Goal: Information Seeking & Learning: Learn about a topic

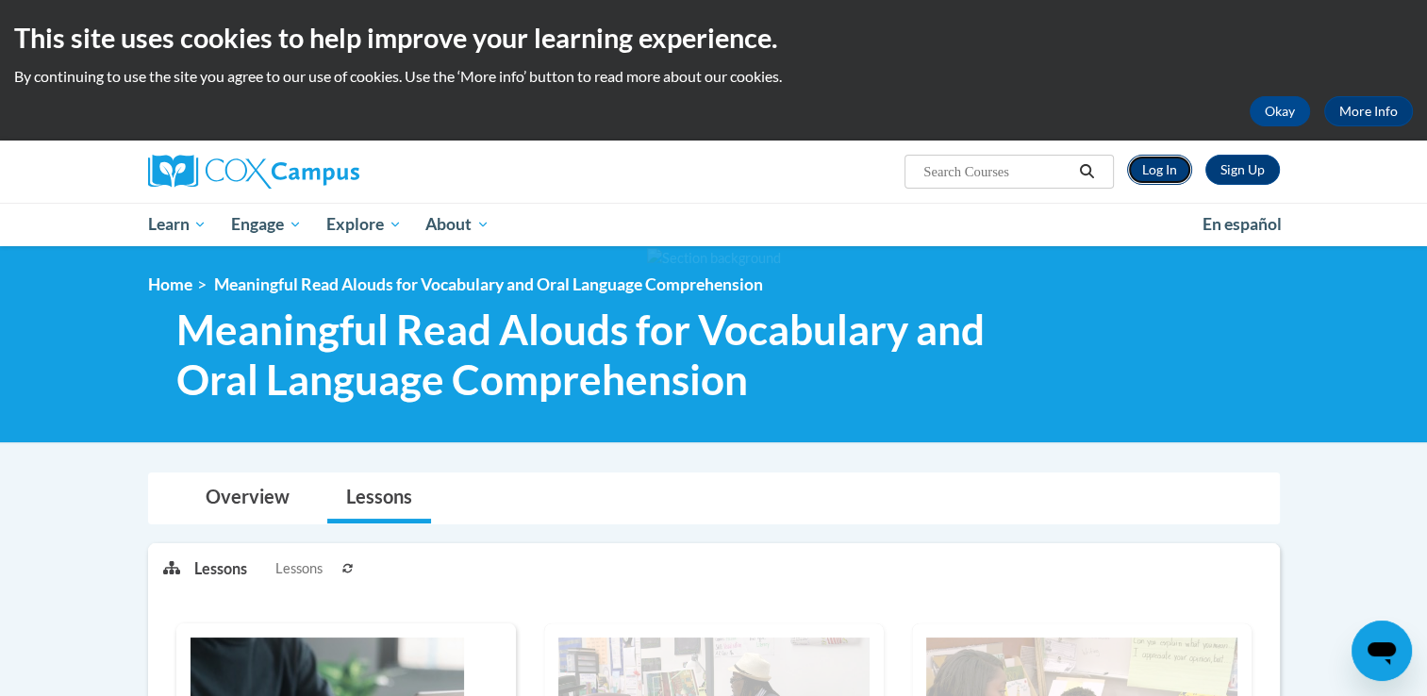
click at [1155, 175] on link "Log In" at bounding box center [1159, 170] width 65 height 30
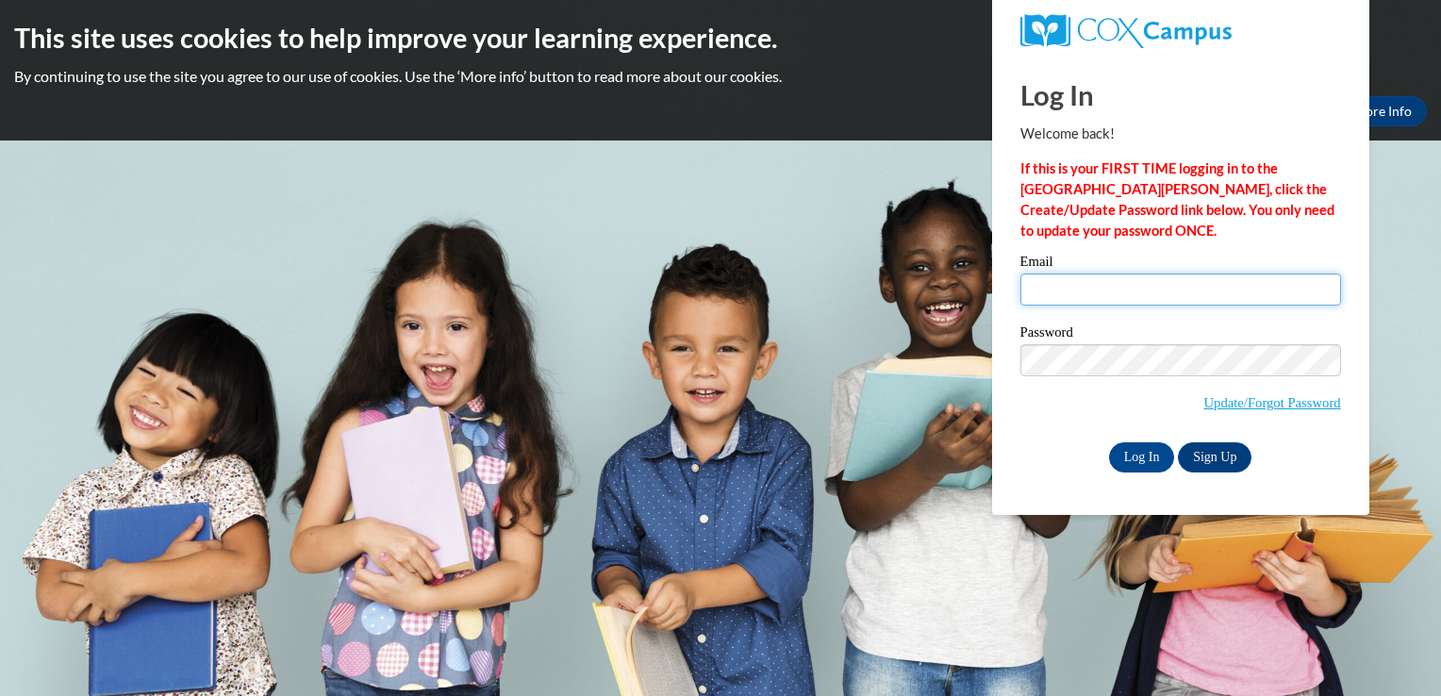
drag, startPoint x: 0, startPoint y: 0, endPoint x: 1196, endPoint y: 296, distance: 1232.0
click at [1188, 292] on input "Email" at bounding box center [1180, 290] width 321 height 32
type input "kjackson14@tiger.brenau.edu"
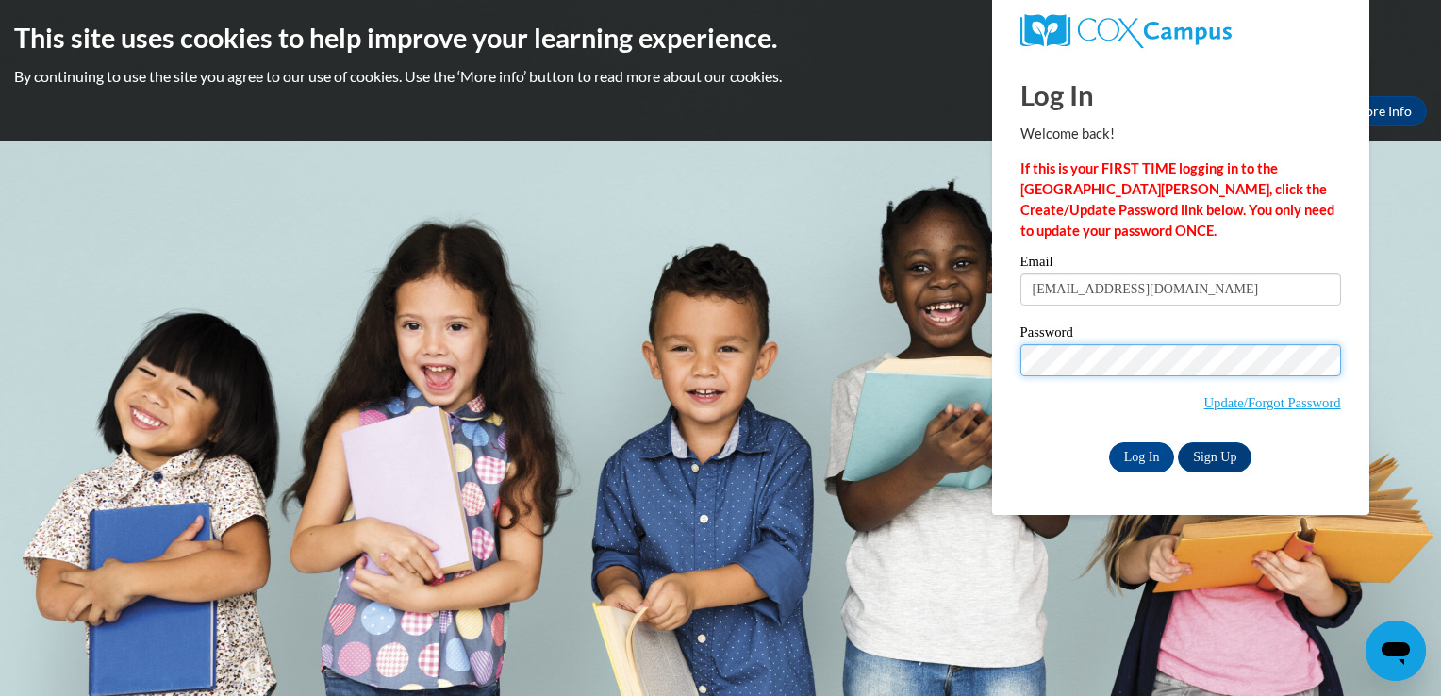
click at [1109, 442] on input "Log In" at bounding box center [1142, 457] width 66 height 30
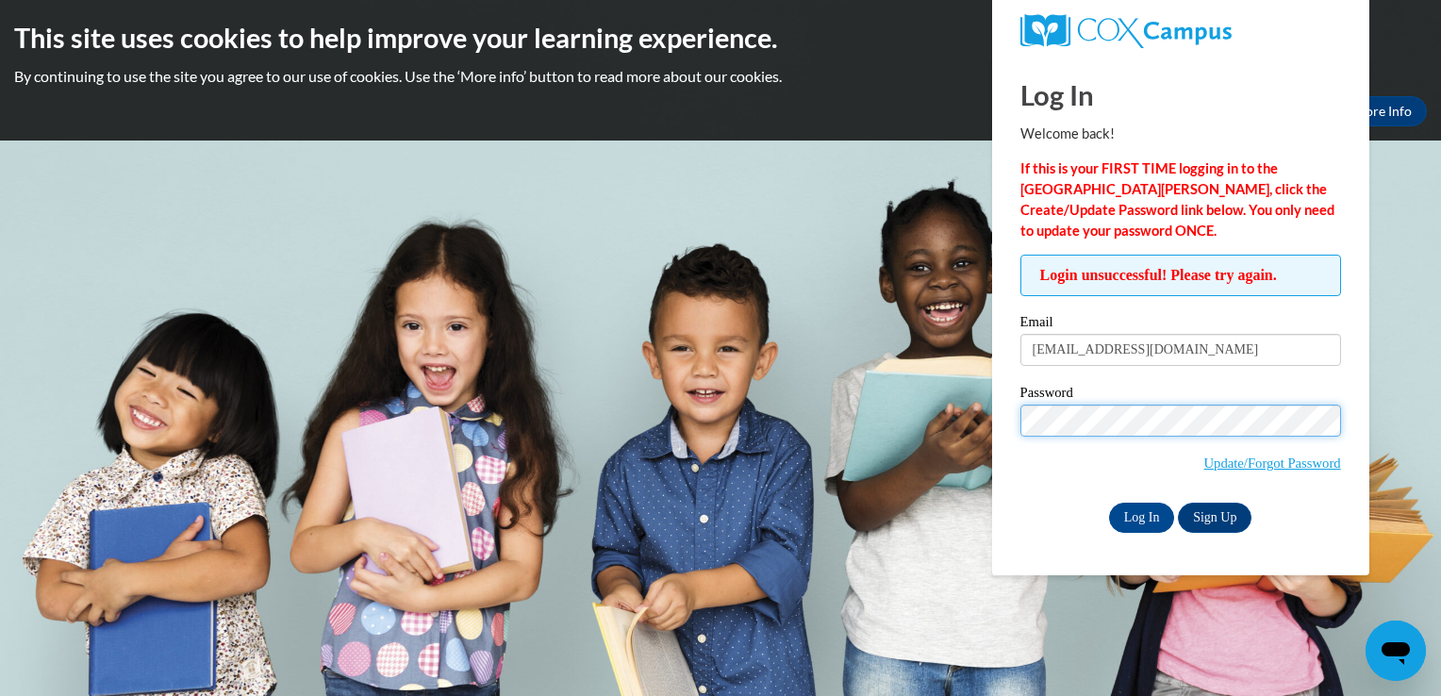
click at [1109, 503] on input "Log In" at bounding box center [1142, 518] width 66 height 30
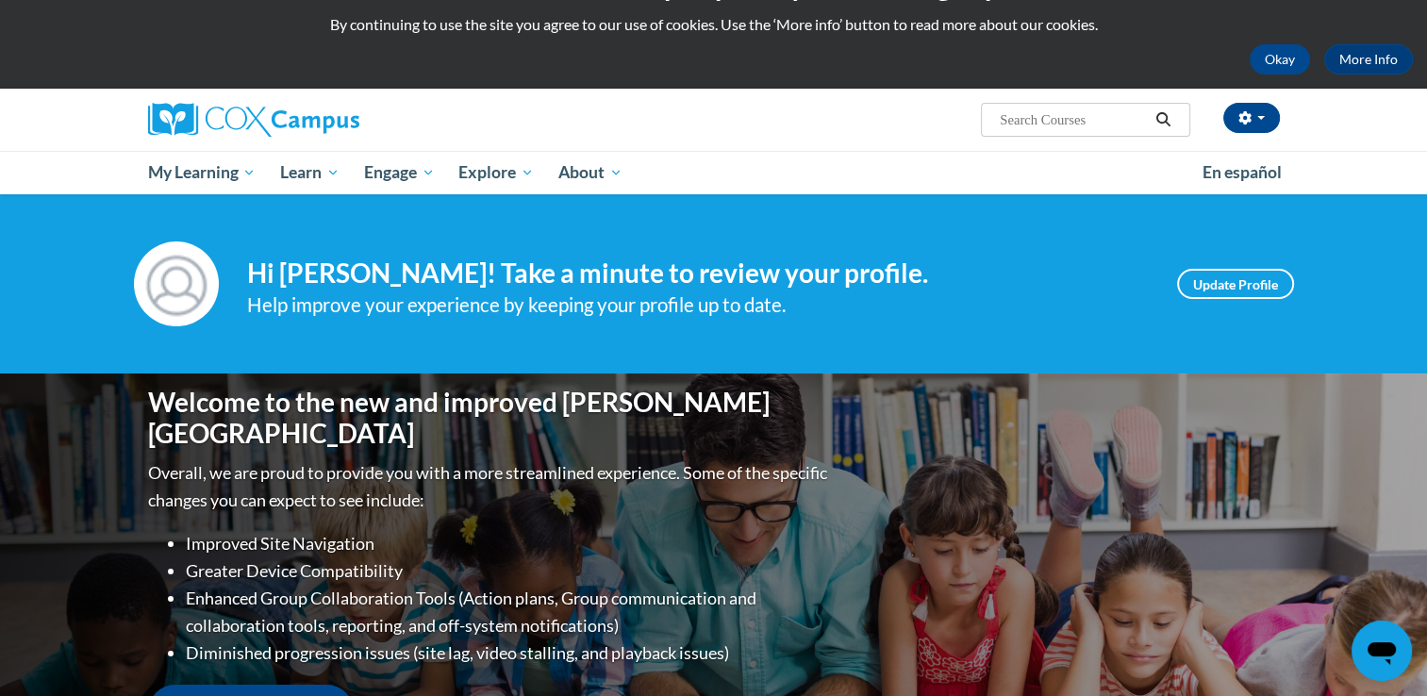
scroll to position [94, 0]
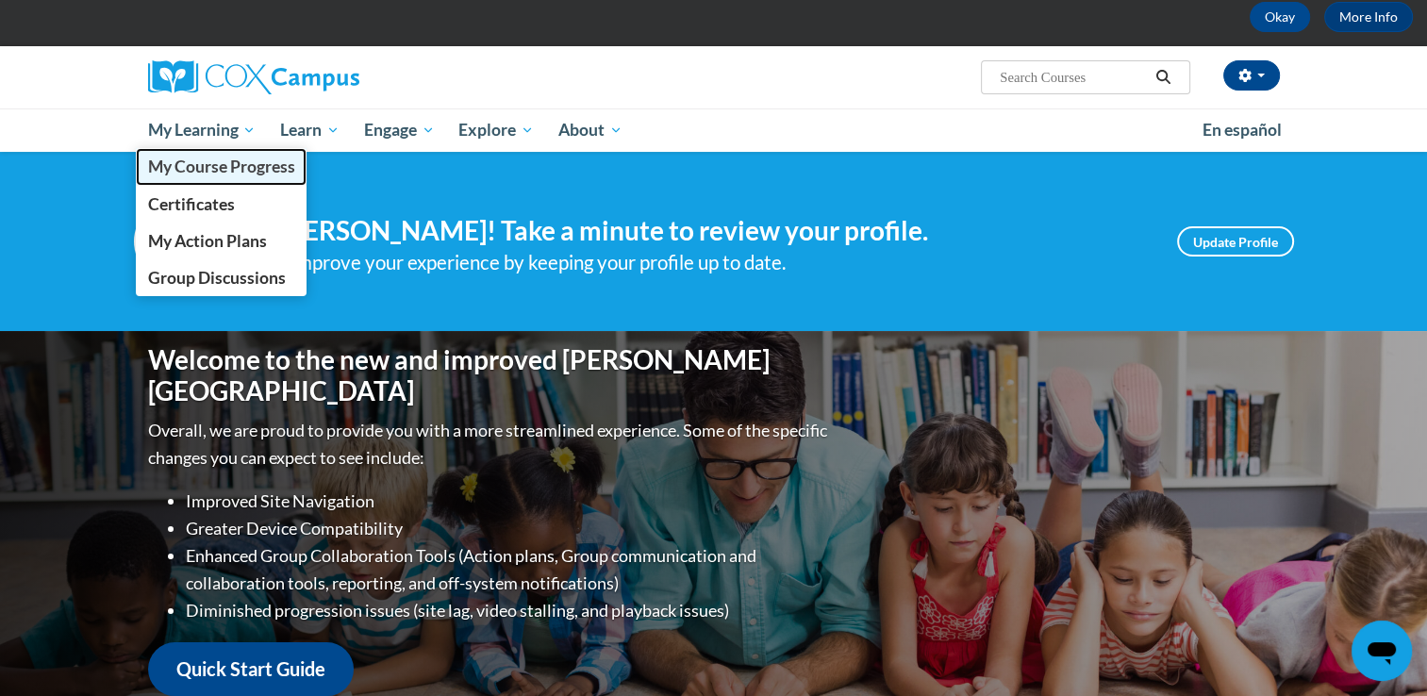
click at [215, 158] on span "My Course Progress" at bounding box center [220, 167] width 147 height 20
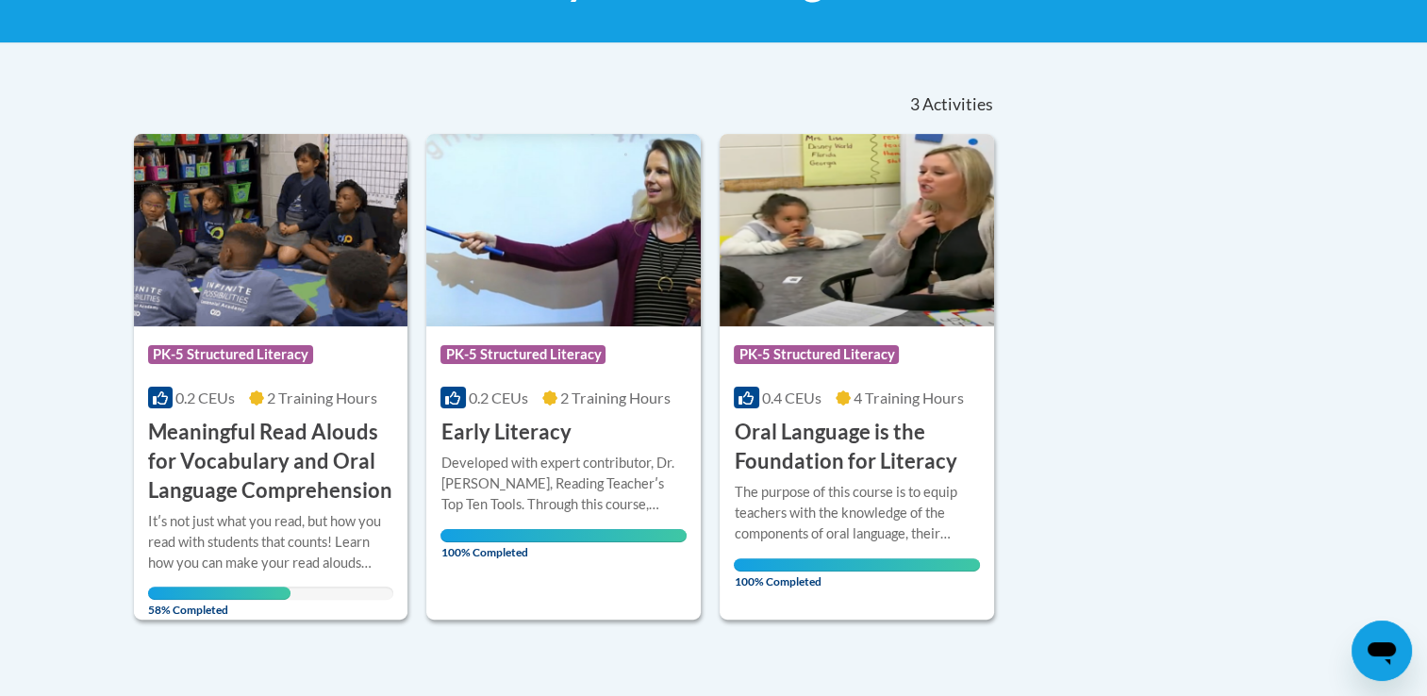
scroll to position [377, 0]
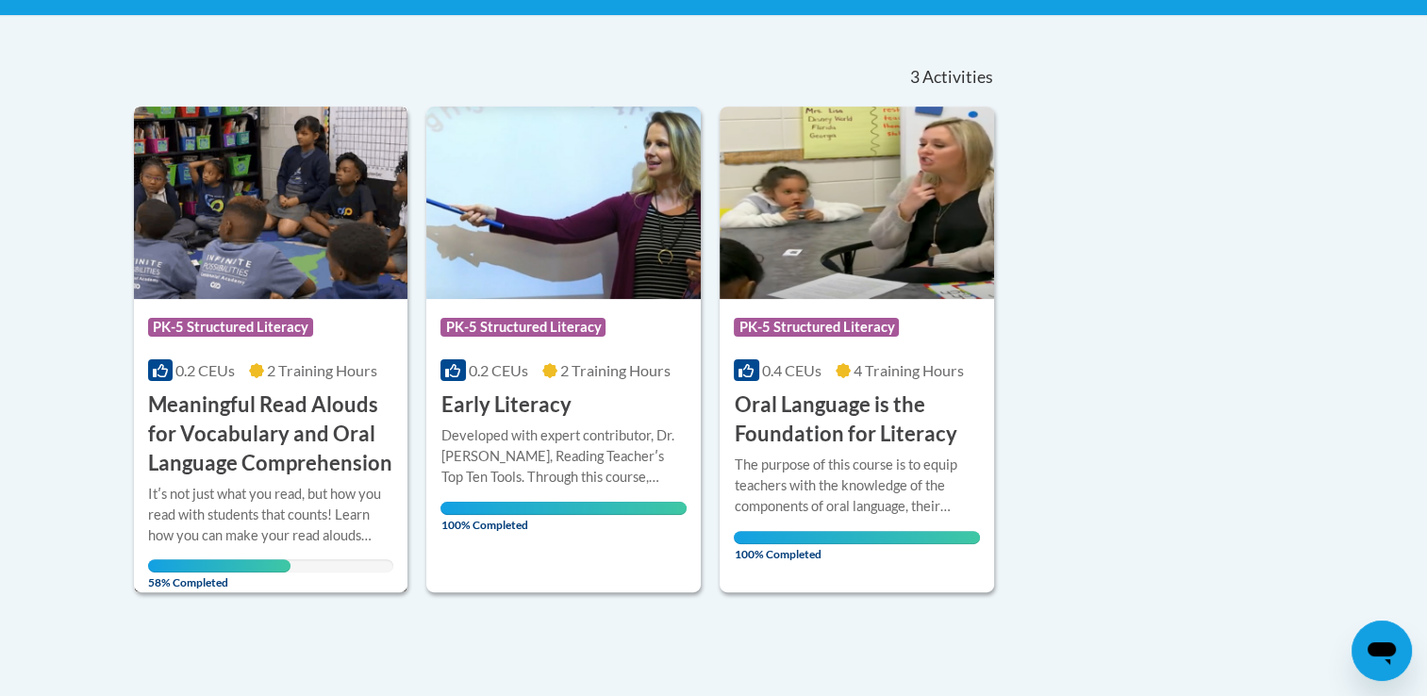
click at [322, 430] on h3 "Meaningful Read Alouds for Vocabulary and Oral Language Comprehension" at bounding box center [271, 433] width 246 height 87
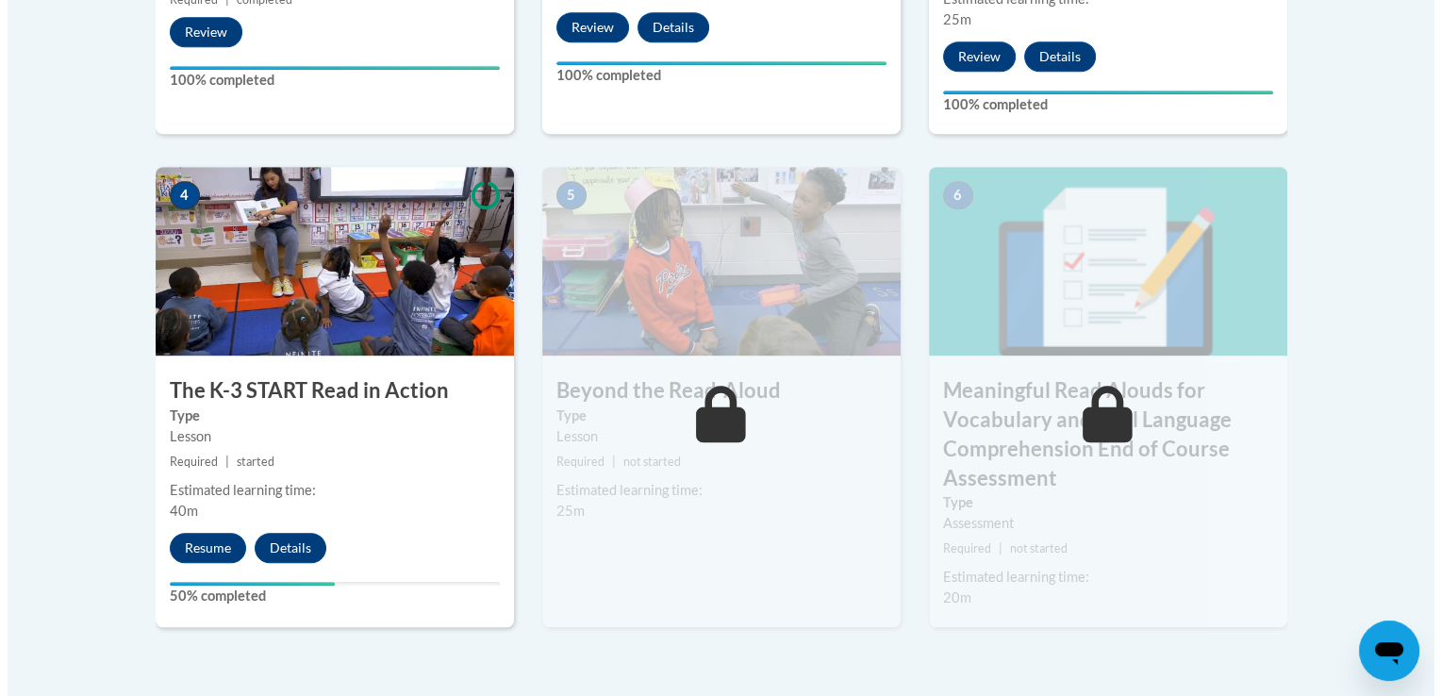
scroll to position [1037, 0]
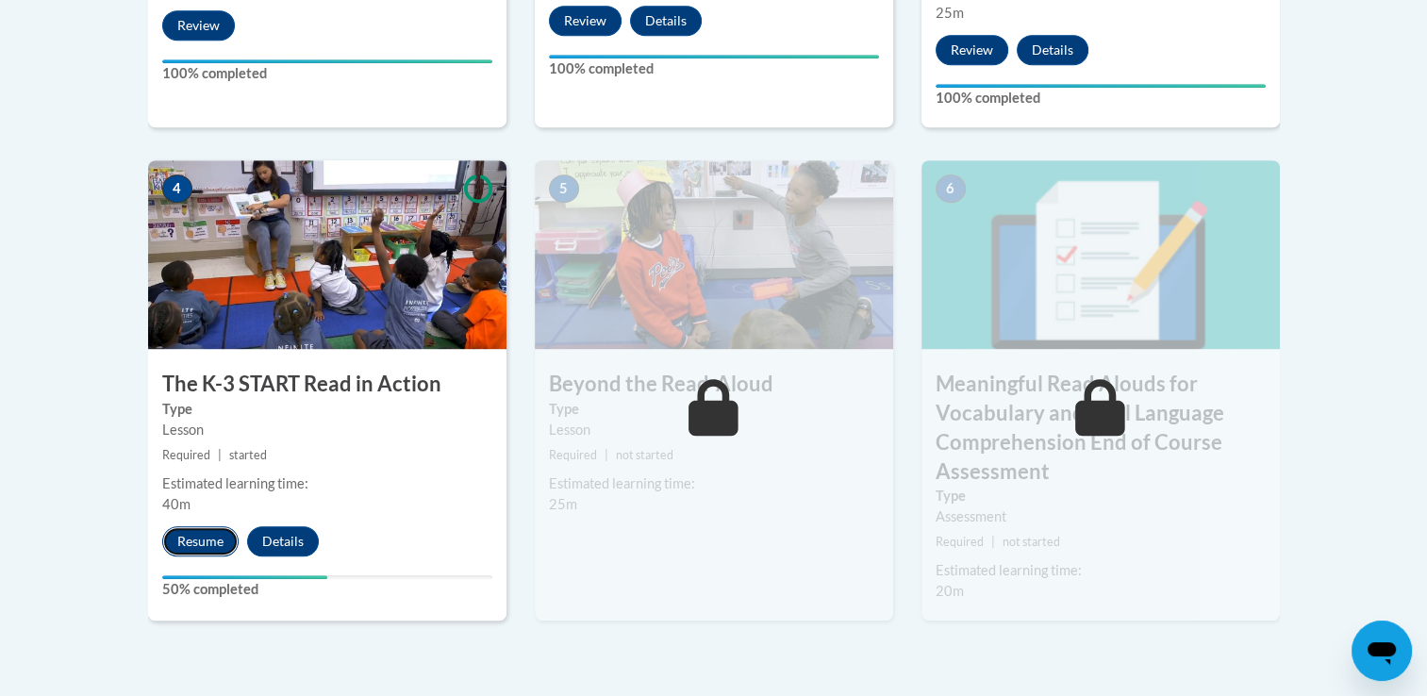
click at [207, 551] on button "Resume" at bounding box center [200, 541] width 76 height 30
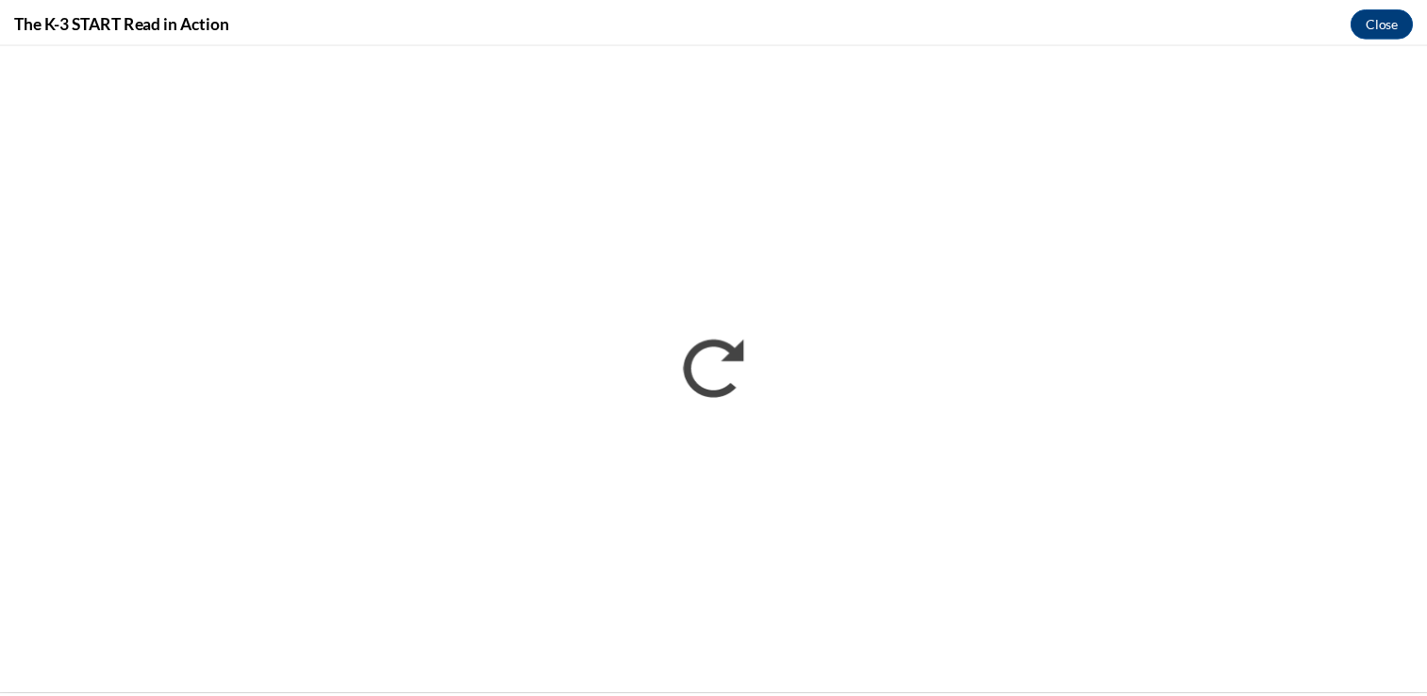
scroll to position [0, 0]
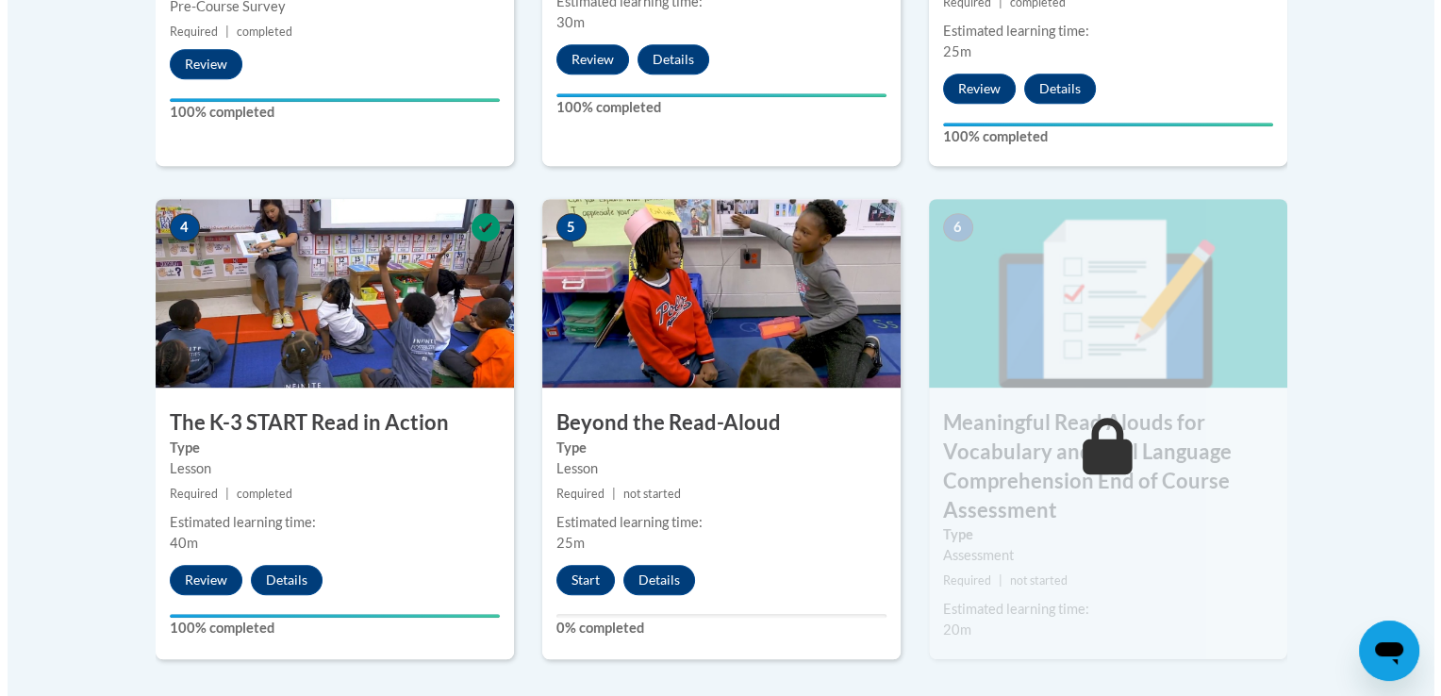
scroll to position [1041, 0]
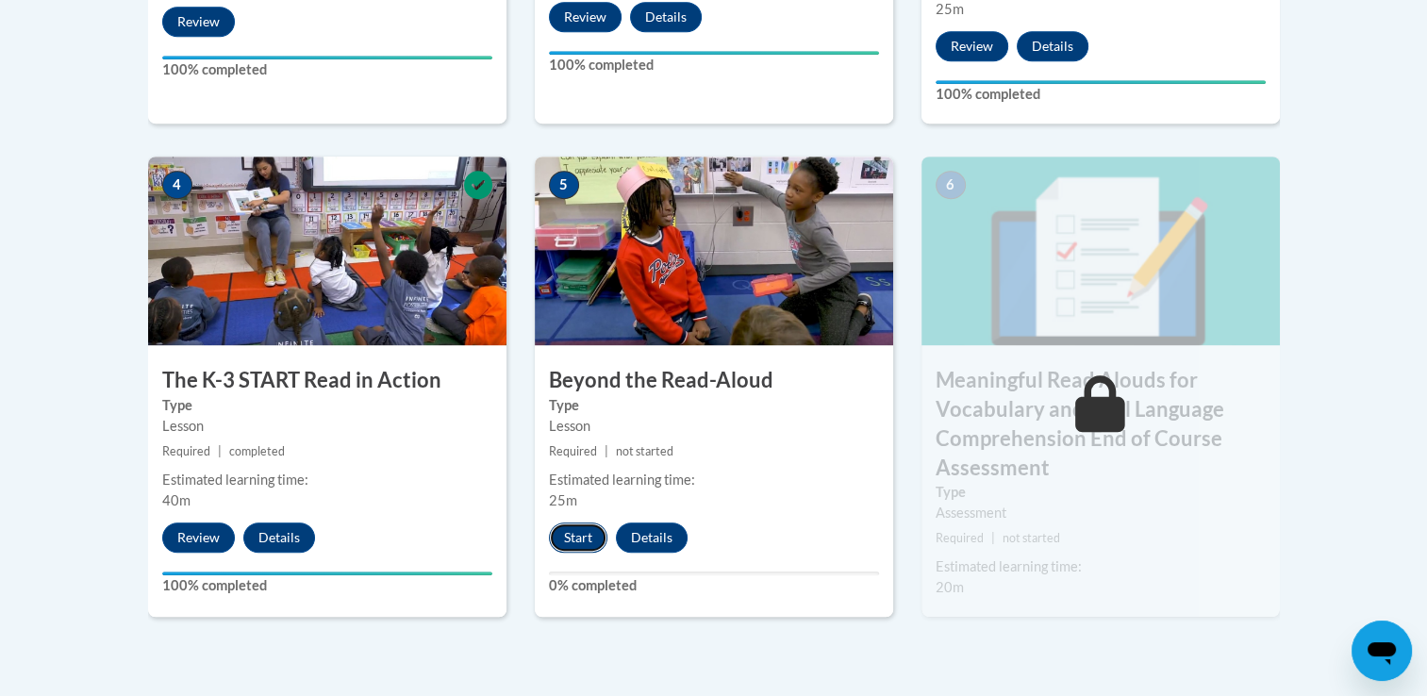
click at [575, 526] on button "Start" at bounding box center [578, 537] width 58 height 30
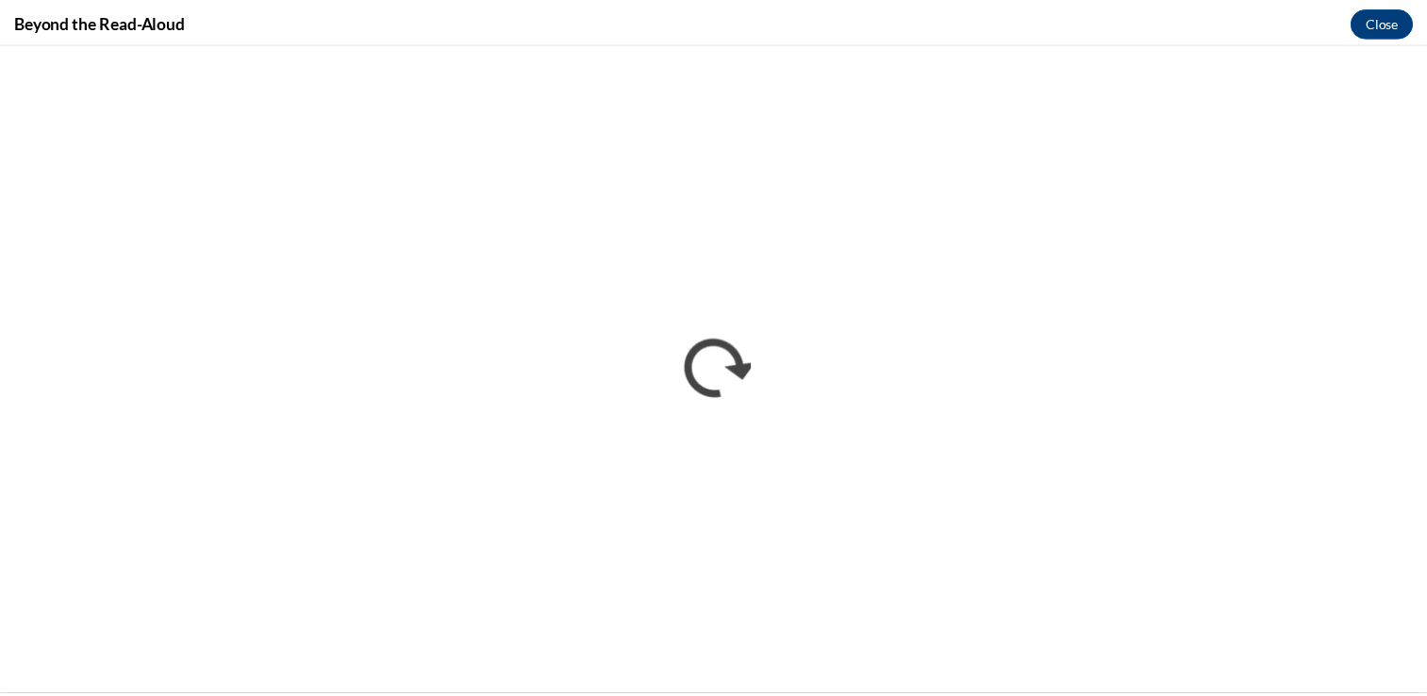
scroll to position [0, 0]
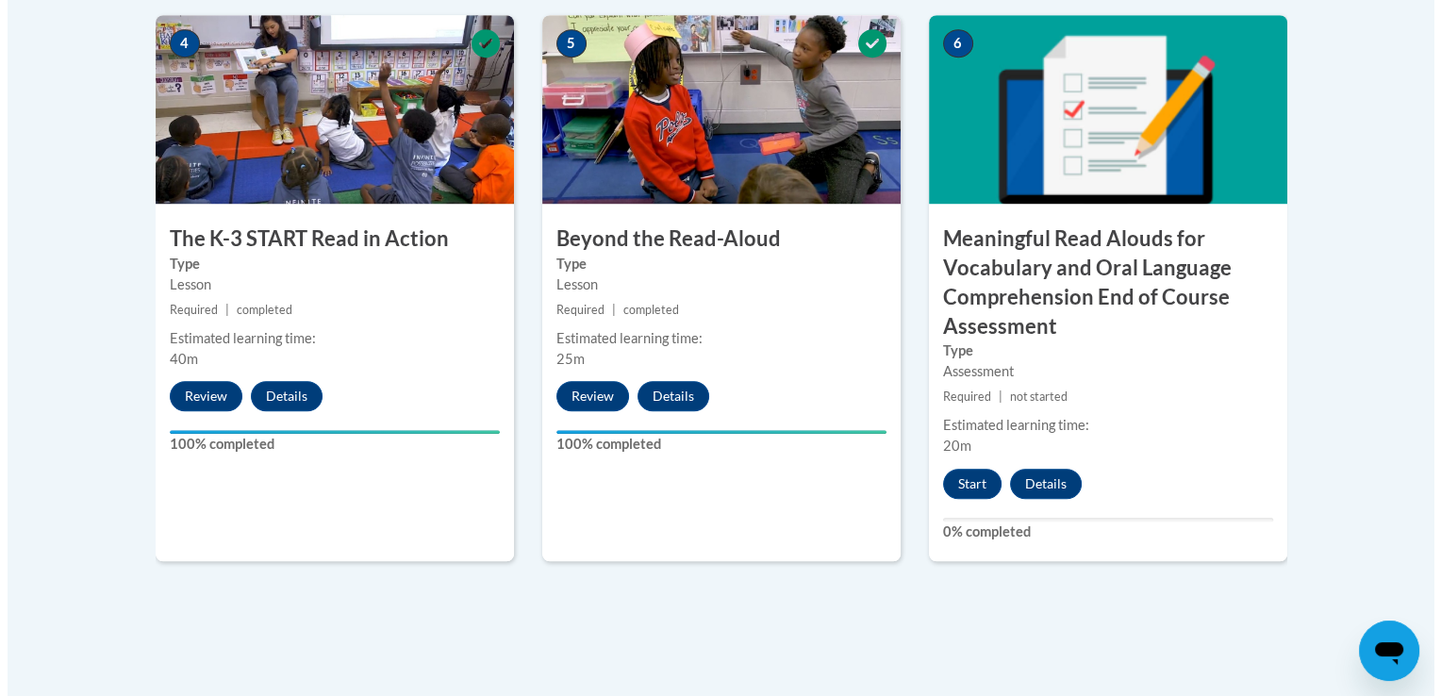
scroll to position [1320, 0]
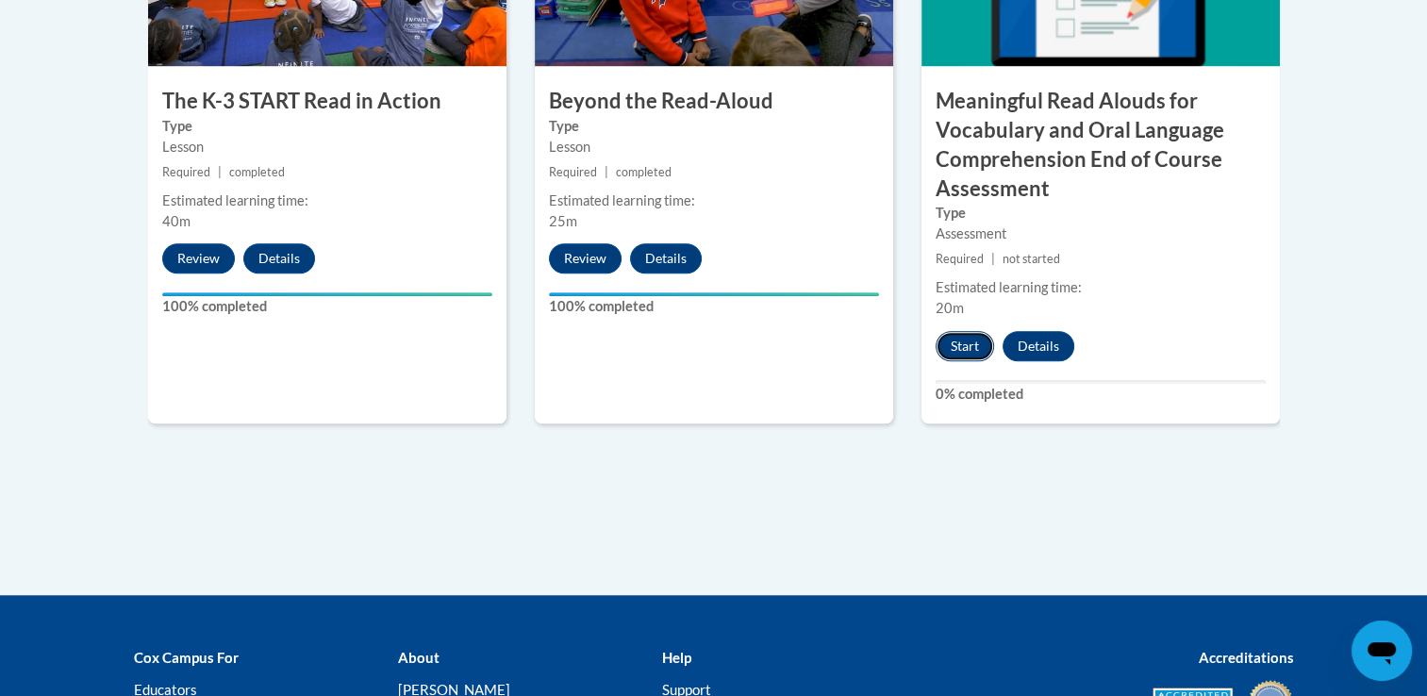
click at [966, 347] on button "Start" at bounding box center [965, 346] width 58 height 30
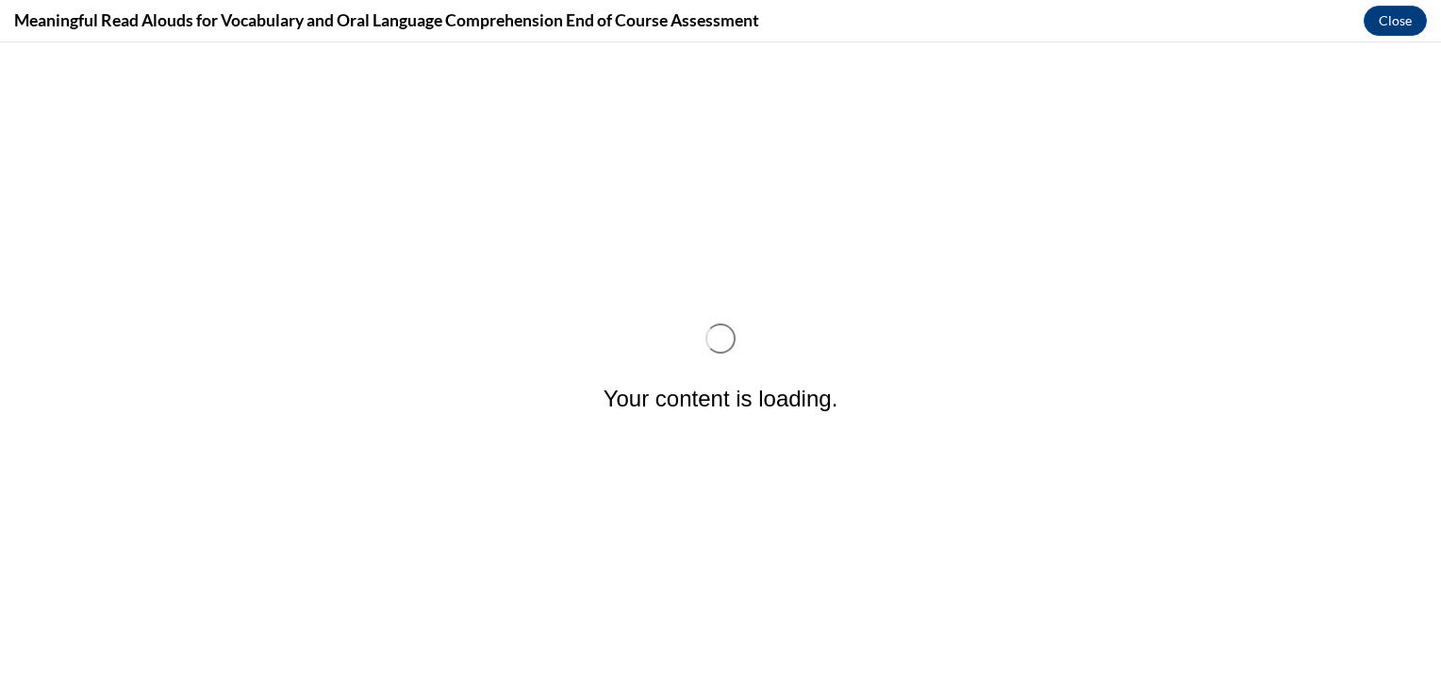
scroll to position [0, 0]
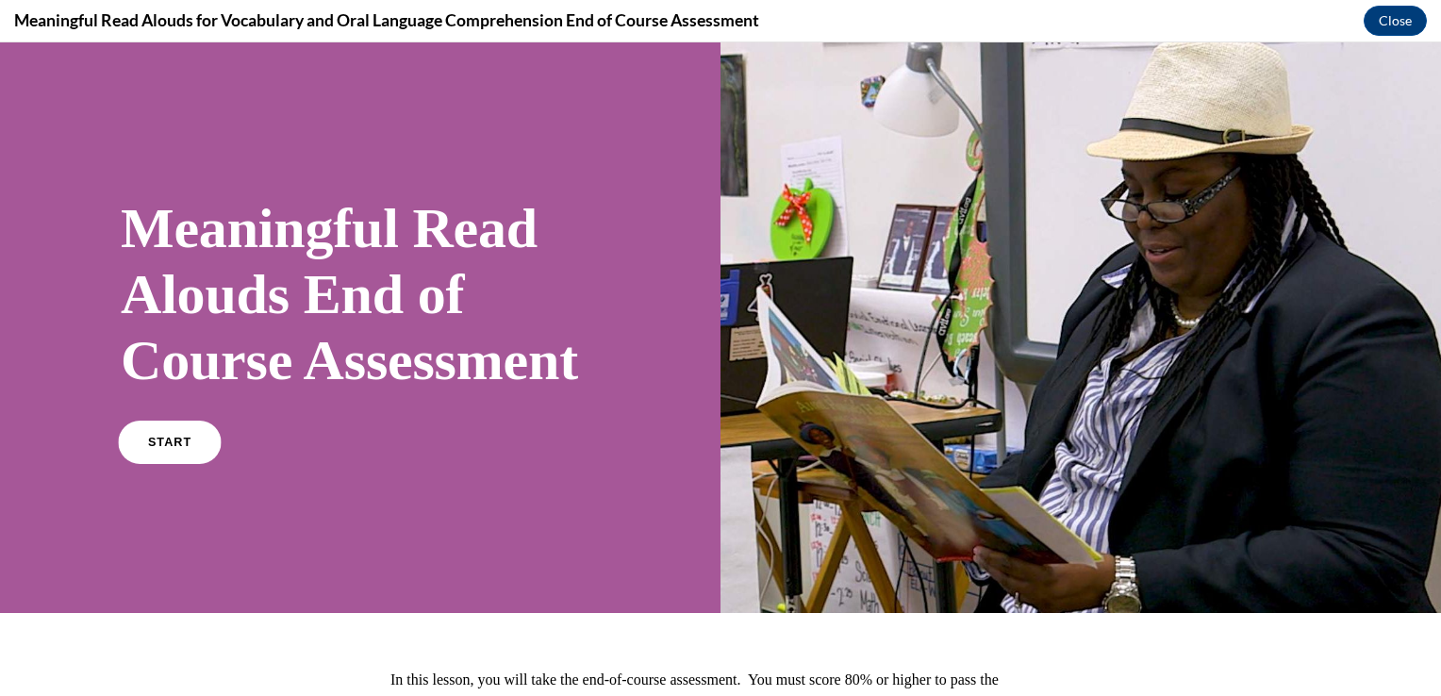
click at [203, 464] on link "START" at bounding box center [169, 442] width 103 height 43
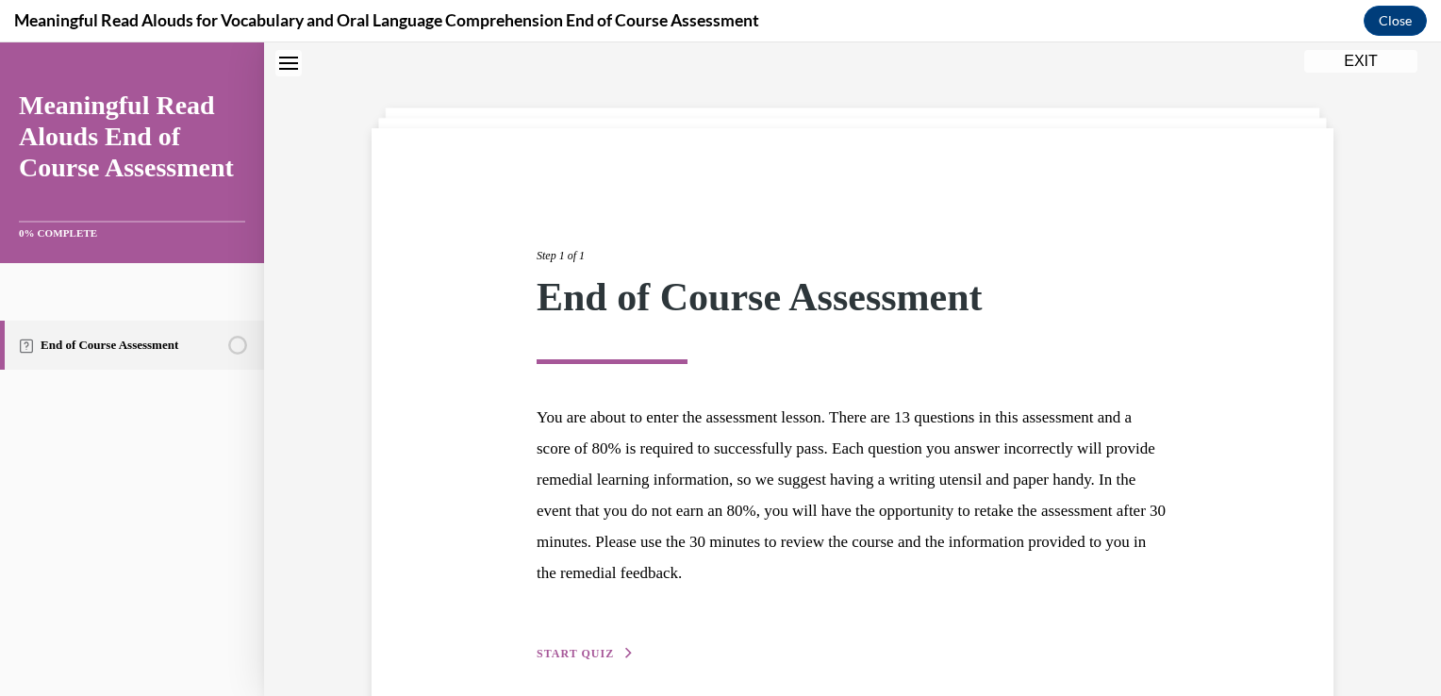
scroll to position [138, 0]
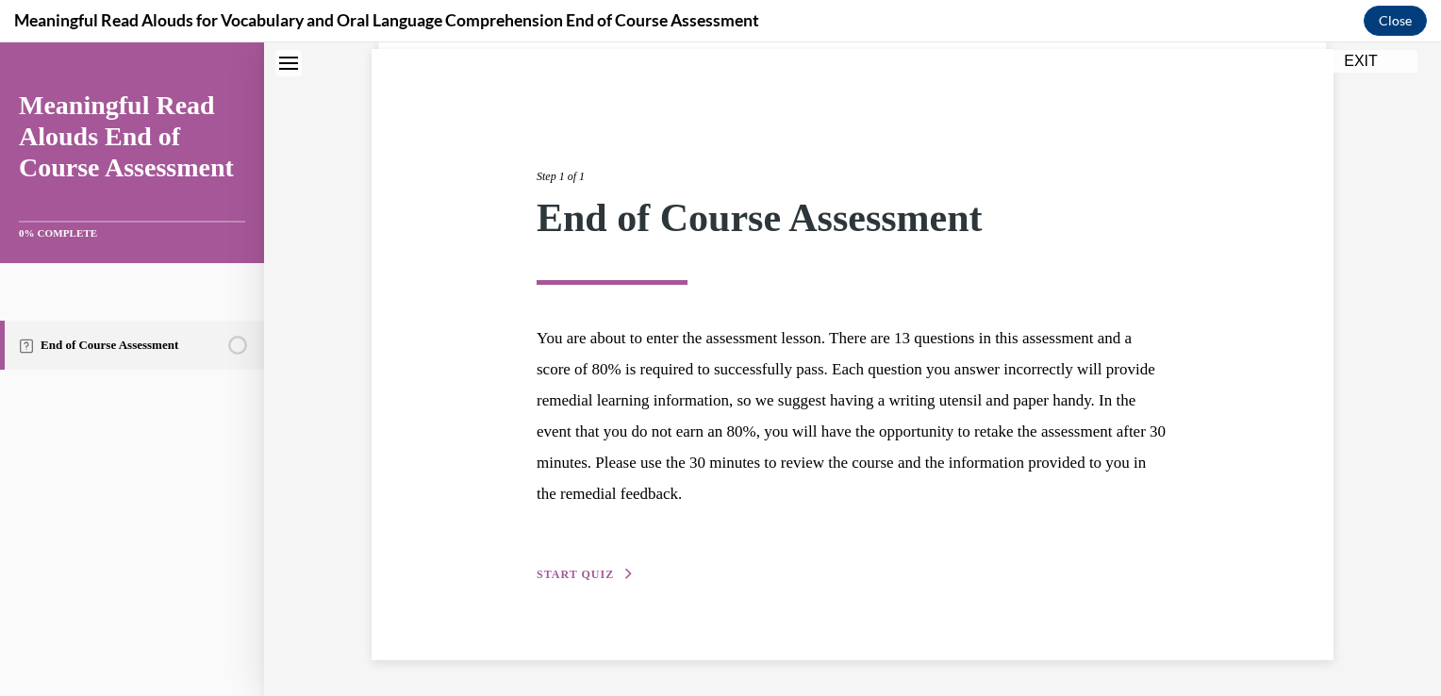
click at [572, 567] on button "START QUIZ" at bounding box center [586, 574] width 98 height 17
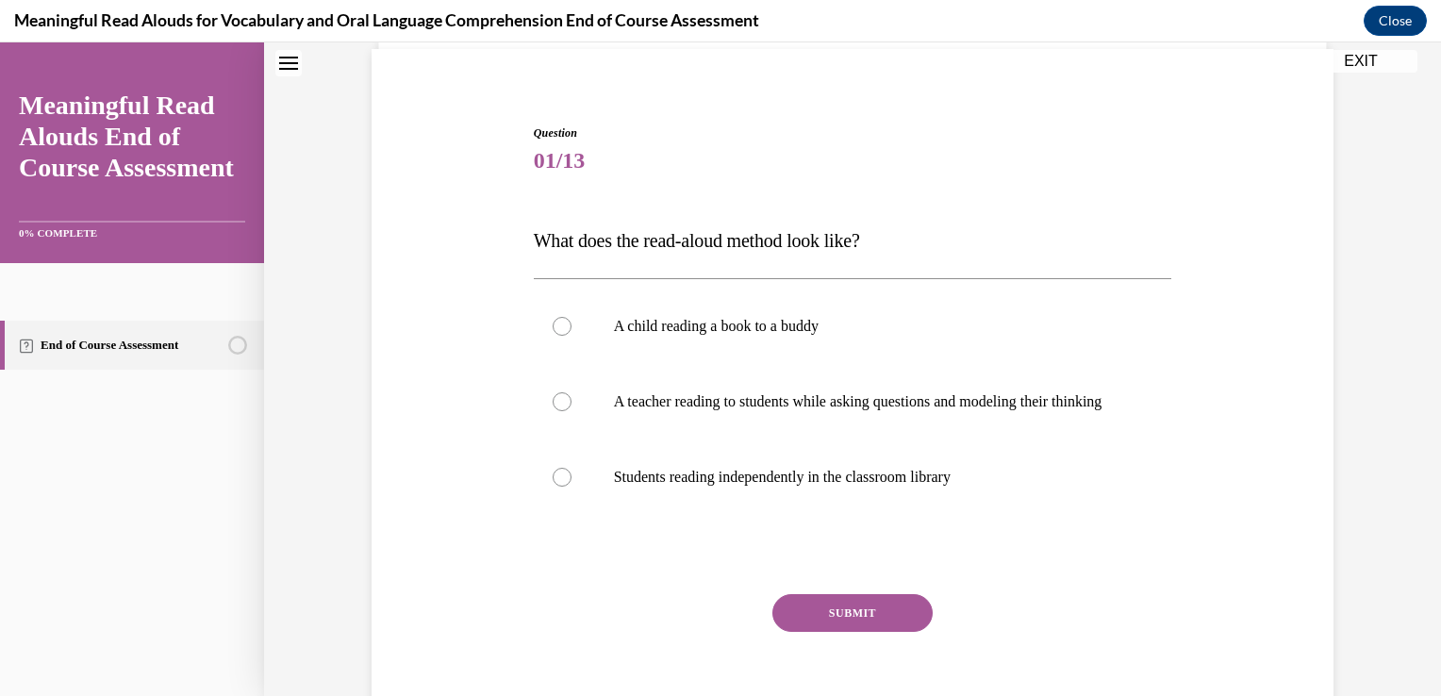
drag, startPoint x: 669, startPoint y: 572, endPoint x: 581, endPoint y: 632, distance: 106.5
click at [581, 636] on div "SUBMIT" at bounding box center [853, 641] width 639 height 94
click at [696, 394] on p "A teacher reading to students while asking questions and modeling their thinking" at bounding box center [869, 401] width 511 height 19
click at [572, 394] on input "A teacher reading to students while asking questions and modeling their thinking" at bounding box center [562, 401] width 19 height 19
radio input "true"
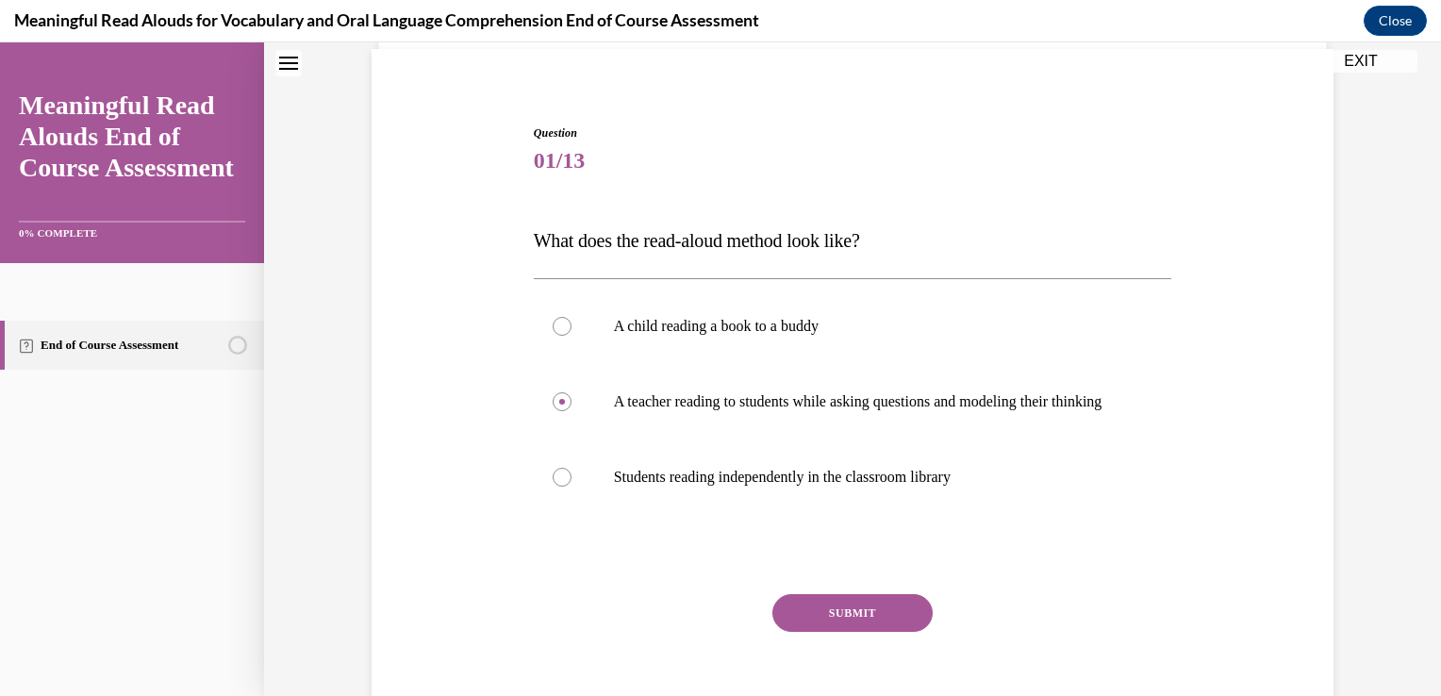
click at [803, 632] on button "SUBMIT" at bounding box center [852, 613] width 160 height 38
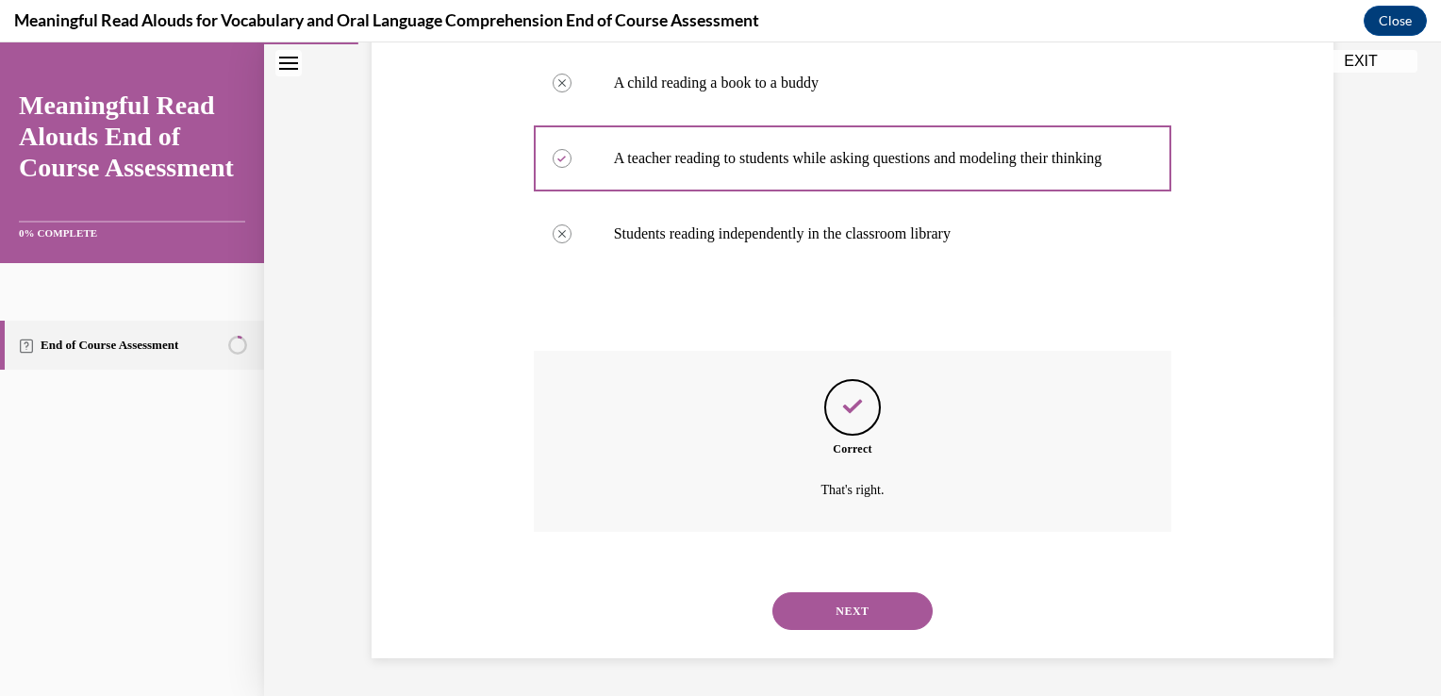
scroll to position [399, 0]
click at [828, 596] on button "NEXT" at bounding box center [852, 611] width 160 height 38
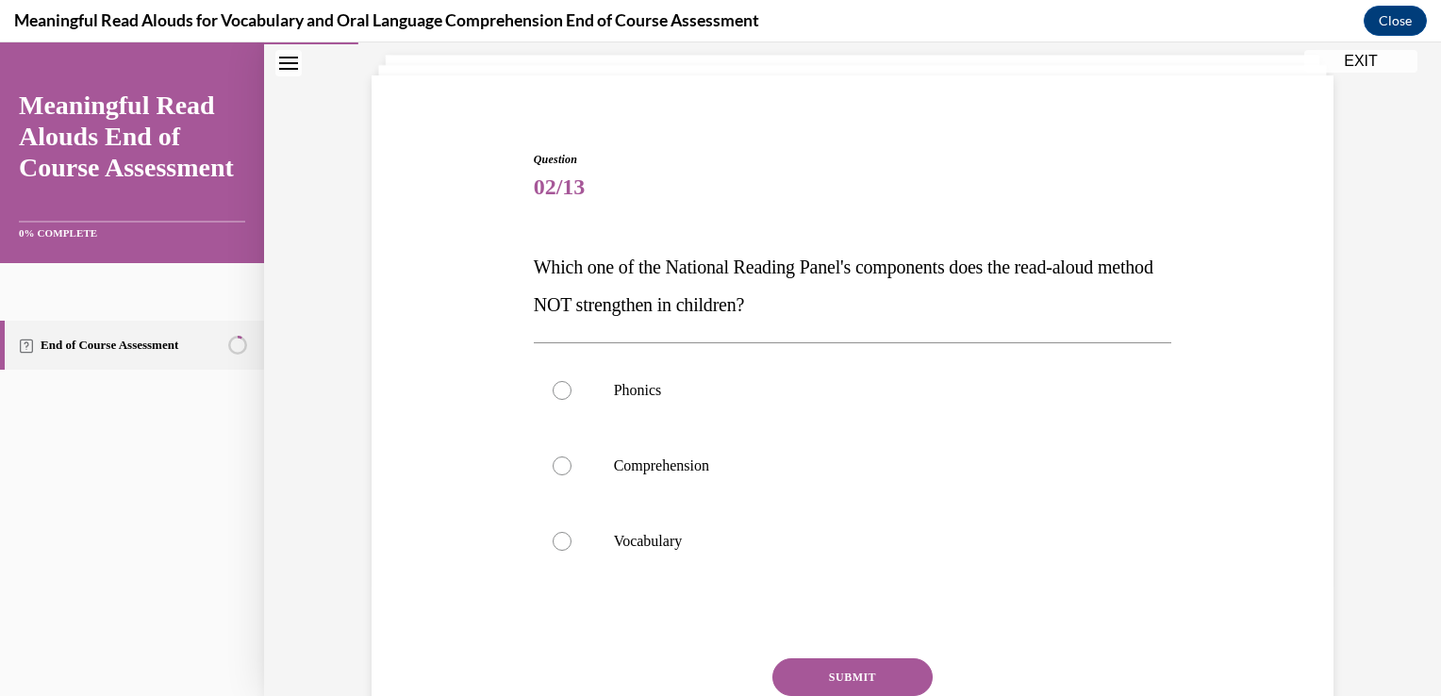
scroll to position [189, 0]
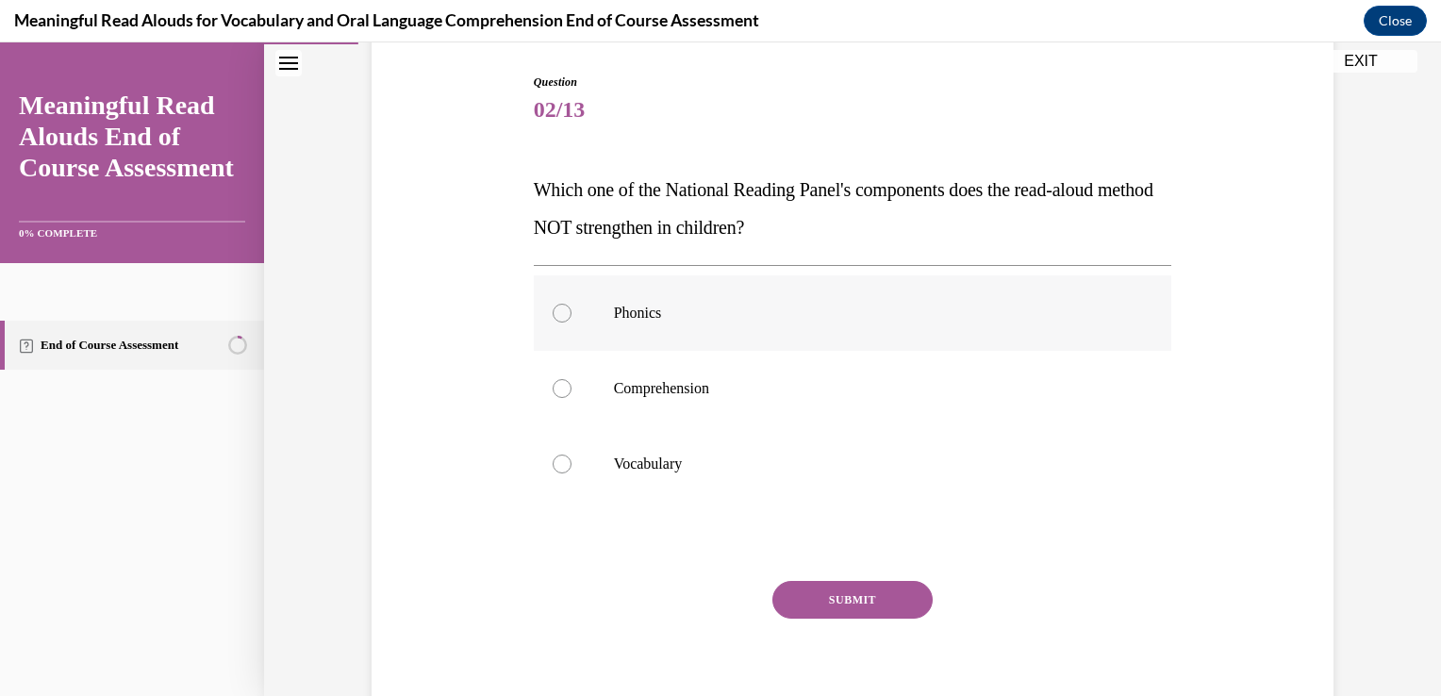
click at [622, 330] on label "Phonics" at bounding box center [853, 312] width 639 height 75
click at [572, 323] on input "Phonics" at bounding box center [562, 313] width 19 height 19
radio input "true"
click at [889, 581] on button "SUBMIT" at bounding box center [852, 600] width 160 height 38
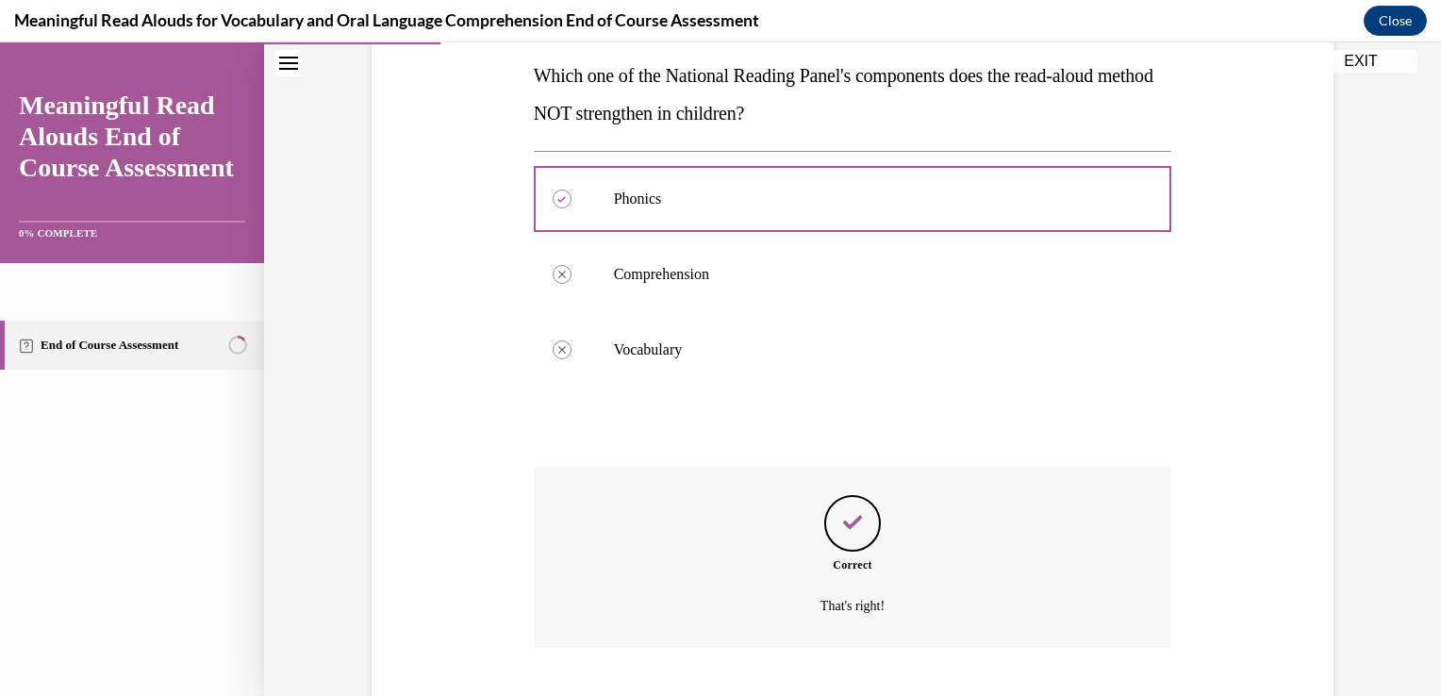
scroll to position [418, 0]
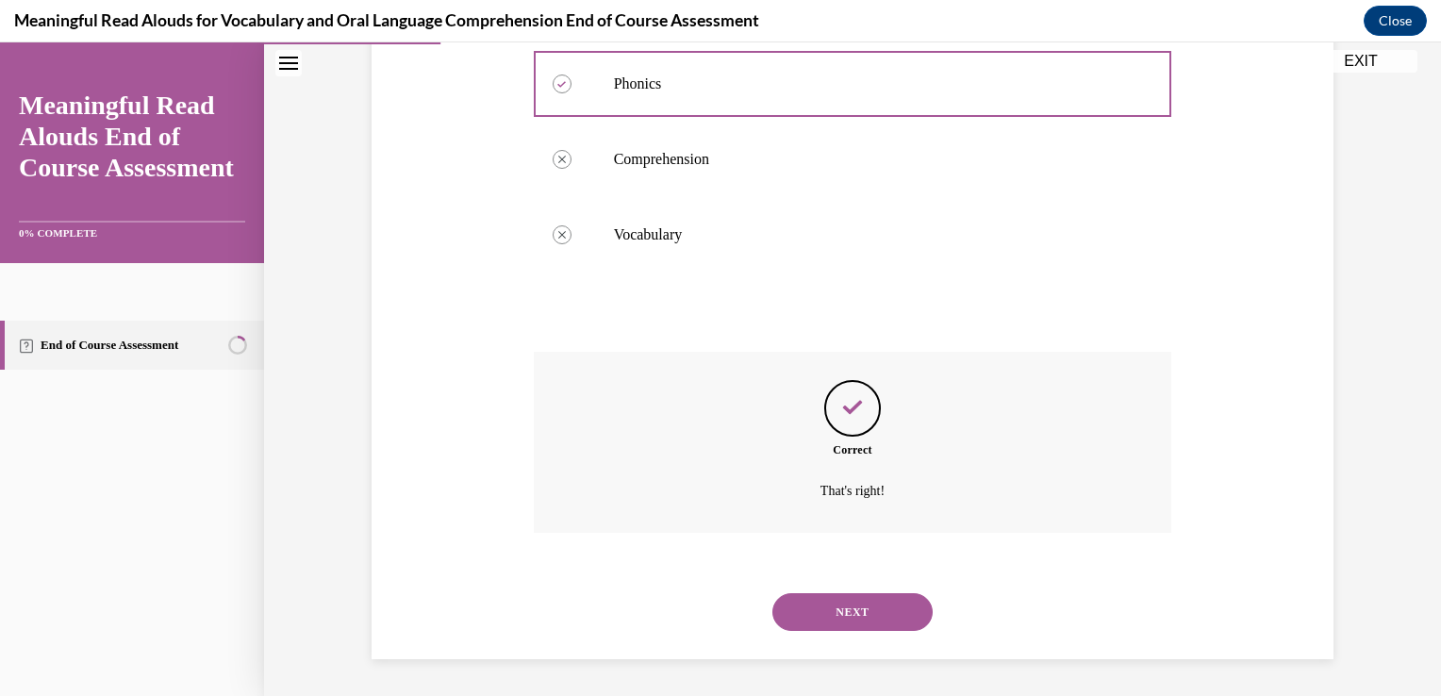
click at [817, 614] on button "NEXT" at bounding box center [852, 612] width 160 height 38
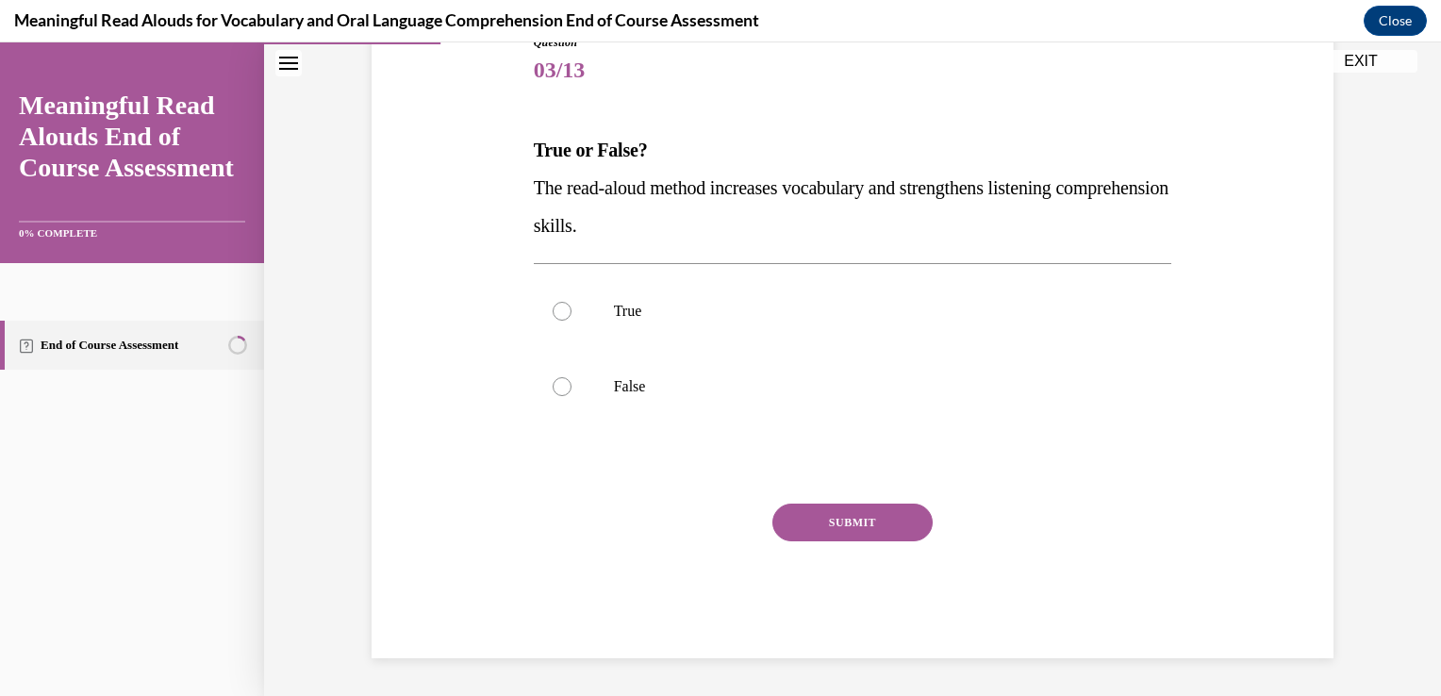
scroll to position [209, 0]
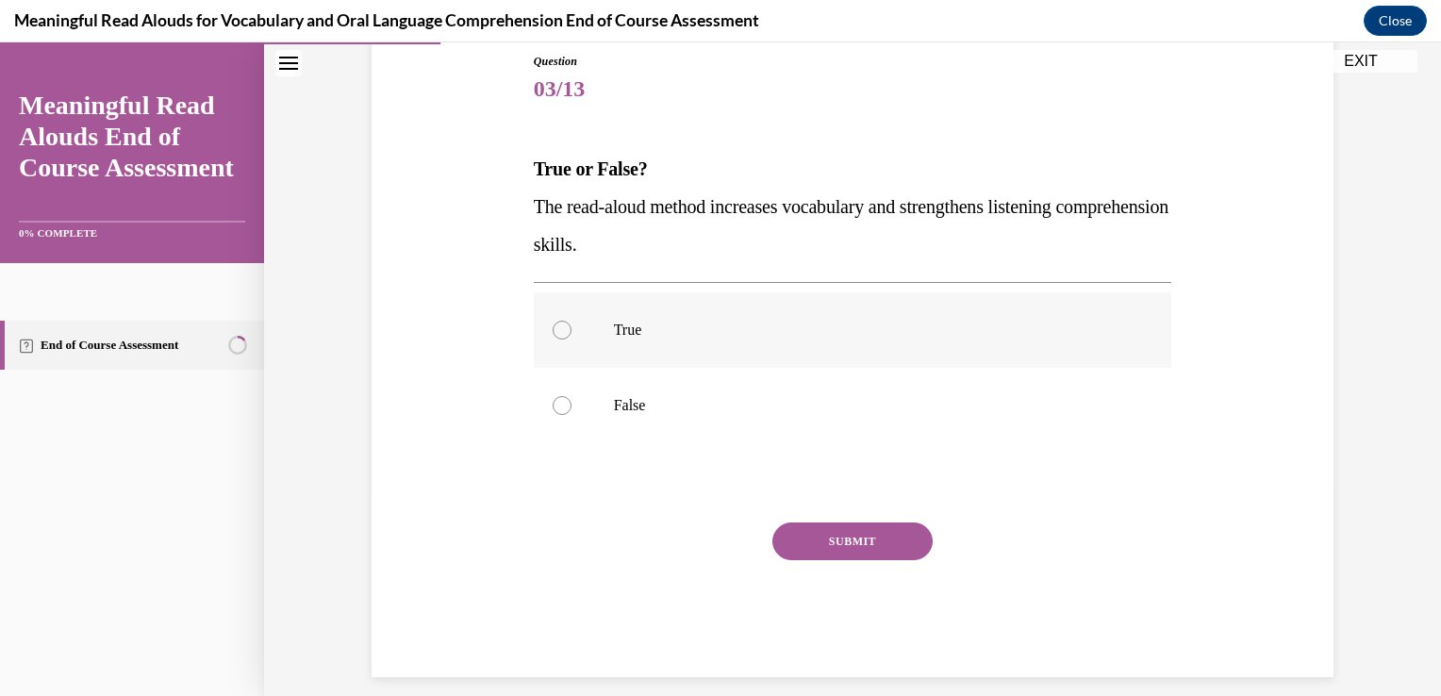
click at [722, 334] on p "True" at bounding box center [869, 330] width 511 height 19
click at [572, 334] on input "True" at bounding box center [562, 330] width 19 height 19
radio input "true"
click at [835, 533] on button "SUBMIT" at bounding box center [852, 541] width 160 height 38
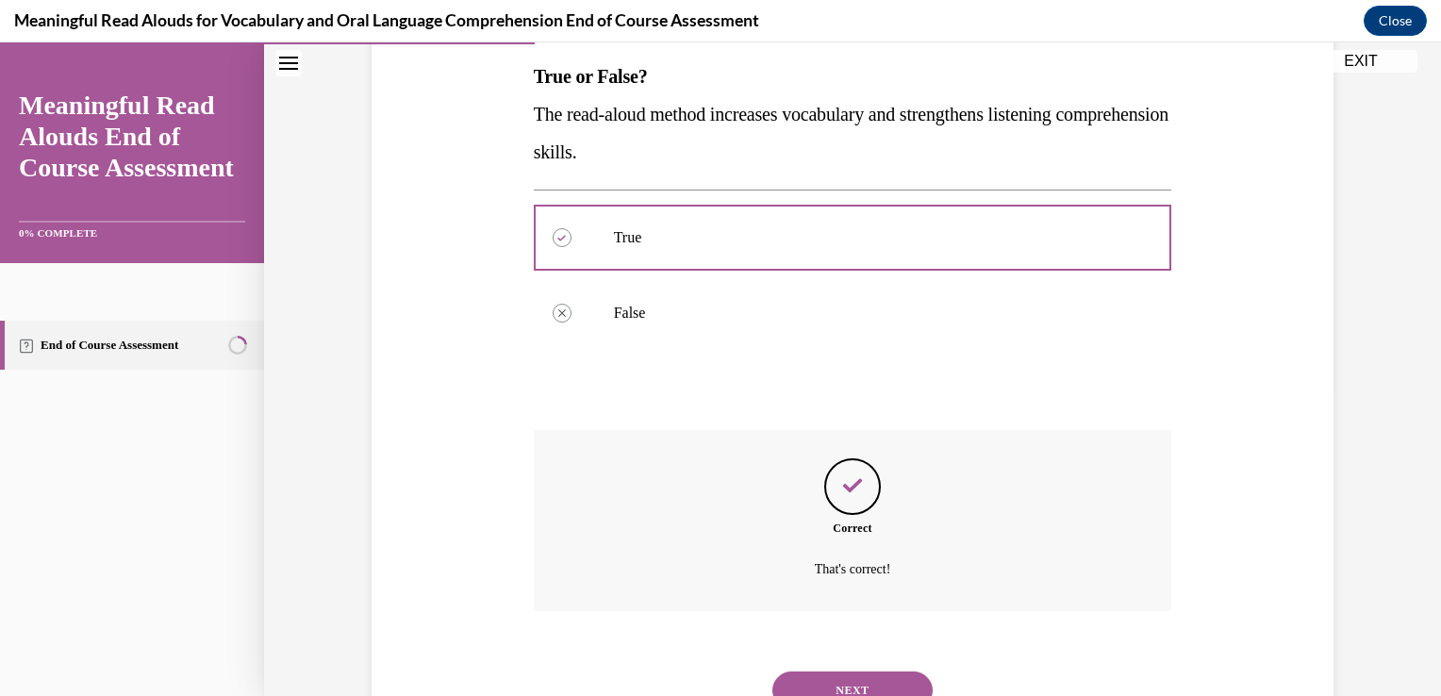
scroll to position [380, 0]
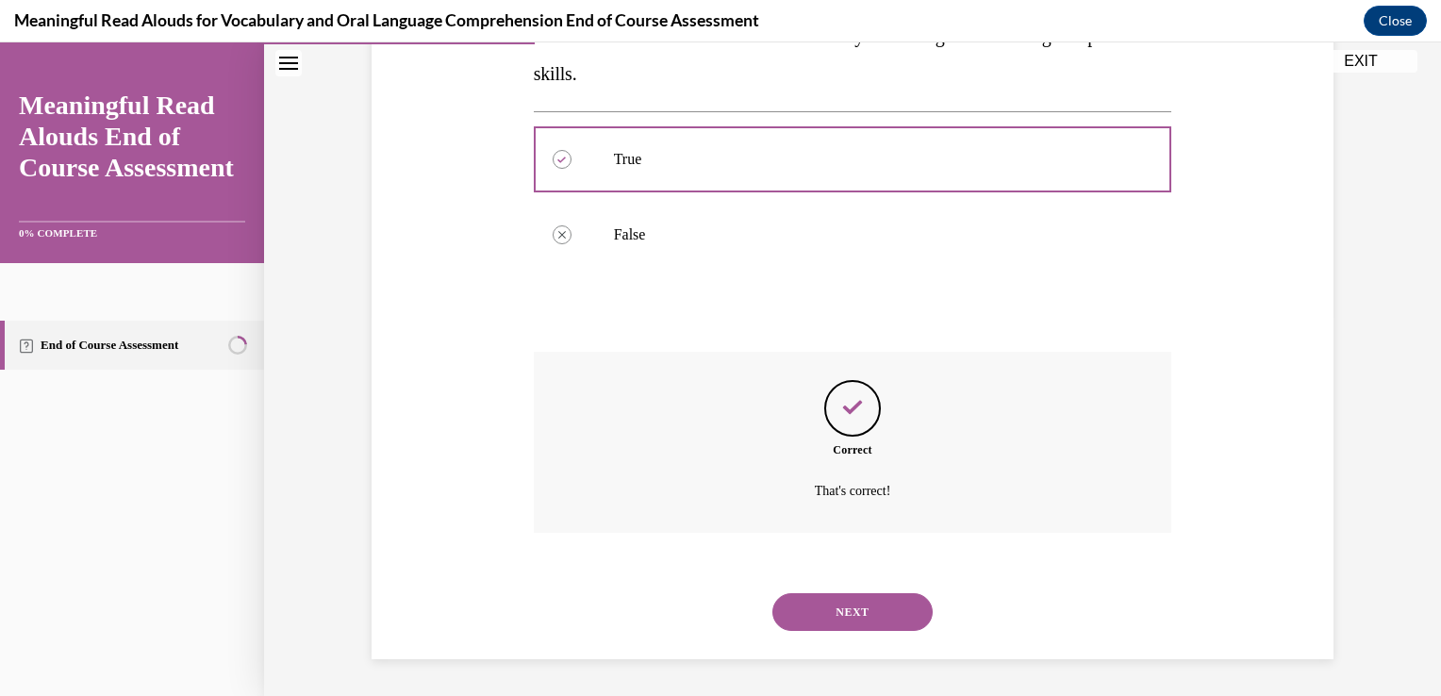
click at [833, 611] on button "NEXT" at bounding box center [852, 612] width 160 height 38
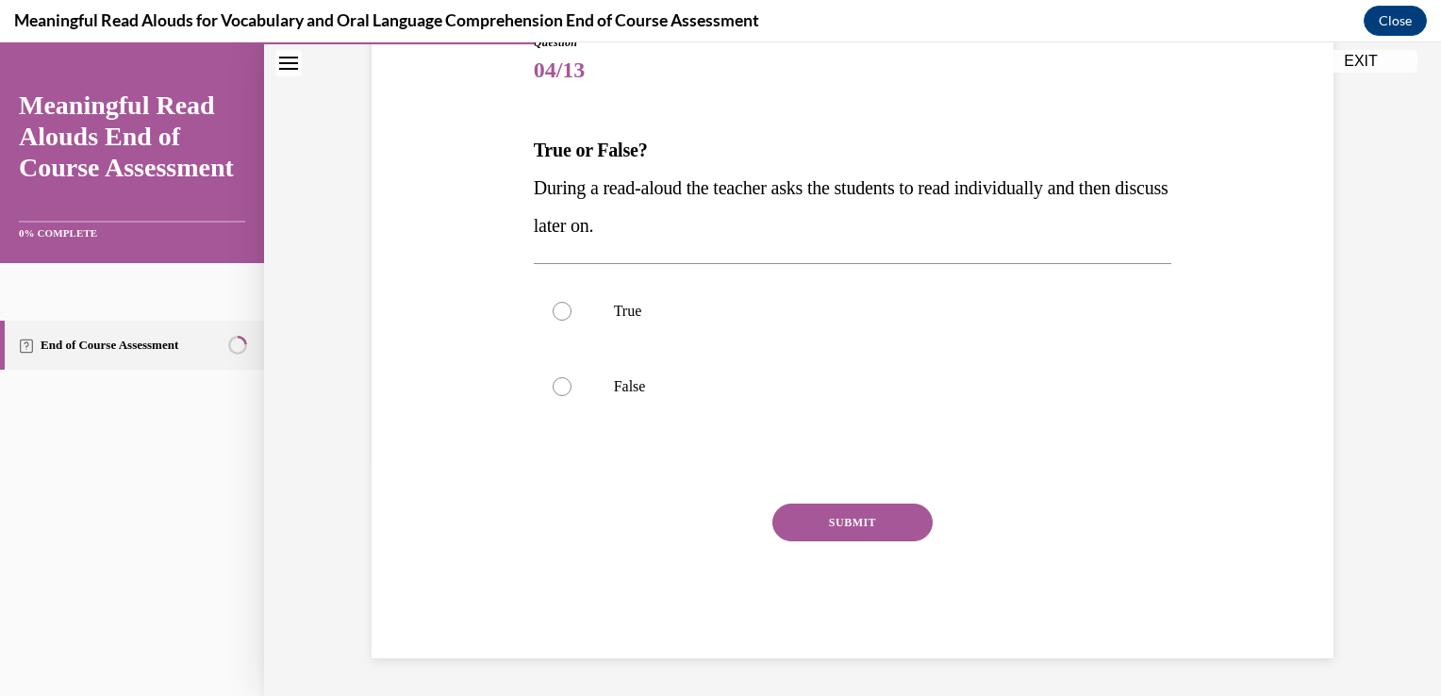
scroll to position [209, 0]
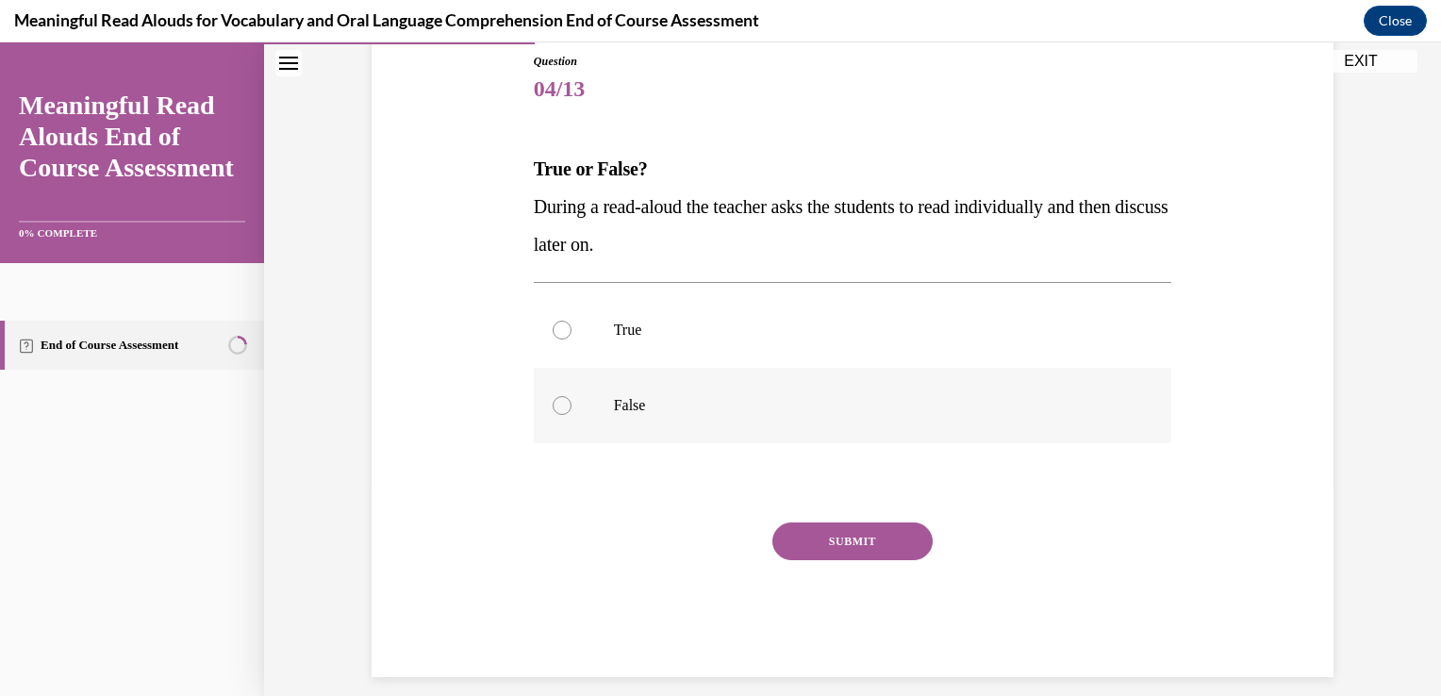
click at [693, 415] on label "False" at bounding box center [853, 405] width 639 height 75
click at [572, 415] on input "False" at bounding box center [562, 405] width 19 height 19
radio input "true"
click at [825, 540] on button "SUBMIT" at bounding box center [852, 541] width 160 height 38
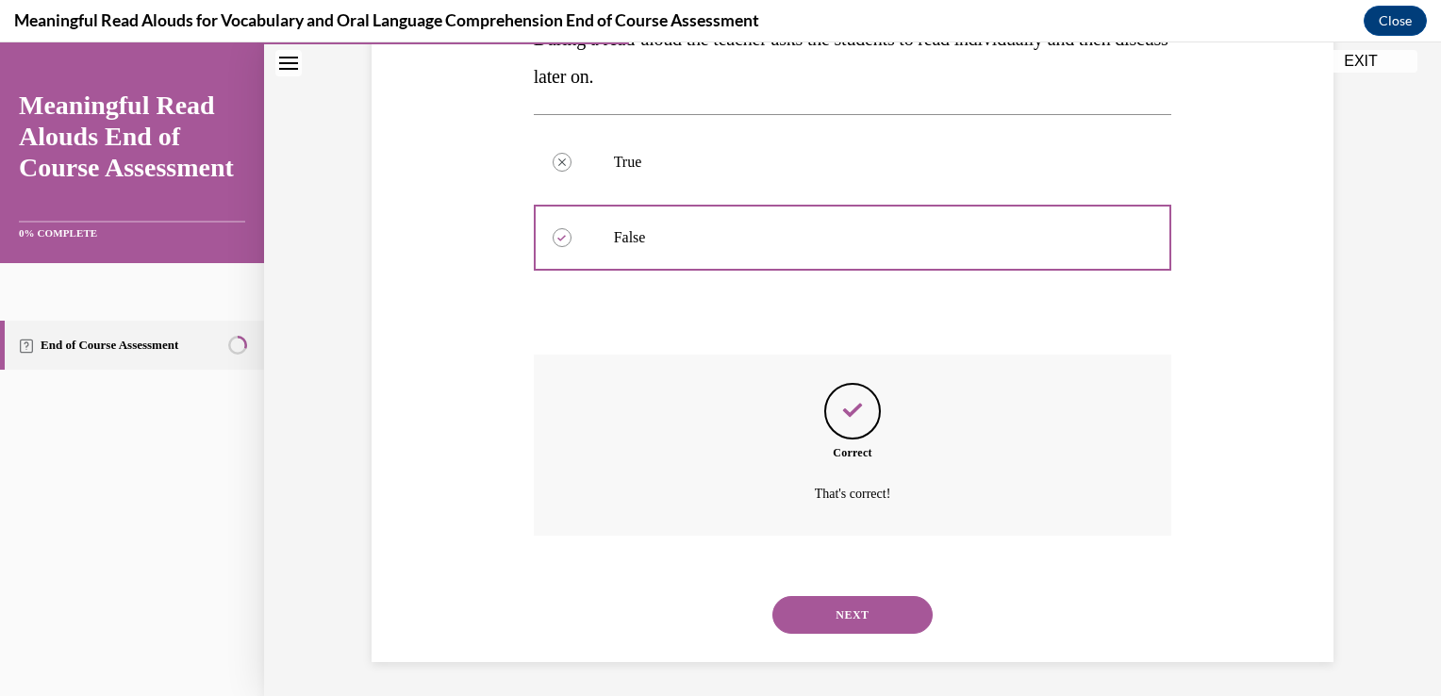
scroll to position [380, 0]
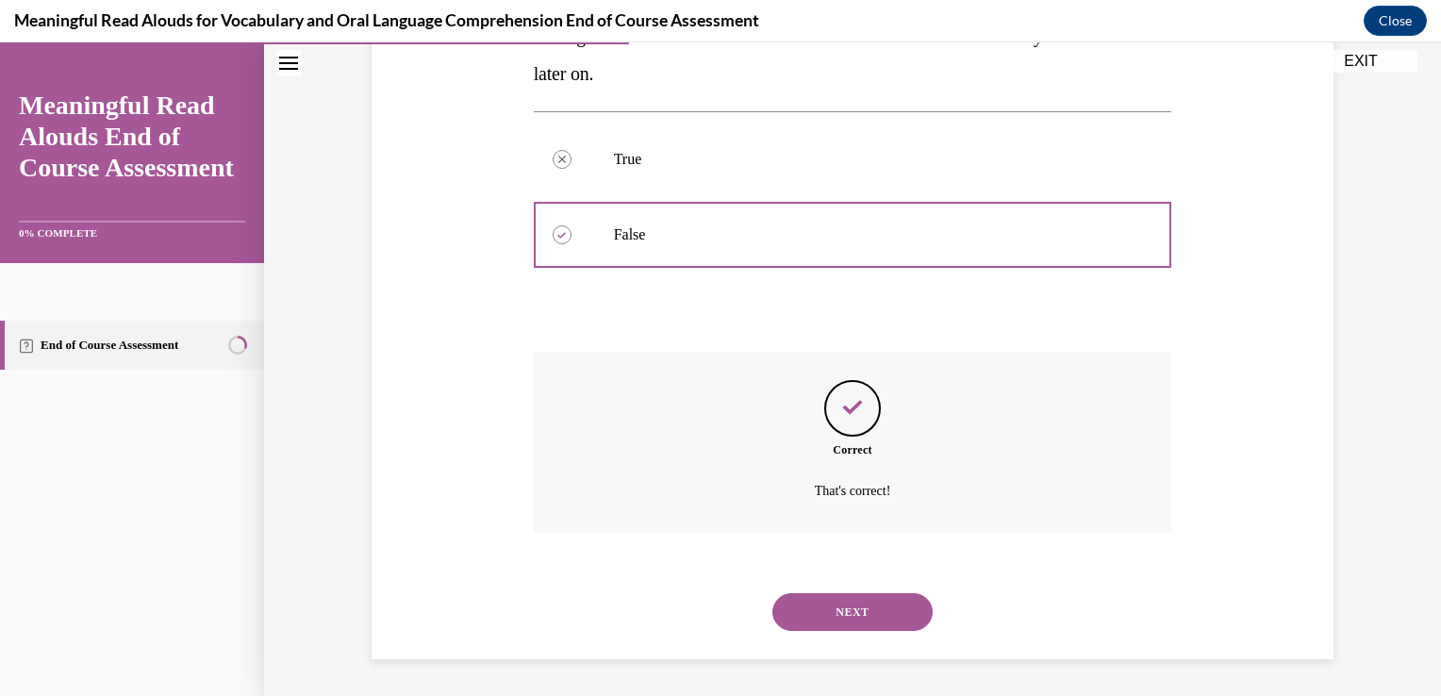
click at [845, 603] on button "NEXT" at bounding box center [852, 612] width 160 height 38
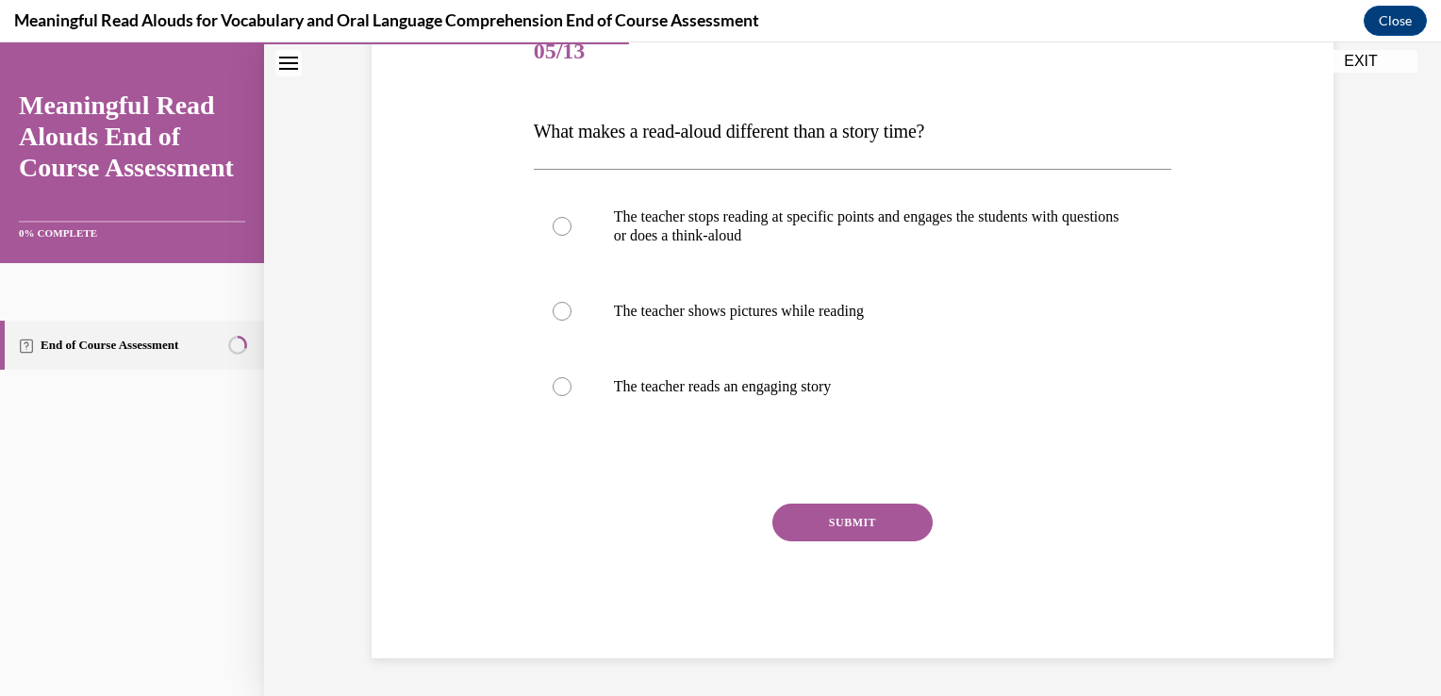
scroll to position [209, 0]
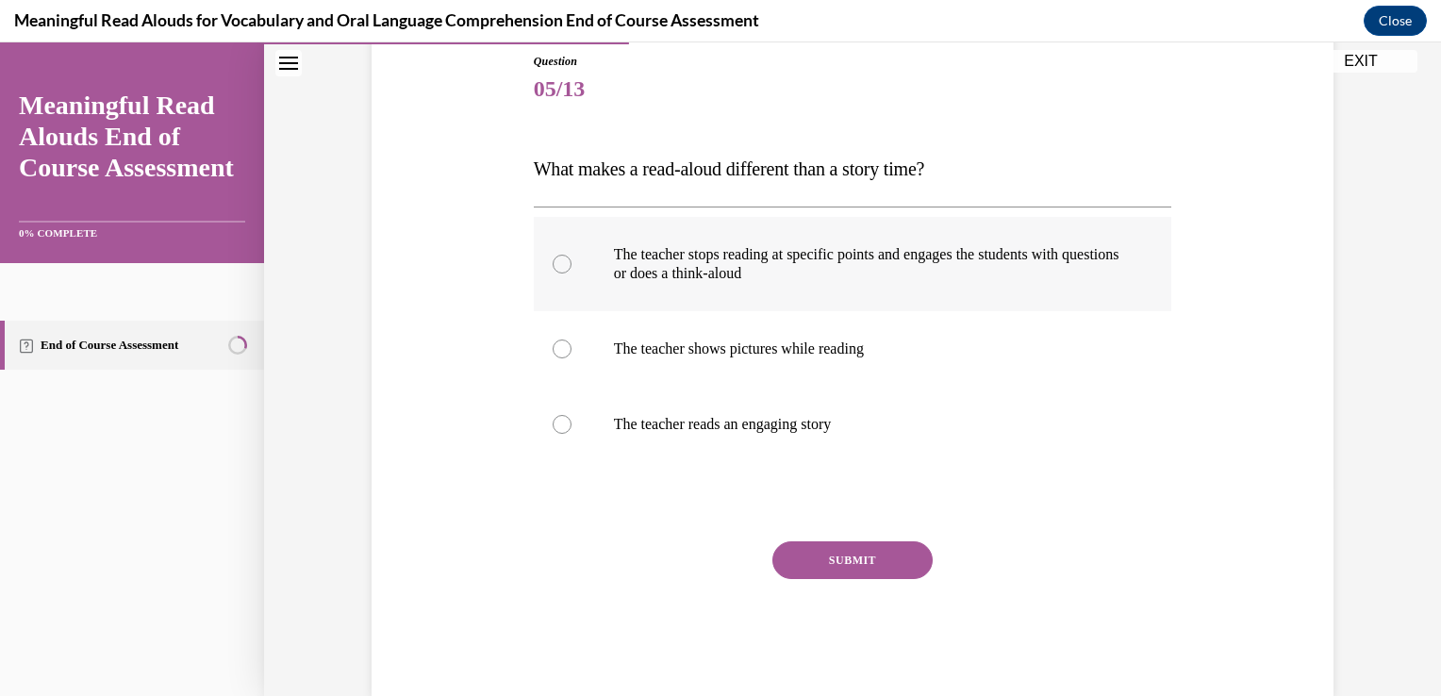
click at [982, 292] on label "The teacher stops reading at specific points and engages the students with ques…" at bounding box center [853, 264] width 639 height 94
click at [572, 274] on input "The teacher stops reading at specific points and engages the students with ques…" at bounding box center [562, 264] width 19 height 19
radio input "true"
click at [876, 572] on button "SUBMIT" at bounding box center [852, 560] width 160 height 38
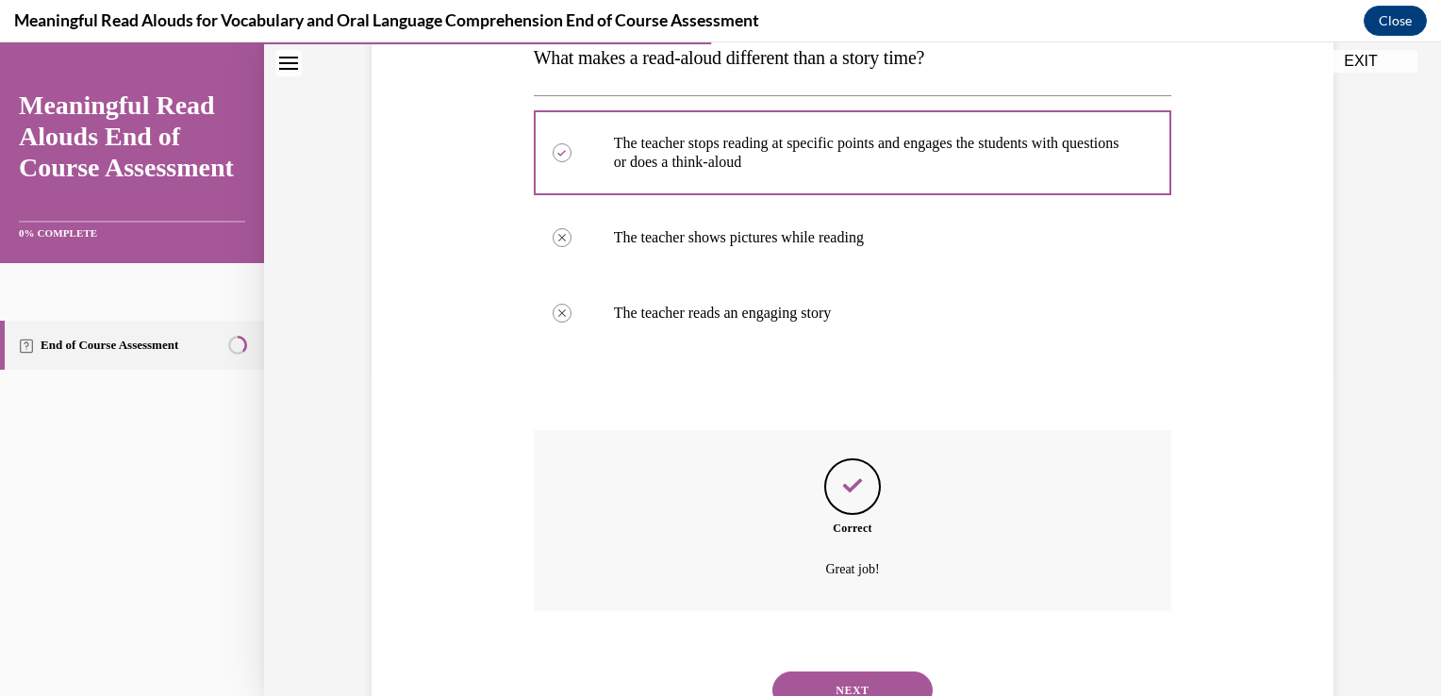
scroll to position [399, 0]
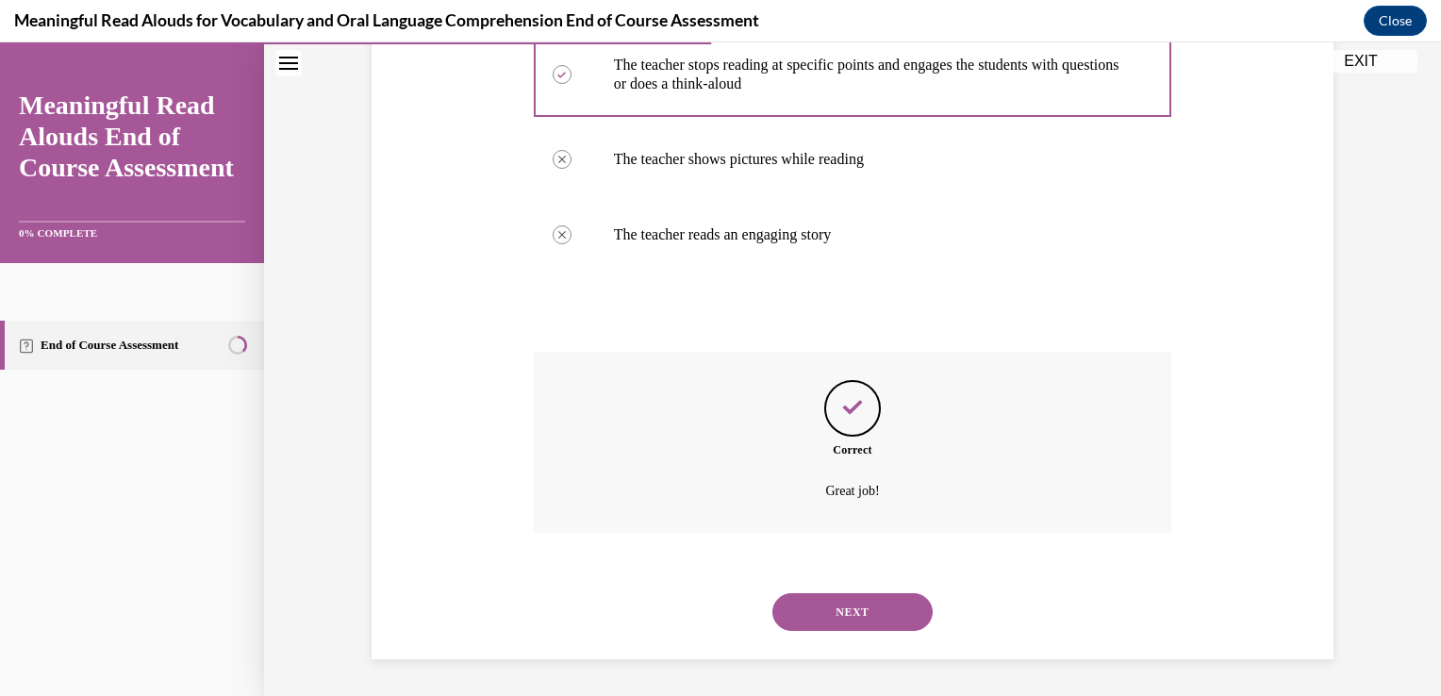
click at [830, 613] on button "NEXT" at bounding box center [852, 612] width 160 height 38
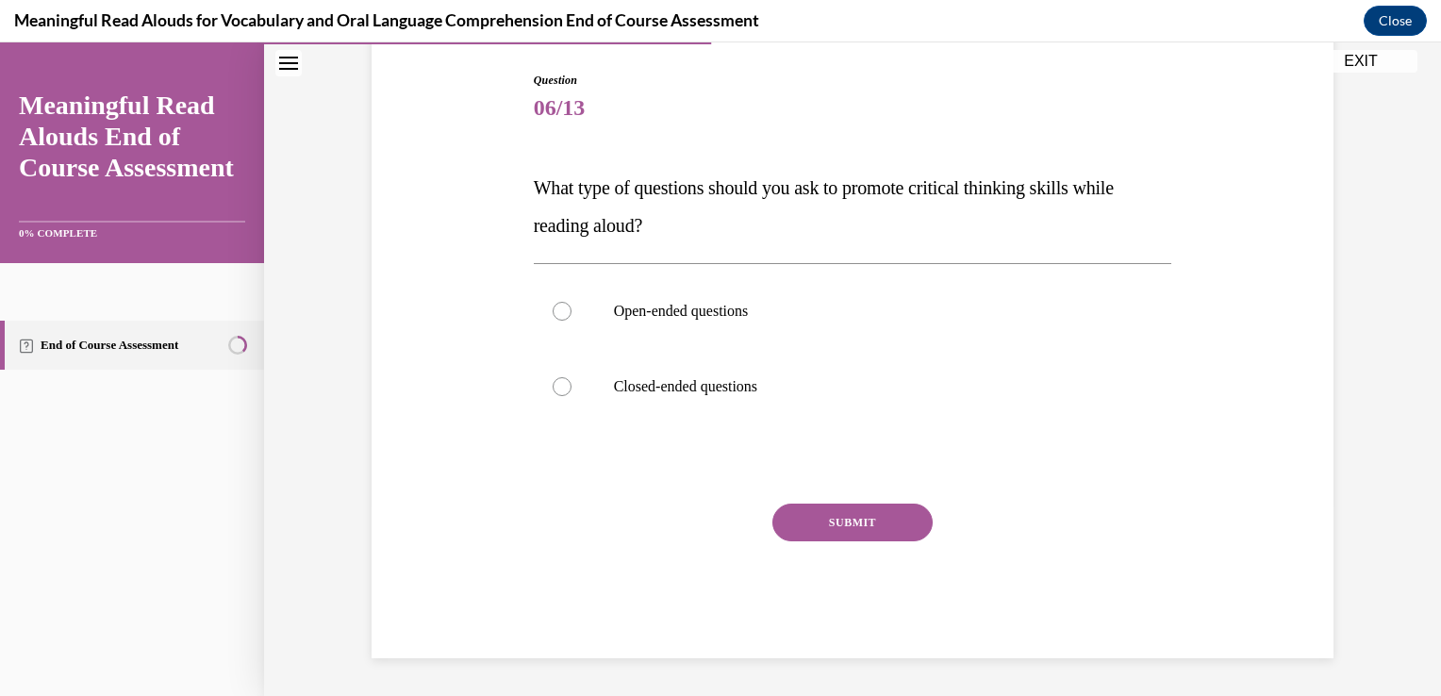
scroll to position [190, 0]
click at [651, 327] on label "Open-ended questions" at bounding box center [853, 311] width 639 height 75
click at [572, 322] on input "Open-ended questions" at bounding box center [562, 312] width 19 height 19
radio input "true"
click at [820, 515] on button "SUBMIT" at bounding box center [852, 524] width 160 height 38
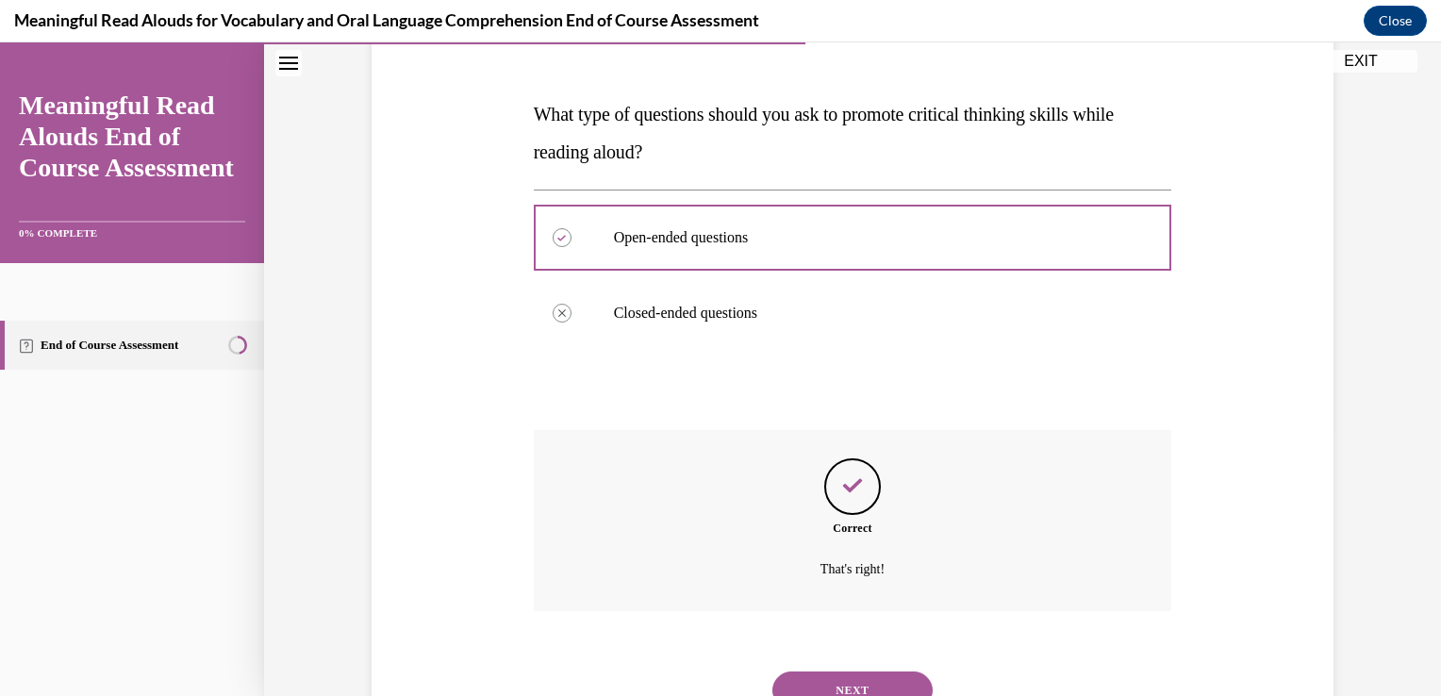
scroll to position [342, 0]
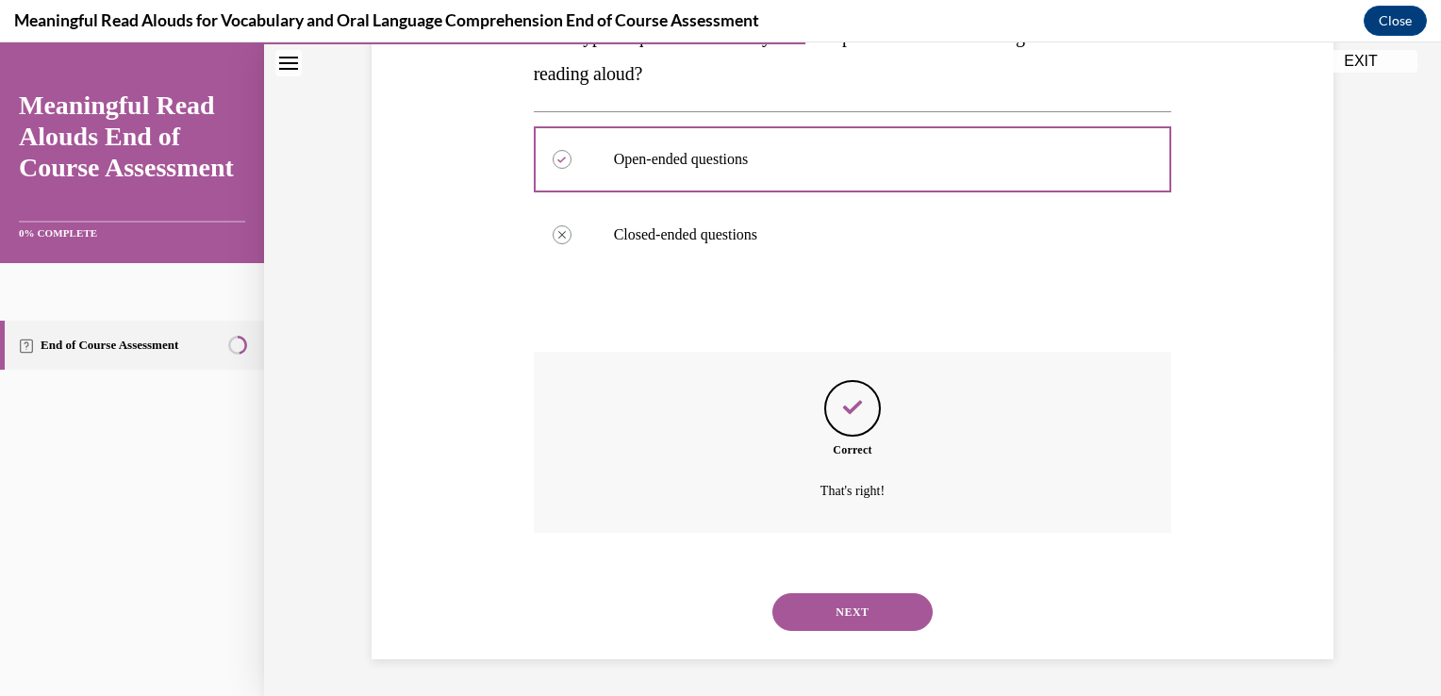
click at [875, 611] on button "NEXT" at bounding box center [852, 612] width 160 height 38
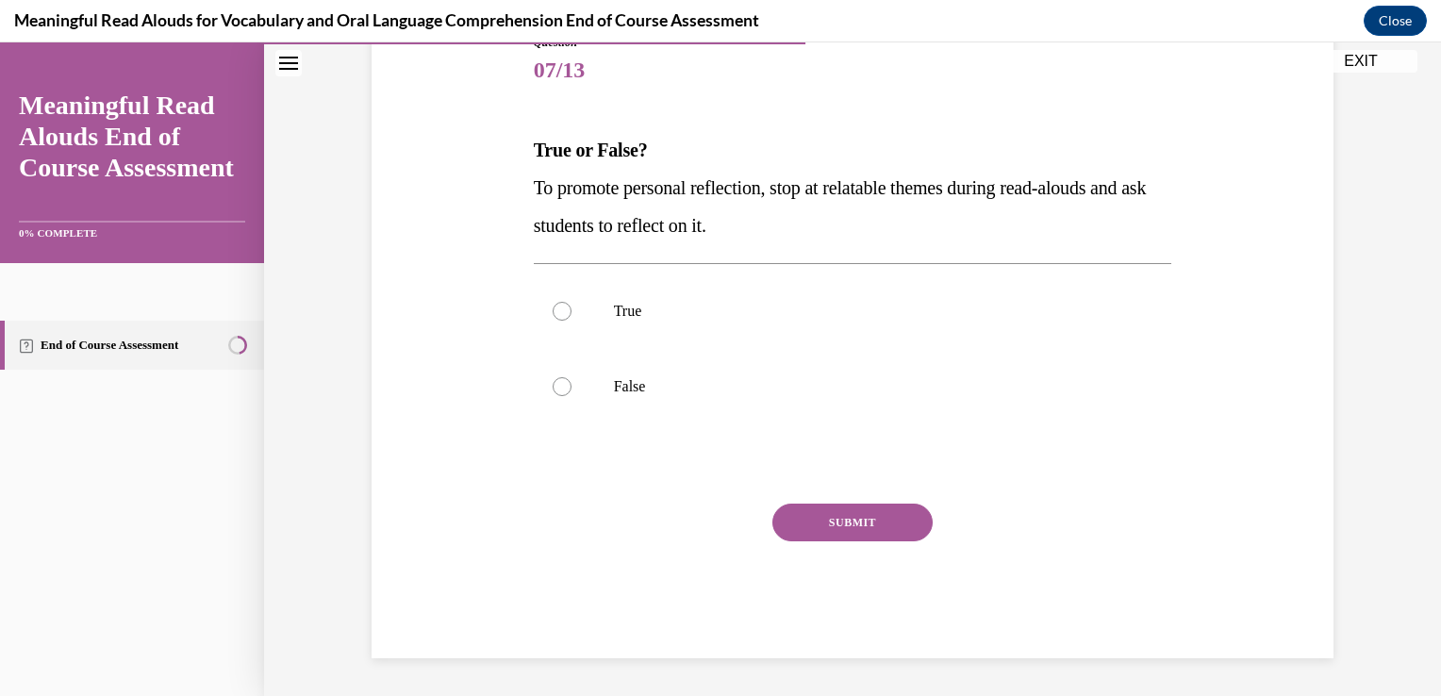
scroll to position [209, 0]
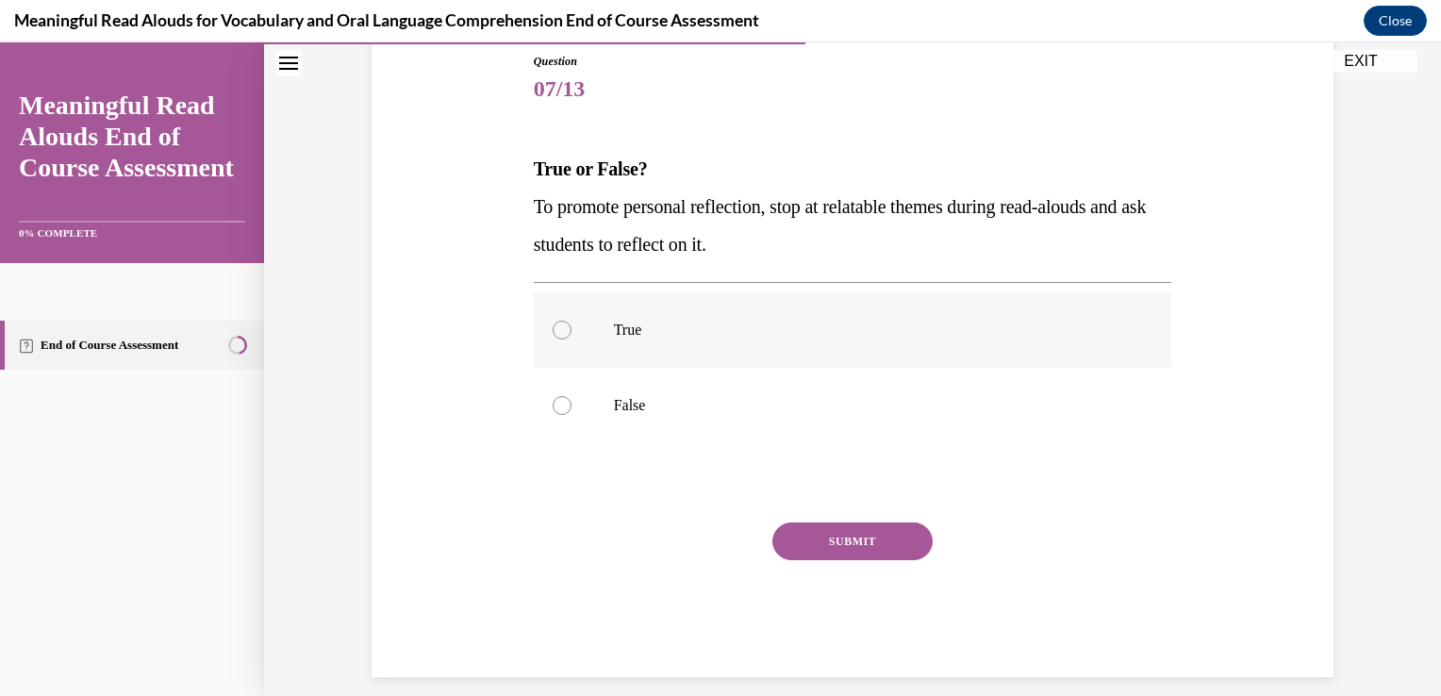
click at [940, 347] on label "True" at bounding box center [853, 329] width 639 height 75
click at [572, 340] on input "True" at bounding box center [562, 330] width 19 height 19
radio input "true"
click at [892, 511] on div "Question 07/13 True or False? To promote personal reflection, stop at relatable…" at bounding box center [853, 365] width 639 height 624
click at [886, 537] on button "SUBMIT" at bounding box center [852, 541] width 160 height 38
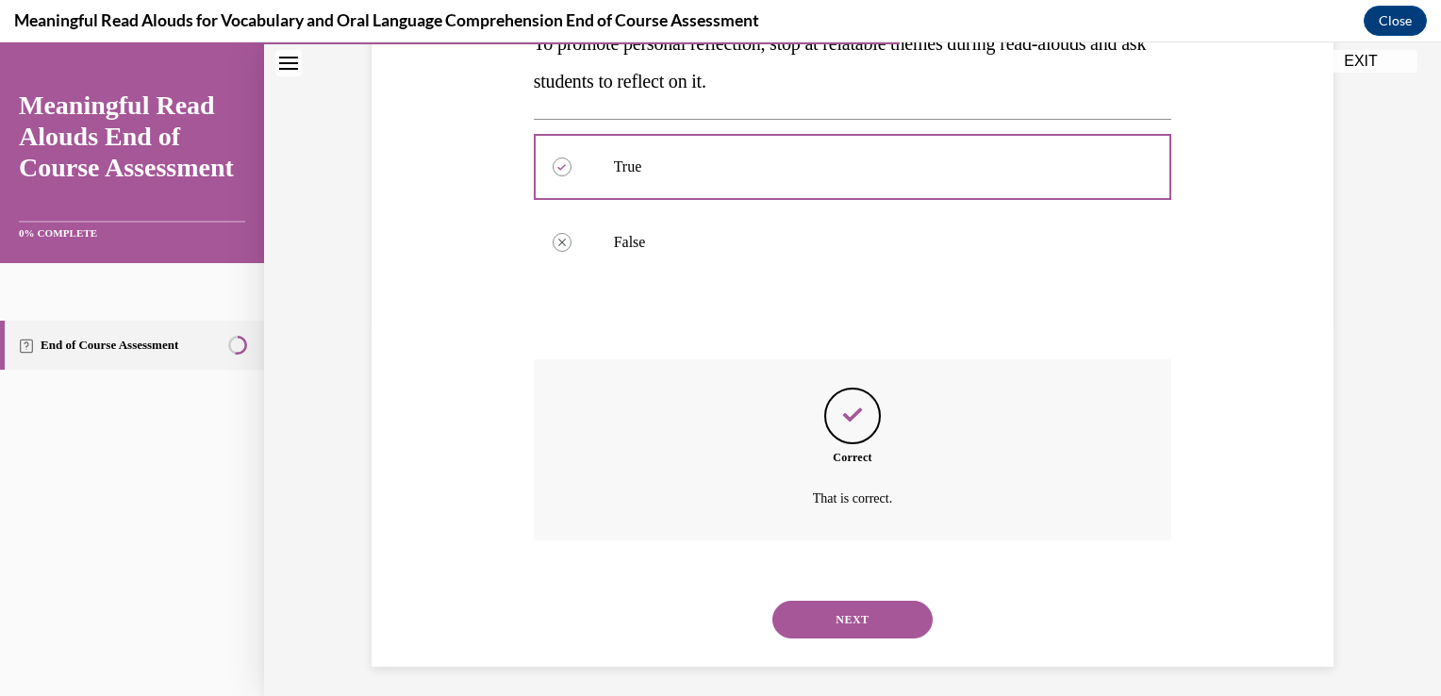
scroll to position [380, 0]
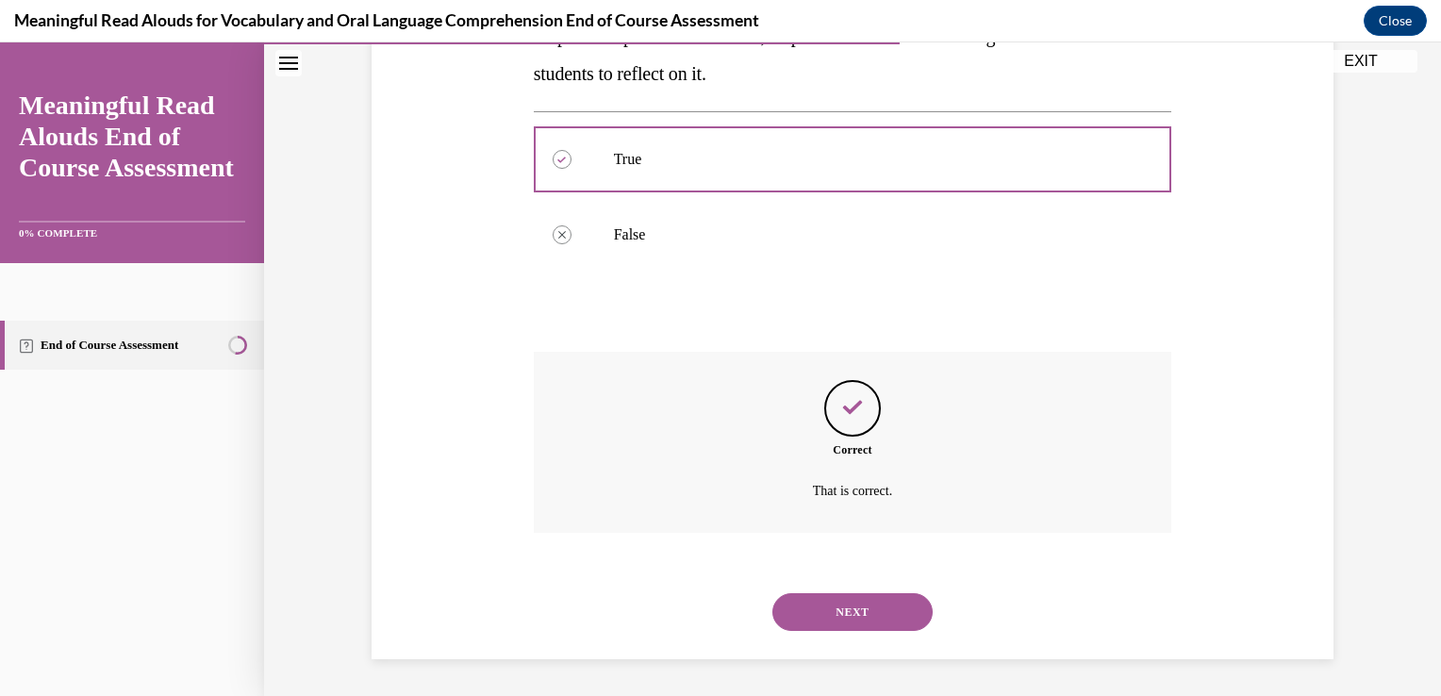
click at [849, 604] on button "NEXT" at bounding box center [852, 612] width 160 height 38
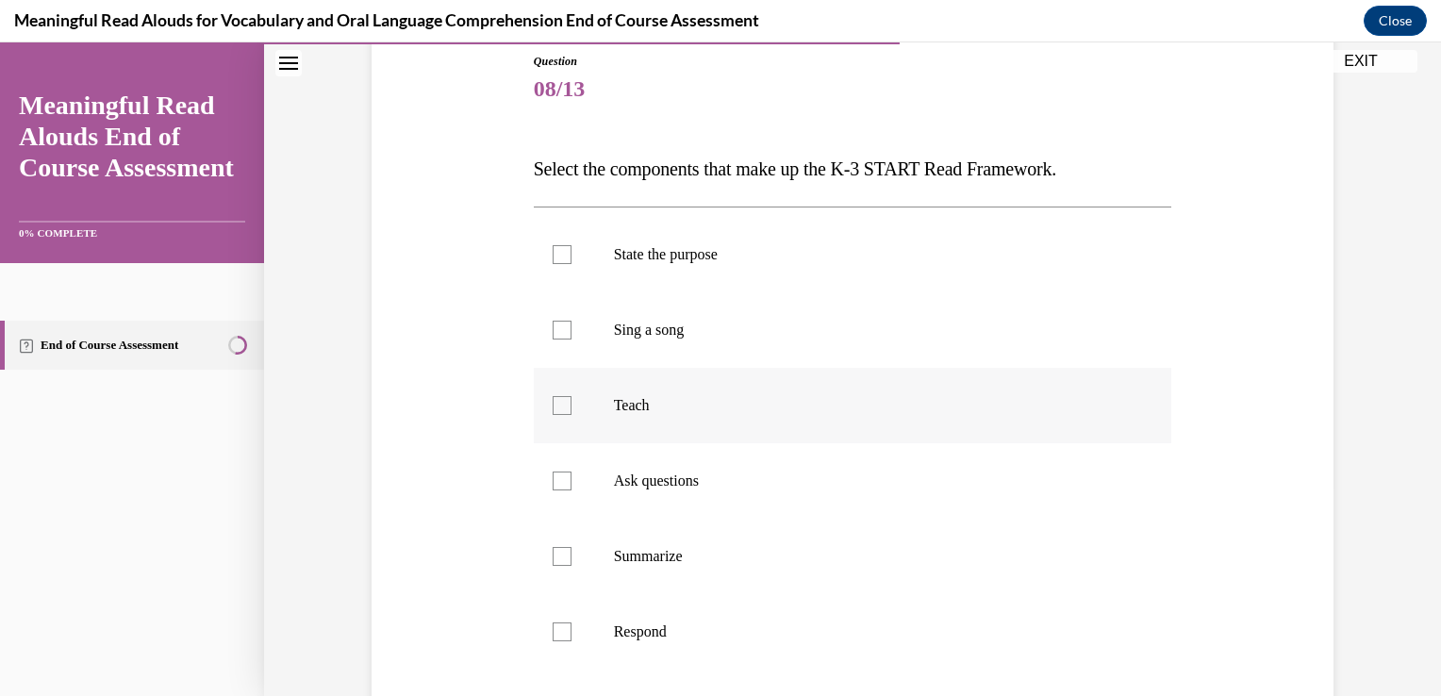
scroll to position [283, 0]
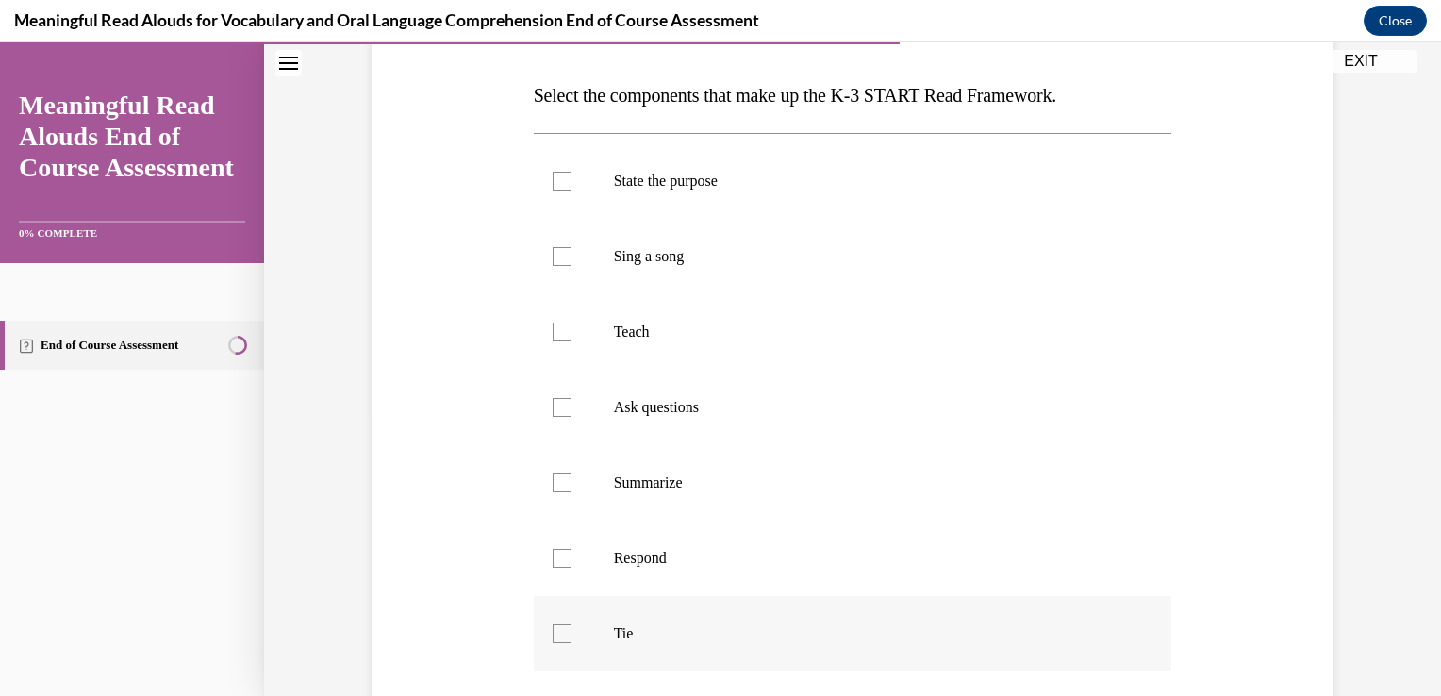
click at [788, 628] on p "Tie" at bounding box center [869, 633] width 511 height 19
click at [572, 628] on input "Tie" at bounding box center [562, 633] width 19 height 19
checkbox input "true"
click at [783, 556] on p "Respond" at bounding box center [869, 558] width 511 height 19
click at [572, 556] on input "Respond" at bounding box center [562, 558] width 19 height 19
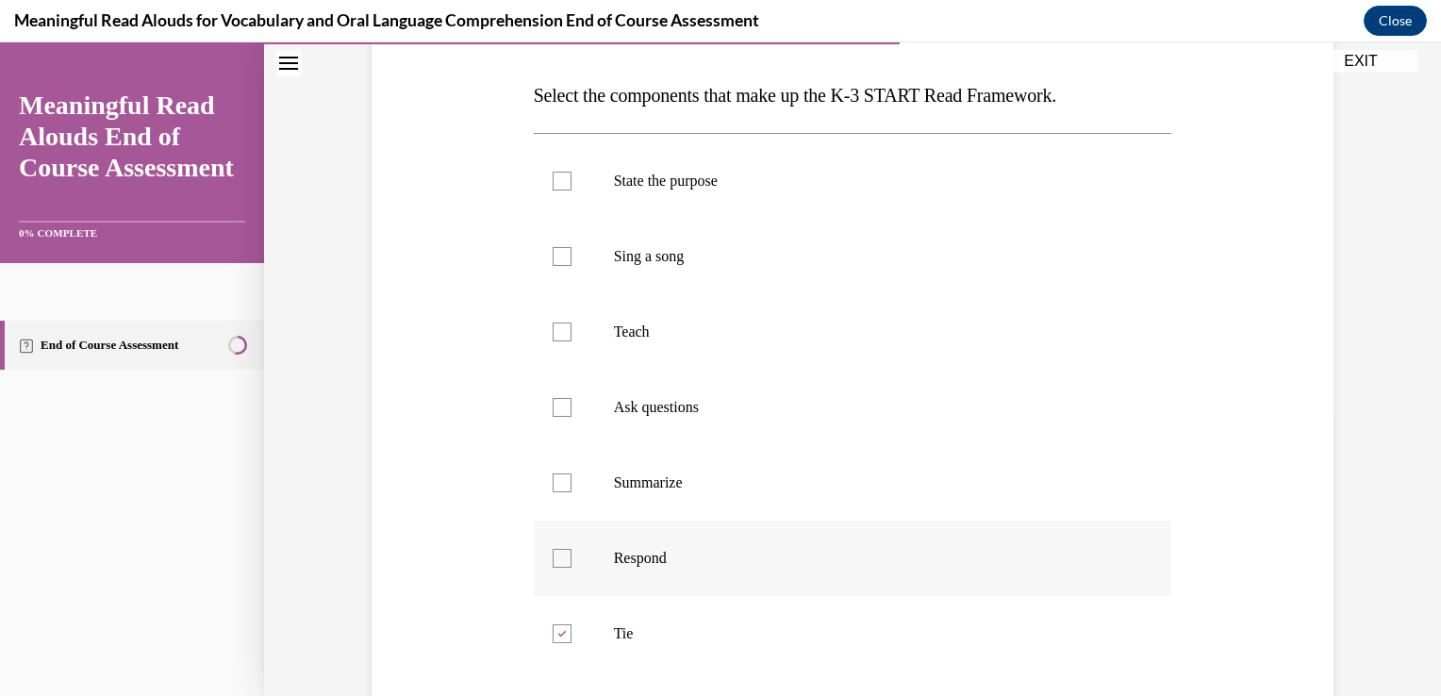
checkbox input "true"
click at [807, 426] on label "Ask questions" at bounding box center [853, 407] width 639 height 75
click at [572, 417] on input "Ask questions" at bounding box center [562, 407] width 19 height 19
checkbox input "true"
click at [792, 338] on p "Teach" at bounding box center [869, 332] width 511 height 19
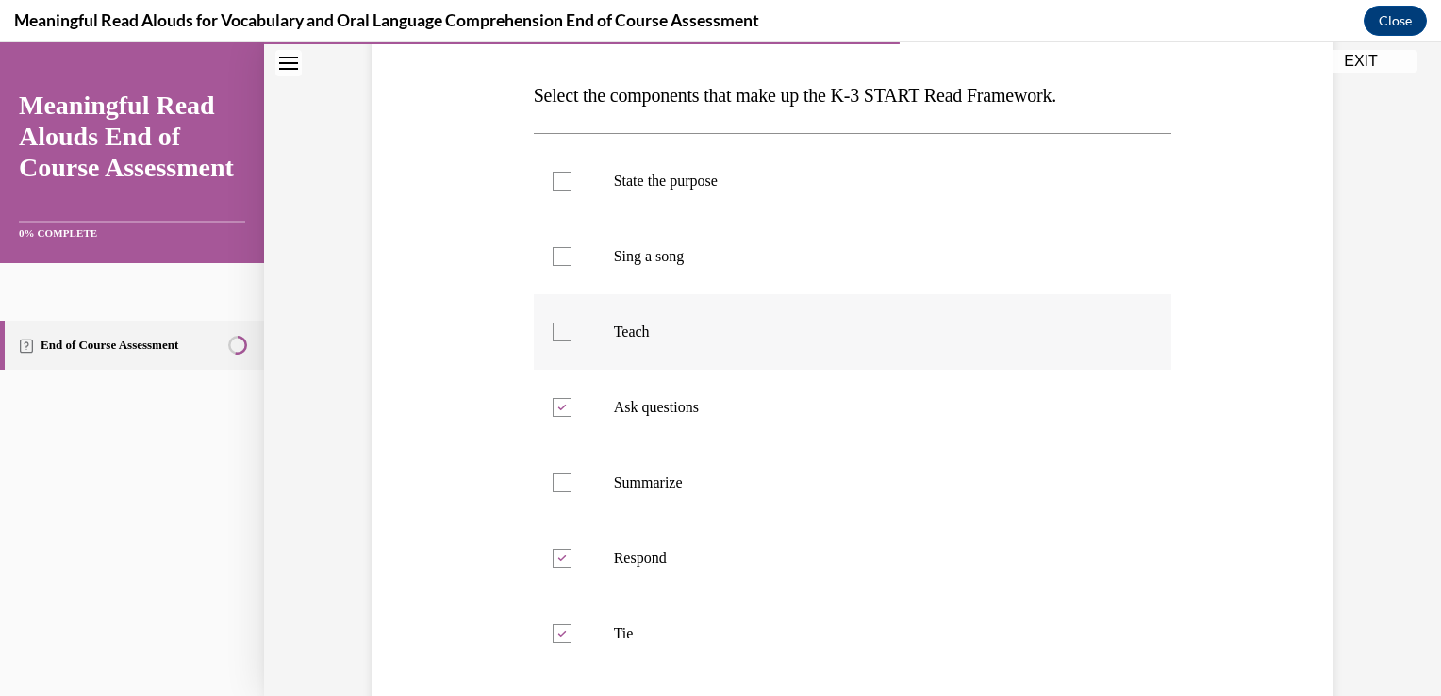
click at [572, 338] on input "Teach" at bounding box center [562, 332] width 19 height 19
checkbox input "true"
click at [800, 181] on p "State the purpose" at bounding box center [869, 181] width 511 height 19
click at [572, 181] on input "State the purpose" at bounding box center [562, 181] width 19 height 19
checkbox input "true"
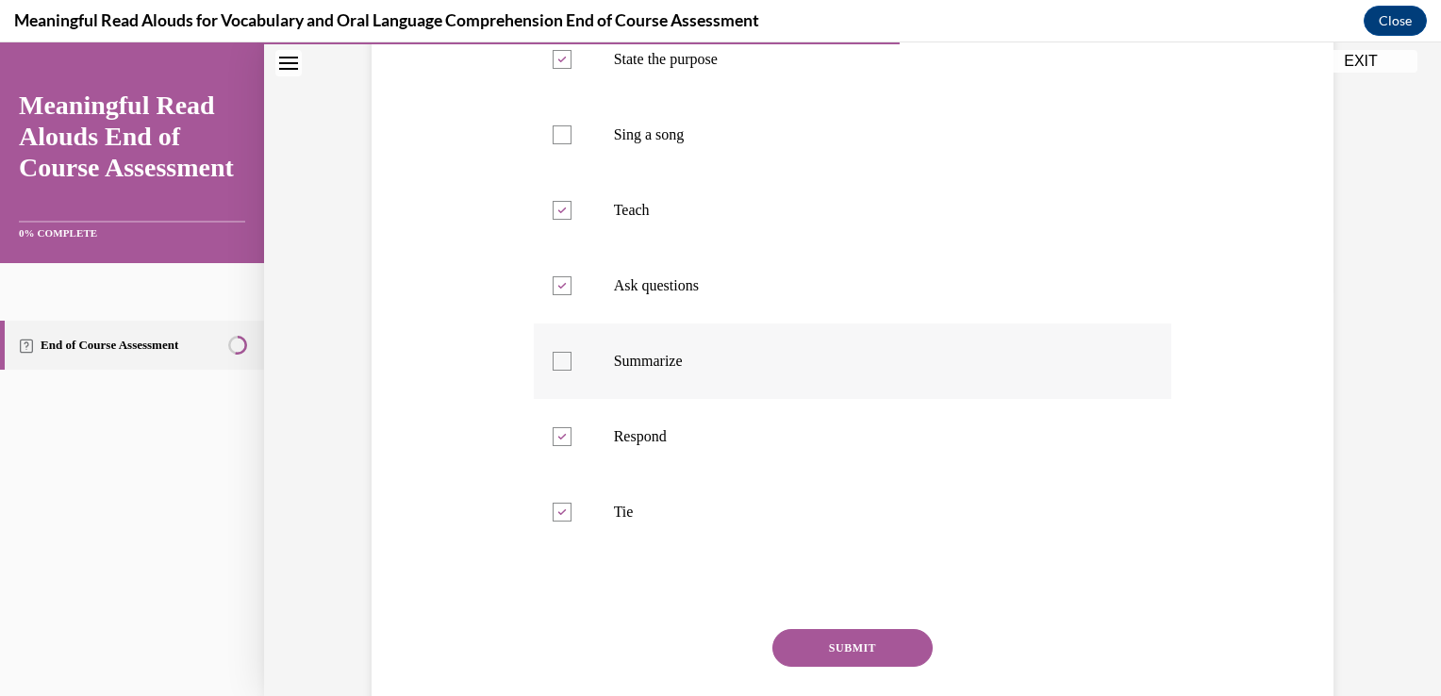
scroll to position [435, 0]
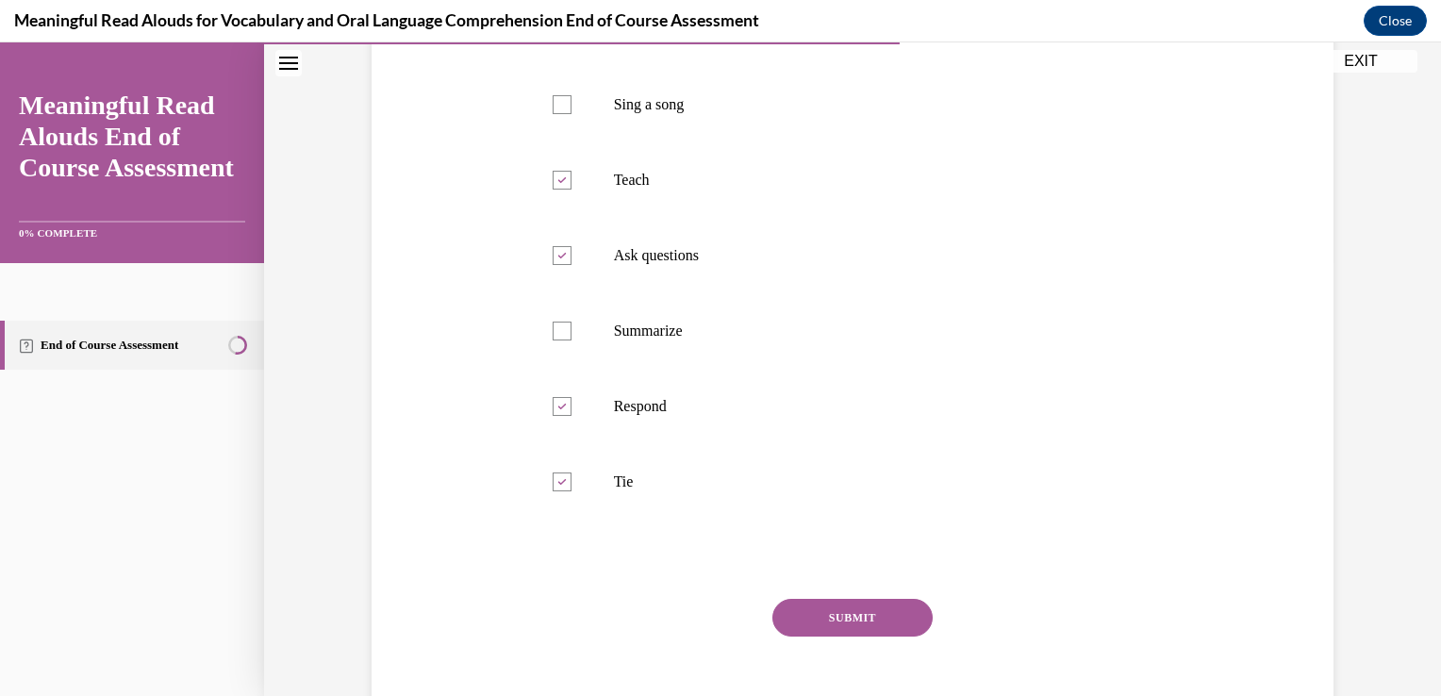
click at [904, 621] on button "SUBMIT" at bounding box center [852, 618] width 160 height 38
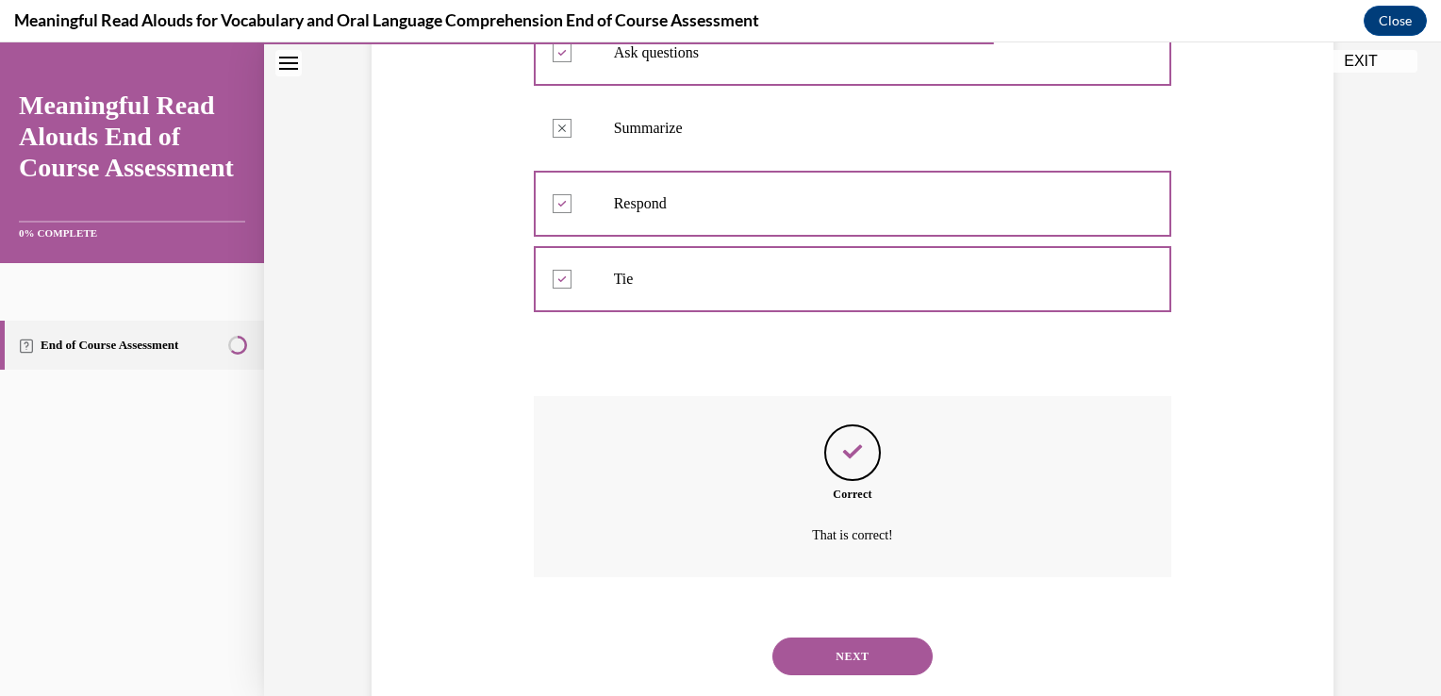
scroll to position [682, 0]
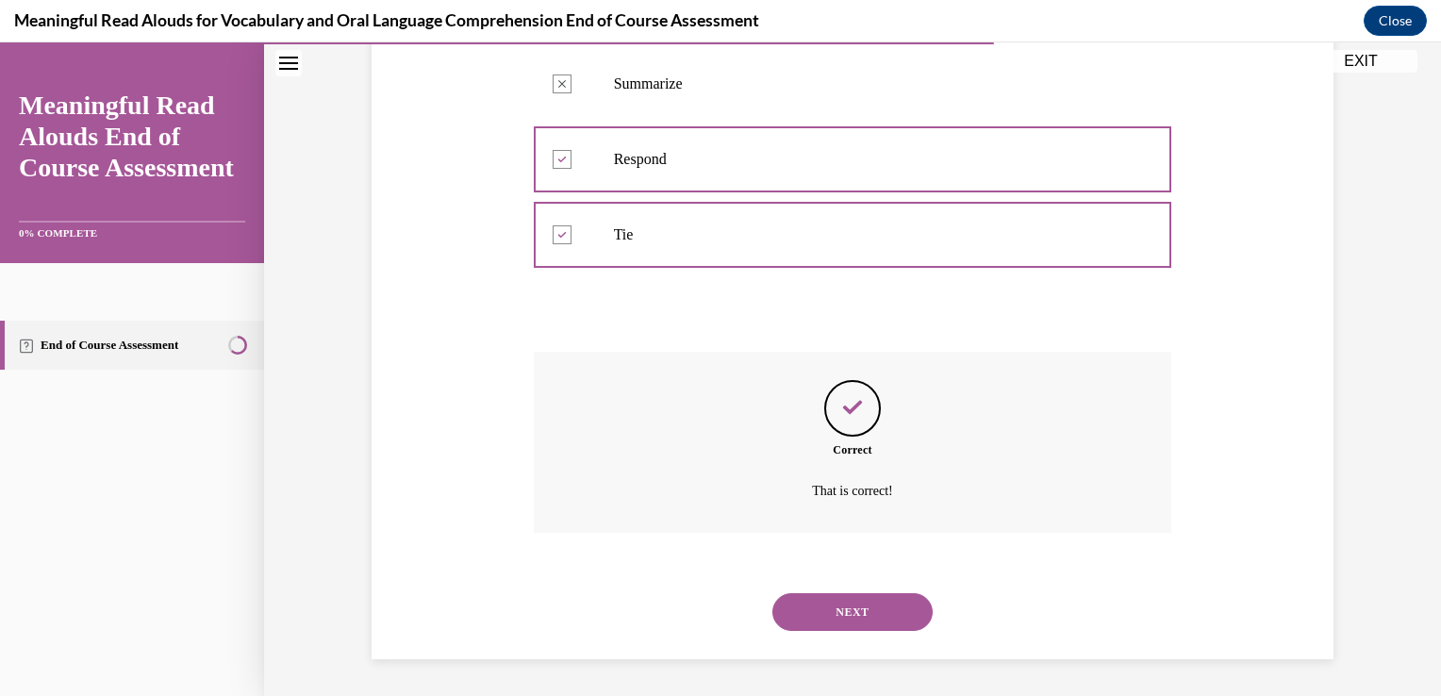
click at [904, 621] on button "NEXT" at bounding box center [852, 612] width 160 height 38
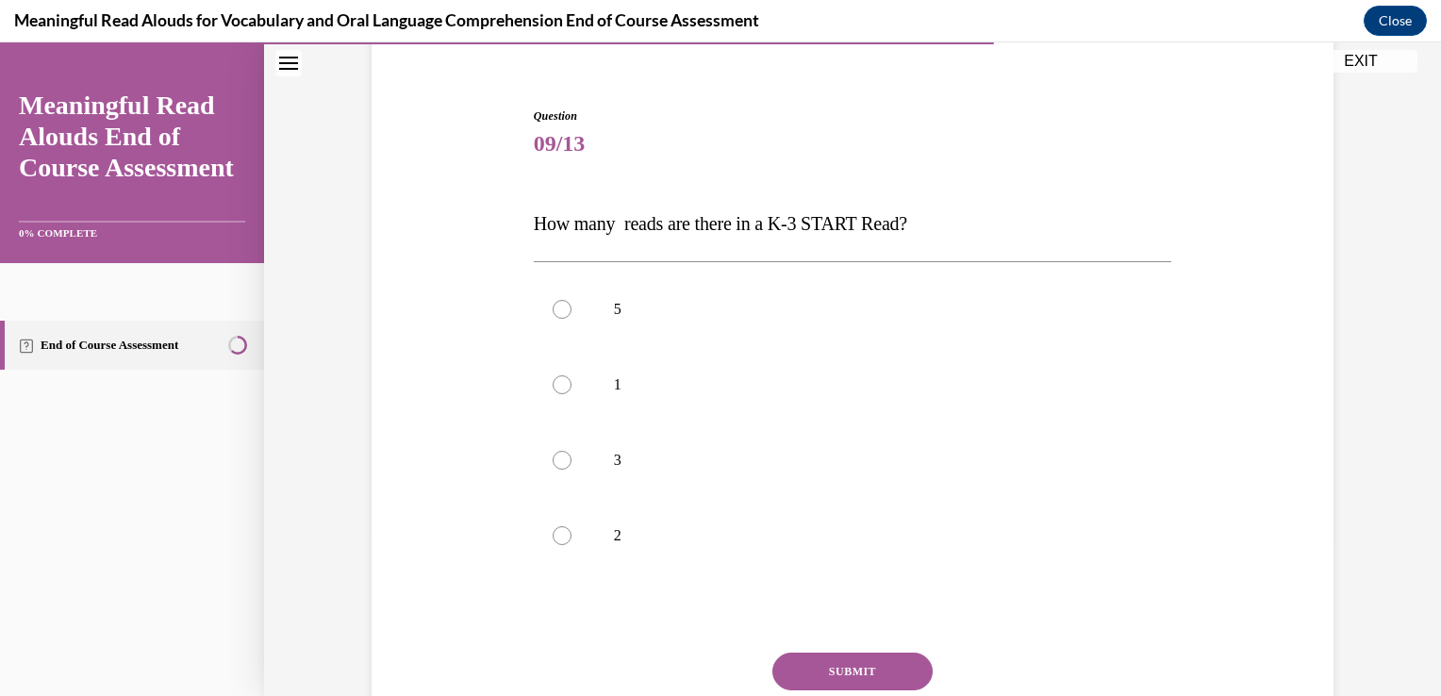
scroll to position [189, 0]
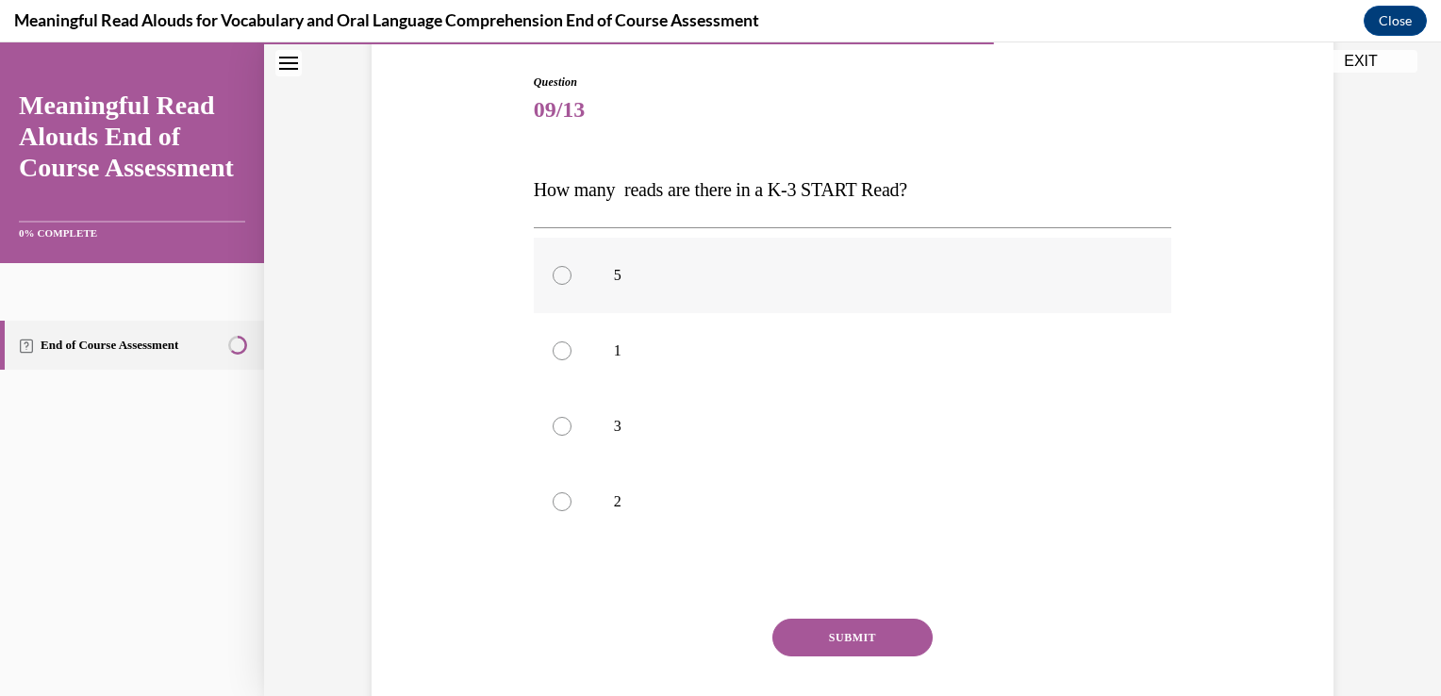
click at [894, 284] on p "5" at bounding box center [869, 275] width 511 height 19
click at [572, 284] on input "5" at bounding box center [562, 275] width 19 height 19
radio input "true"
click at [844, 638] on button "SUBMIT" at bounding box center [852, 638] width 160 height 38
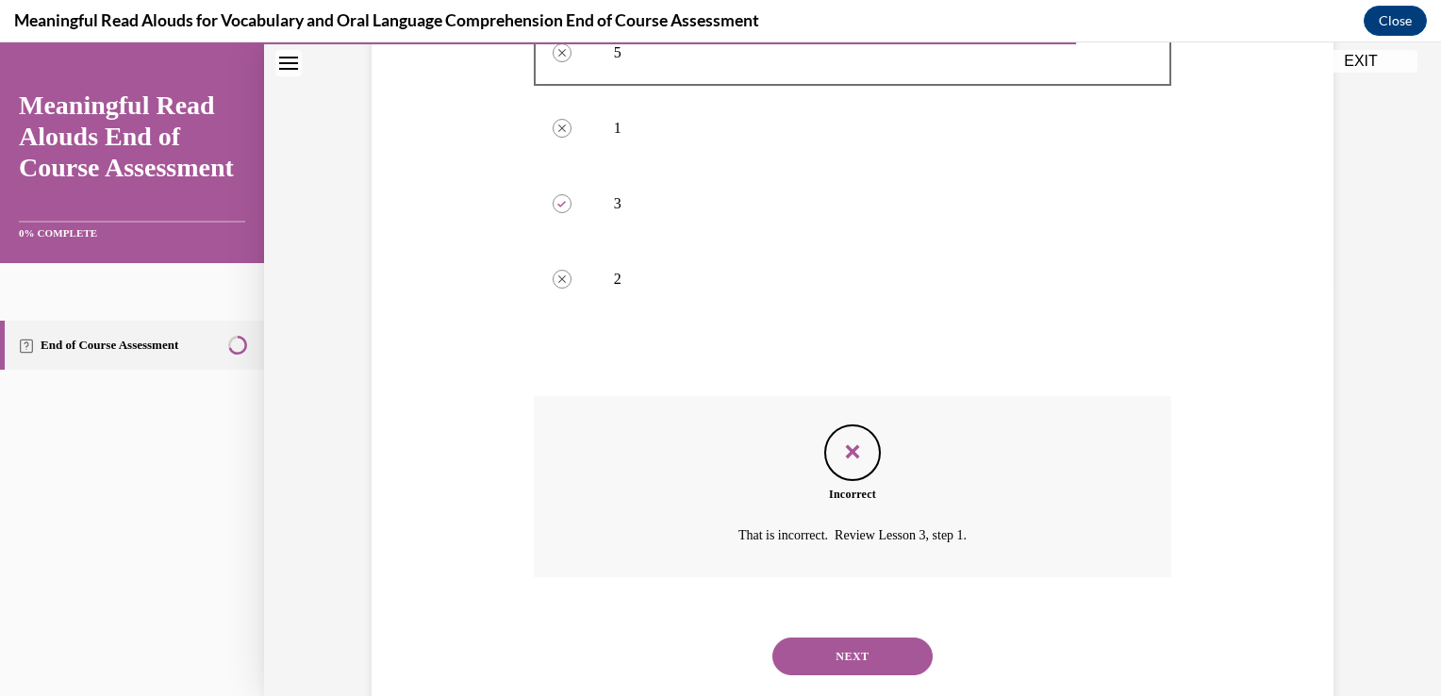
scroll to position [456, 0]
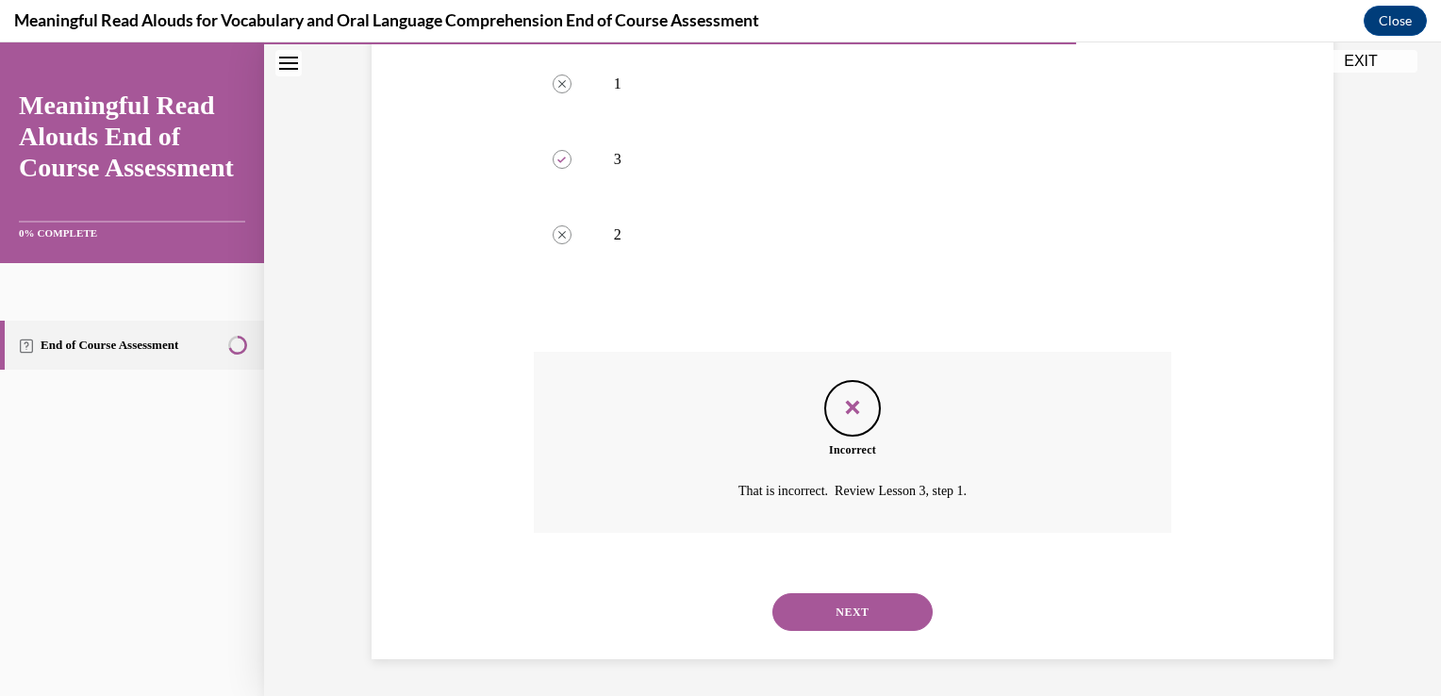
click at [844, 591] on div "NEXT" at bounding box center [853, 611] width 639 height 75
click at [838, 609] on button "NEXT" at bounding box center [852, 612] width 160 height 38
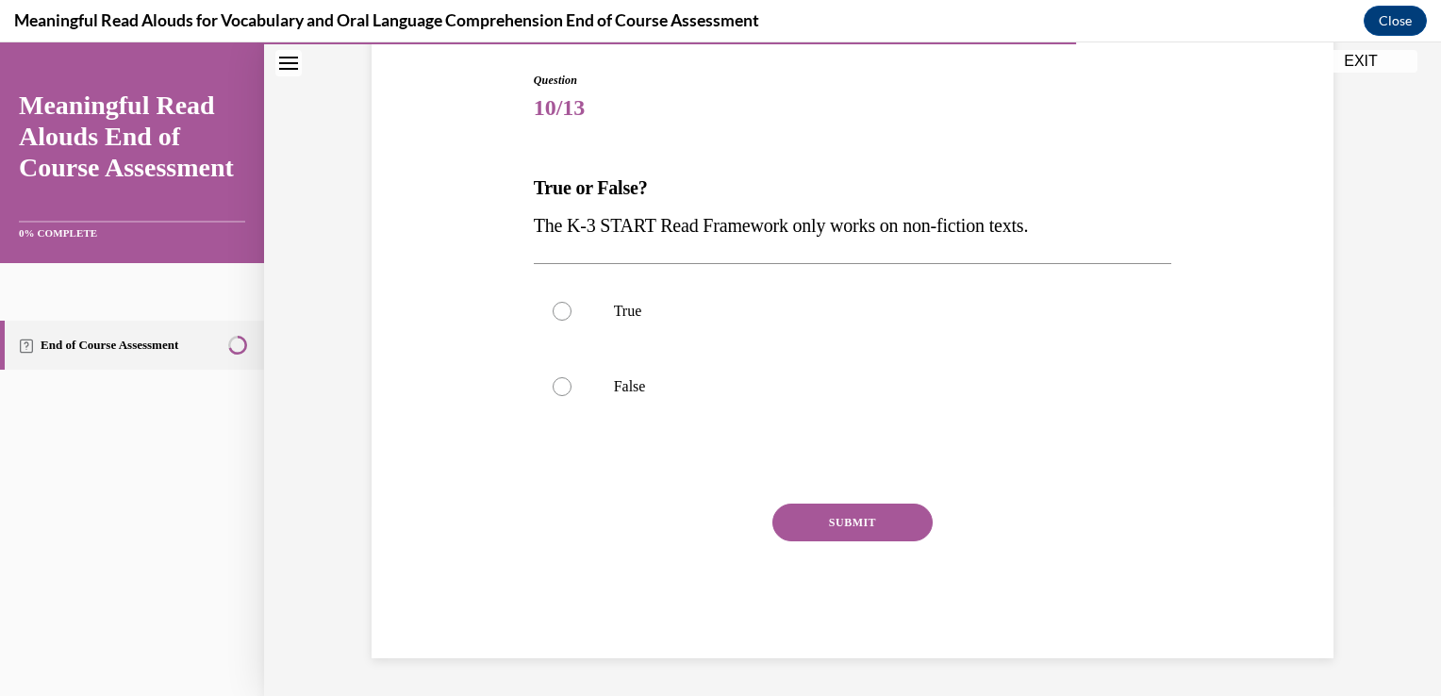
scroll to position [190, 0]
click at [630, 405] on label "False" at bounding box center [853, 387] width 639 height 75
click at [572, 397] on input "False" at bounding box center [562, 387] width 19 height 19
radio input "true"
click at [807, 510] on button "SUBMIT" at bounding box center [852, 524] width 160 height 38
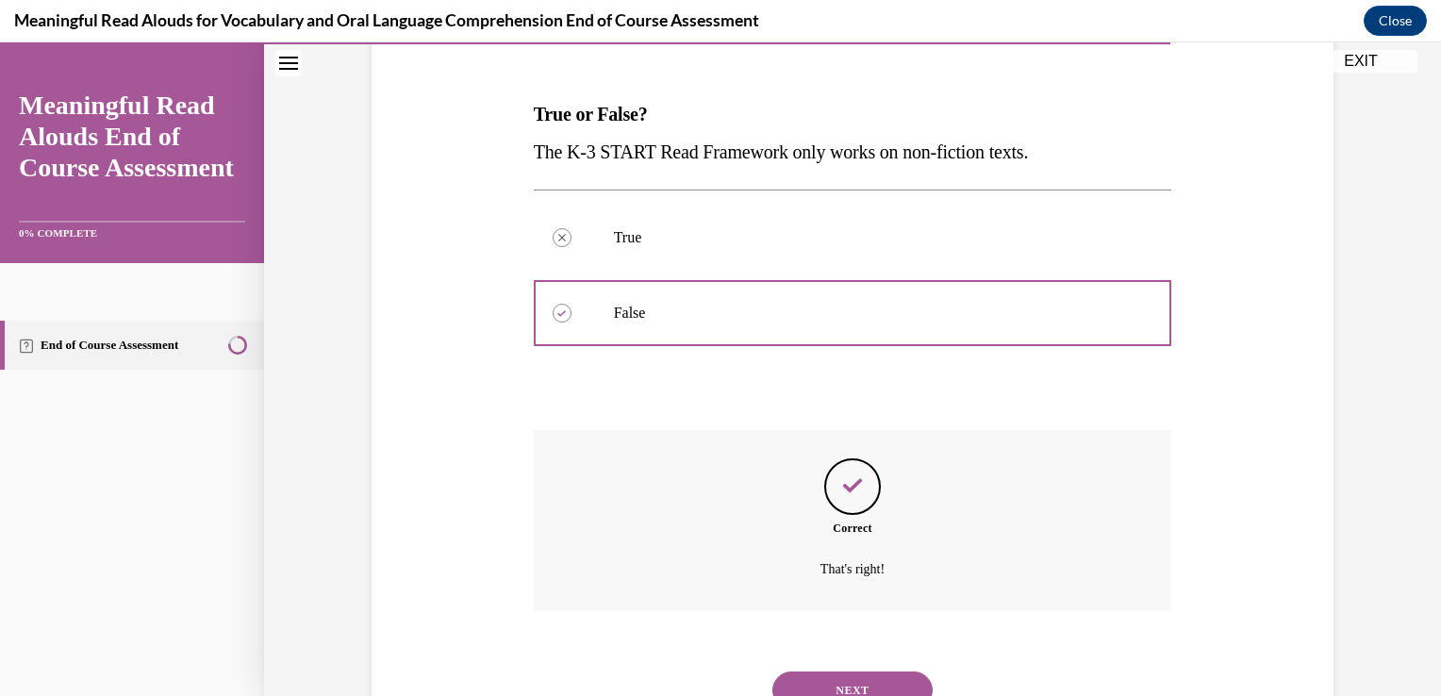
scroll to position [342, 0]
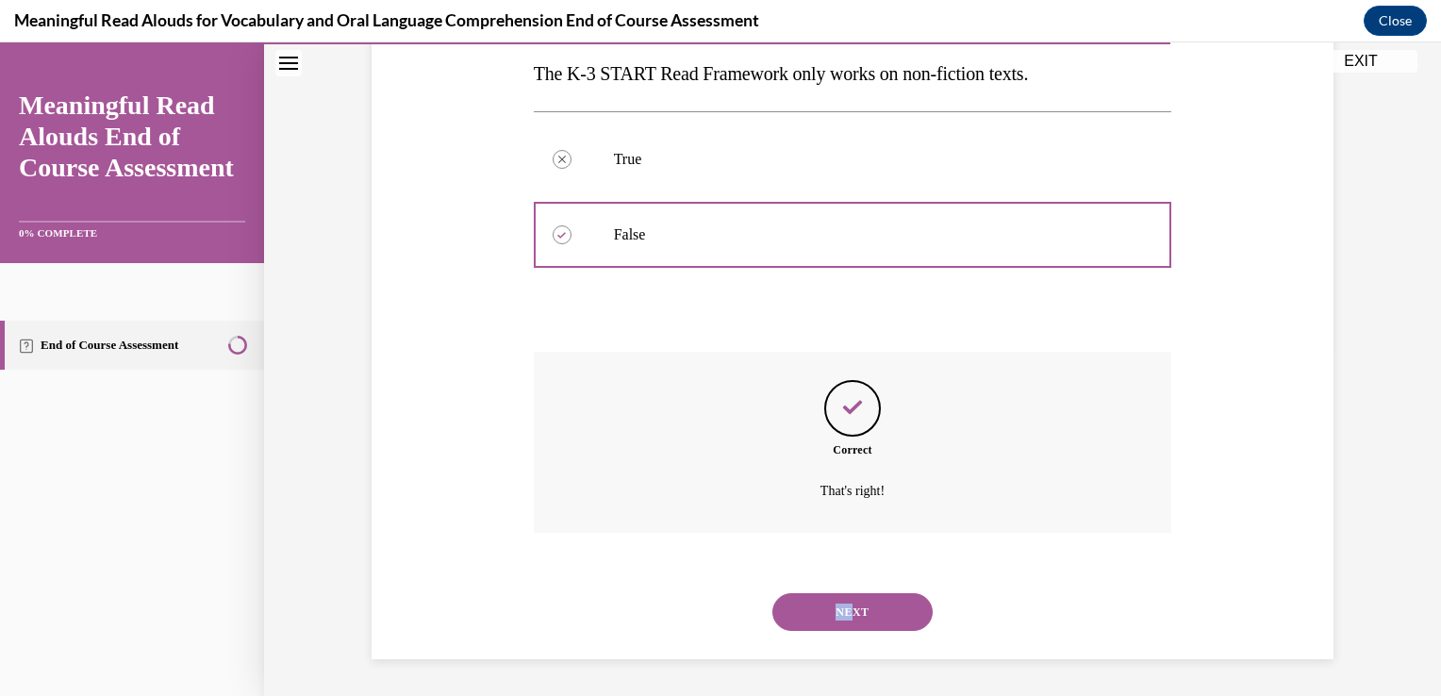
click at [846, 596] on div "NEXT" at bounding box center [853, 611] width 639 height 75
drag, startPoint x: 846, startPoint y: 596, endPoint x: 848, endPoint y: 613, distance: 17.1
click at [848, 613] on button "NEXT" at bounding box center [852, 612] width 160 height 38
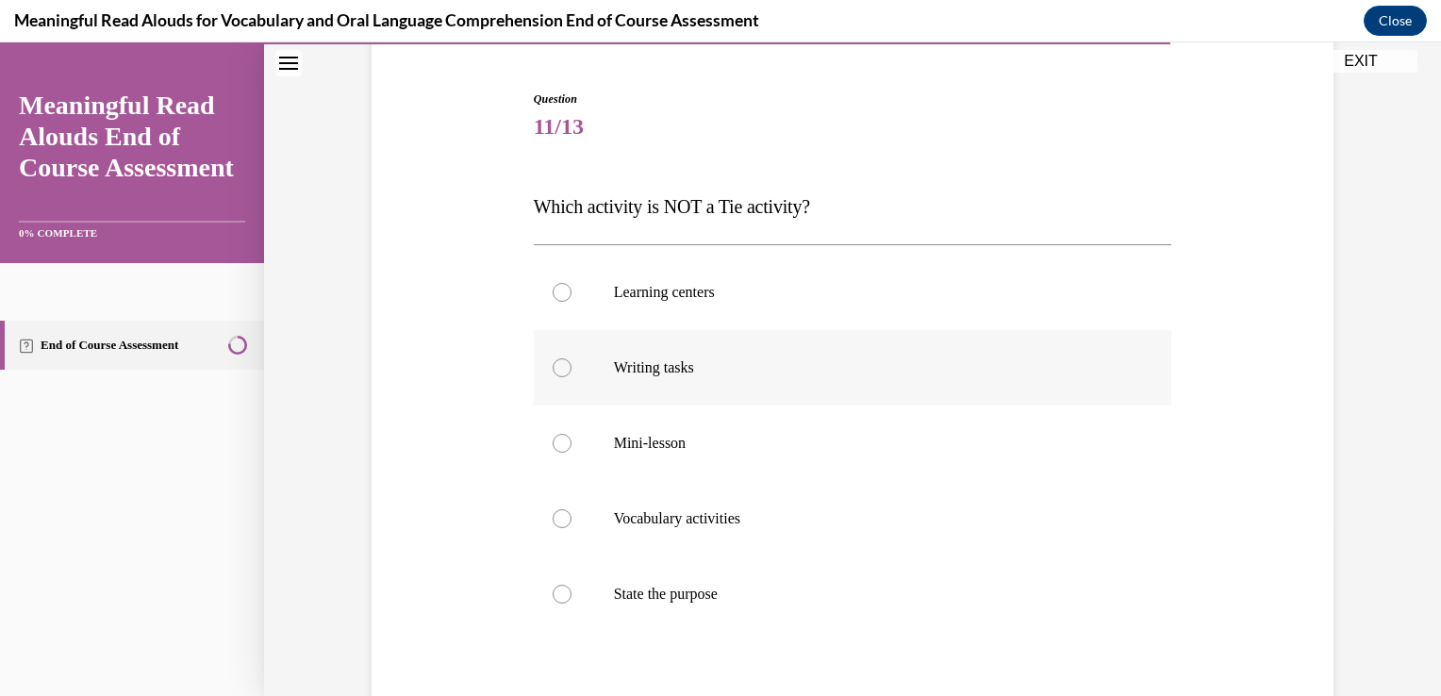
scroll to position [189, 0]
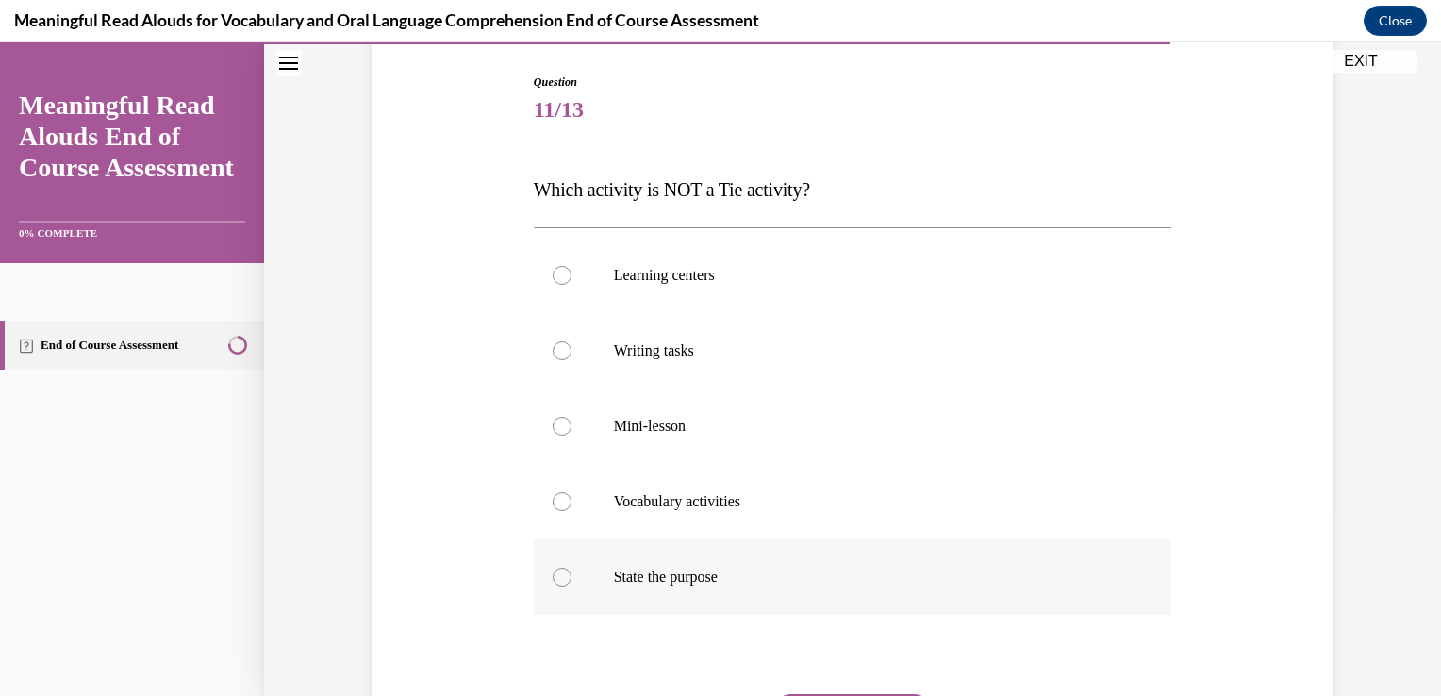
click at [792, 556] on label "State the purpose" at bounding box center [853, 576] width 639 height 75
click at [572, 568] on input "State the purpose" at bounding box center [562, 577] width 19 height 19
radio input "true"
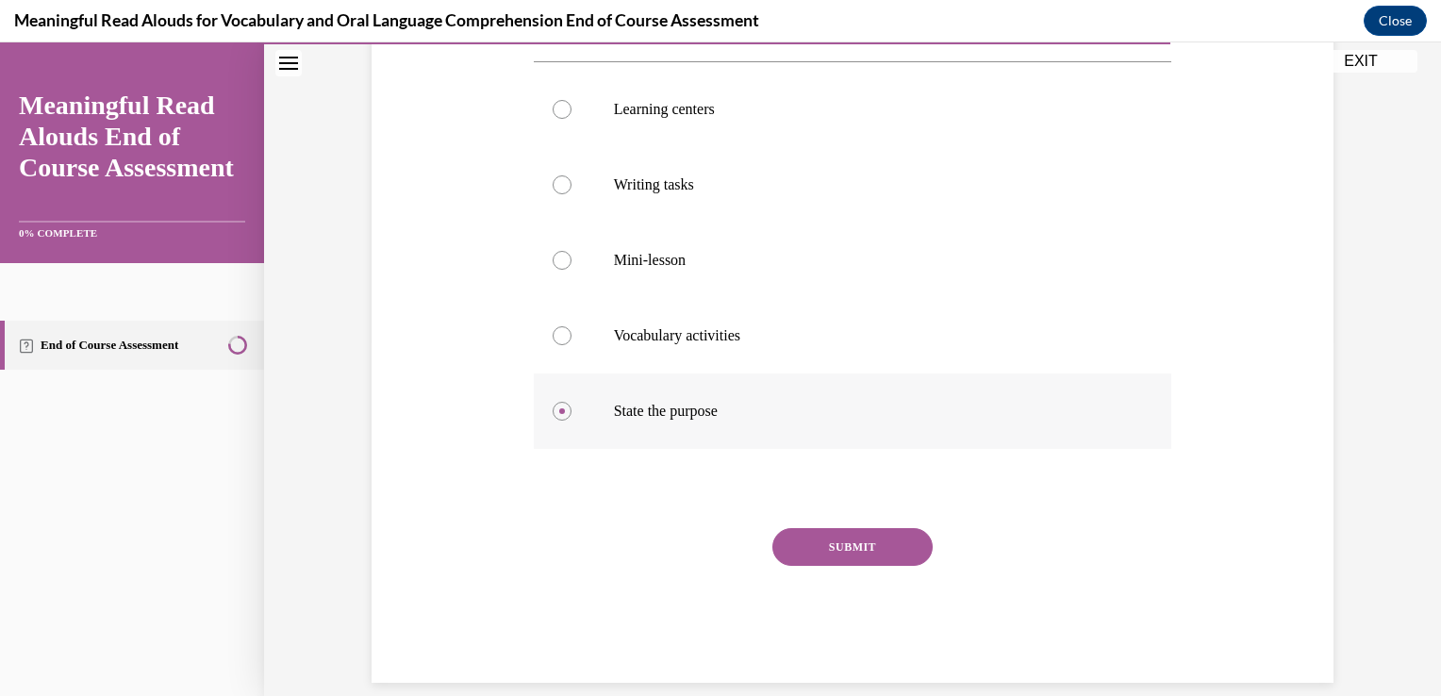
scroll to position [377, 0]
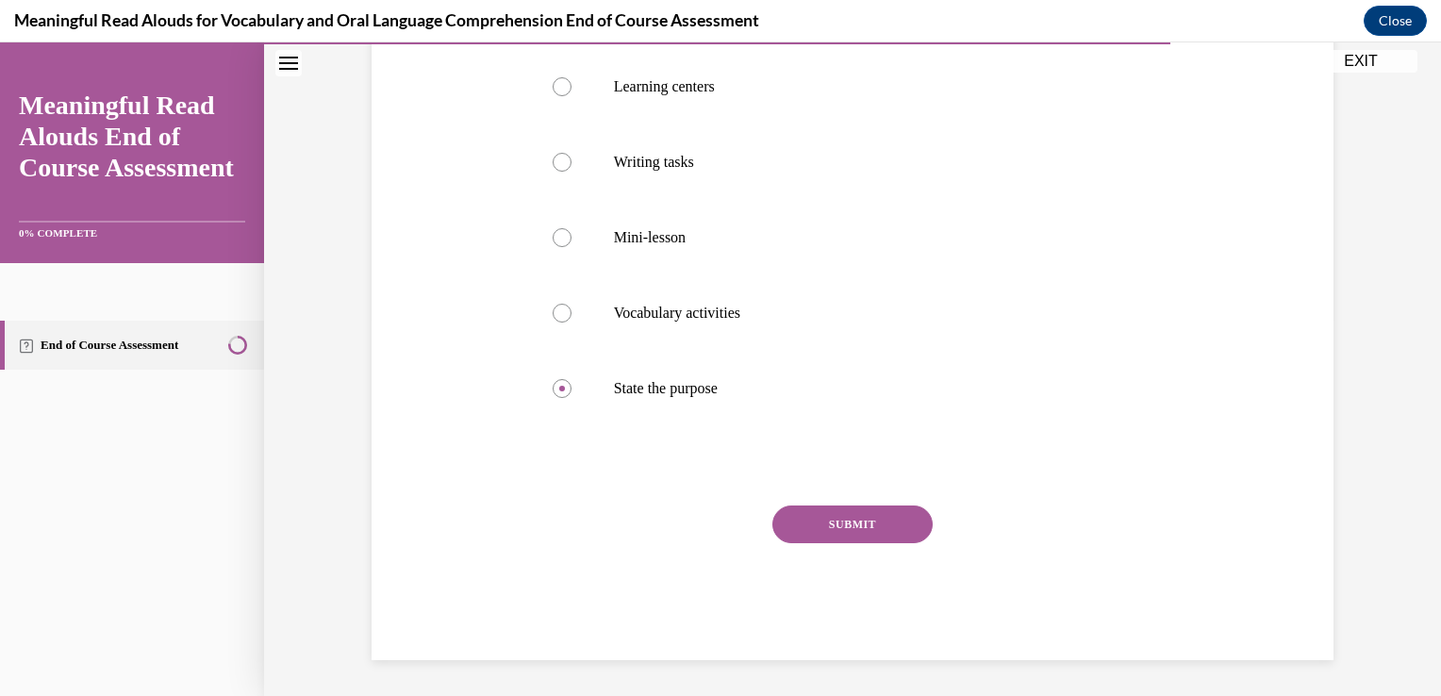
click at [807, 530] on button "SUBMIT" at bounding box center [852, 525] width 160 height 38
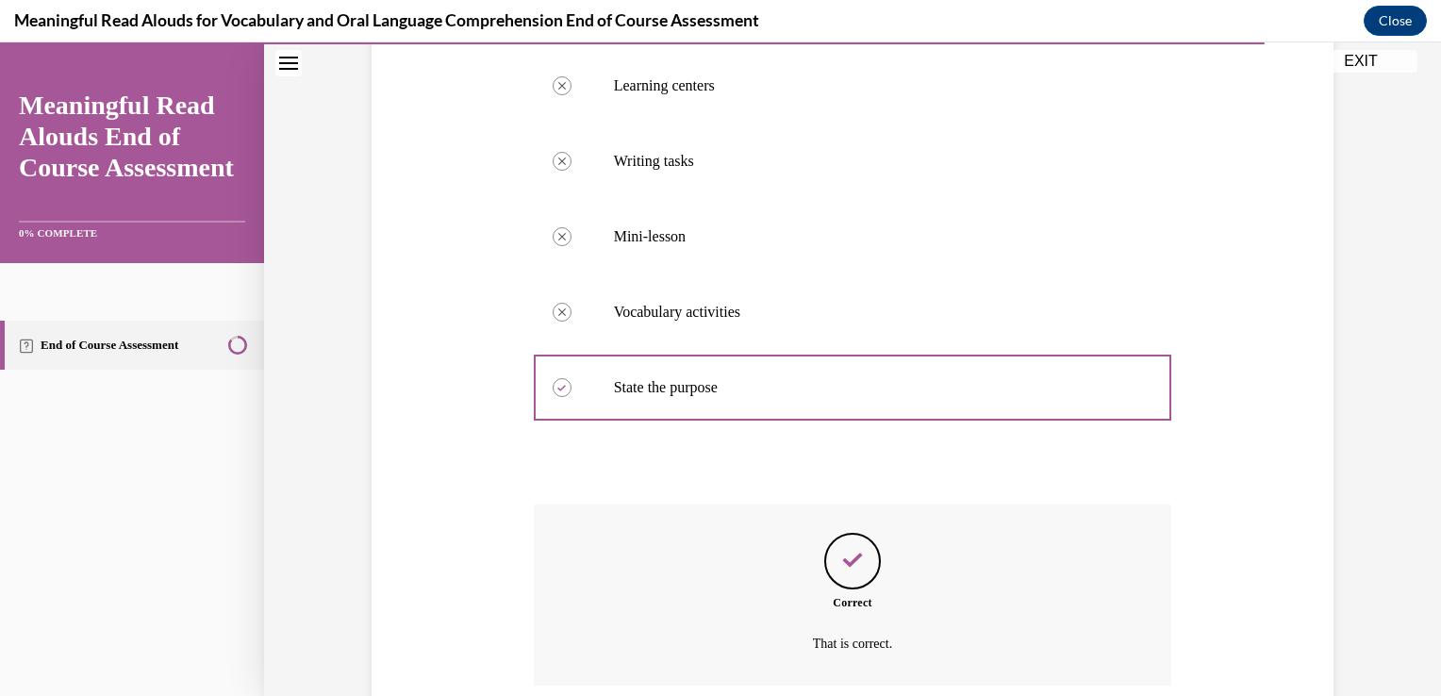
scroll to position [531, 0]
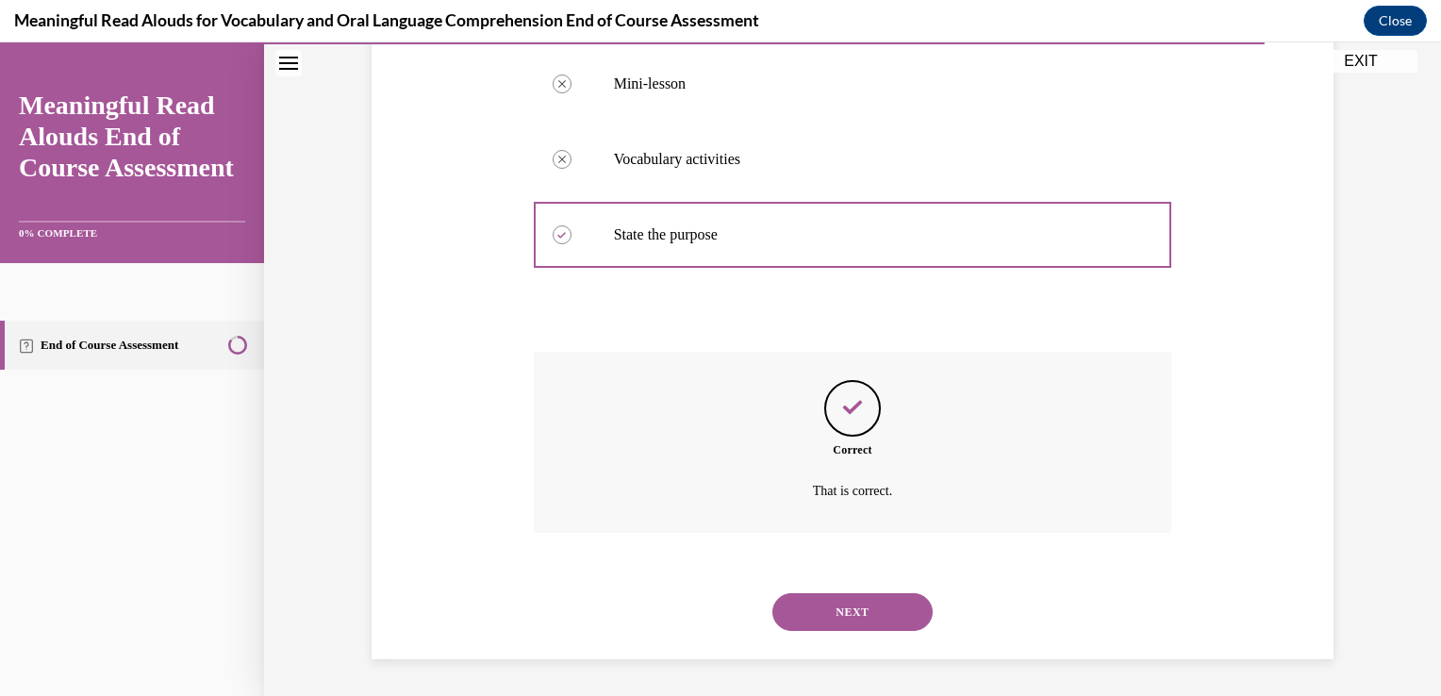
click at [810, 594] on button "NEXT" at bounding box center [852, 612] width 160 height 38
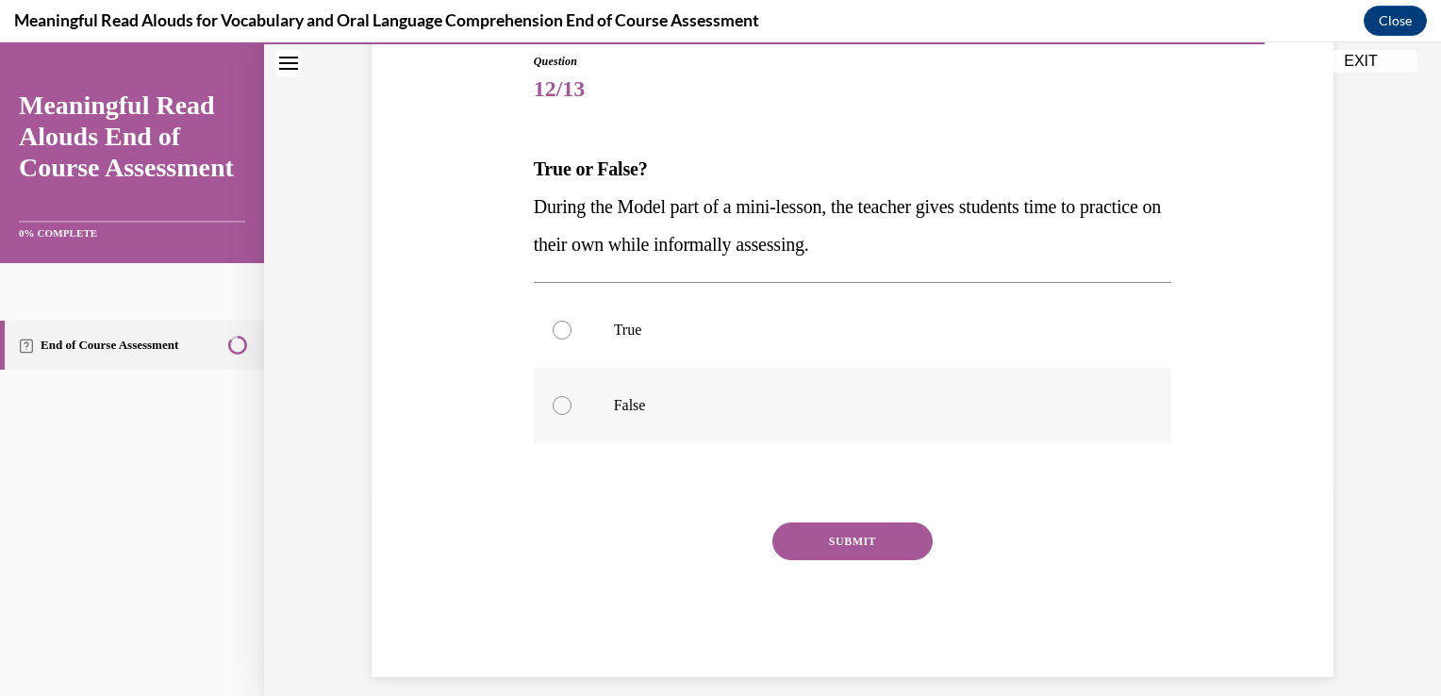
click at [621, 403] on p "False" at bounding box center [869, 405] width 511 height 19
click at [572, 403] on input "False" at bounding box center [562, 405] width 19 height 19
radio input "true"
click at [908, 539] on button "SUBMIT" at bounding box center [852, 541] width 160 height 38
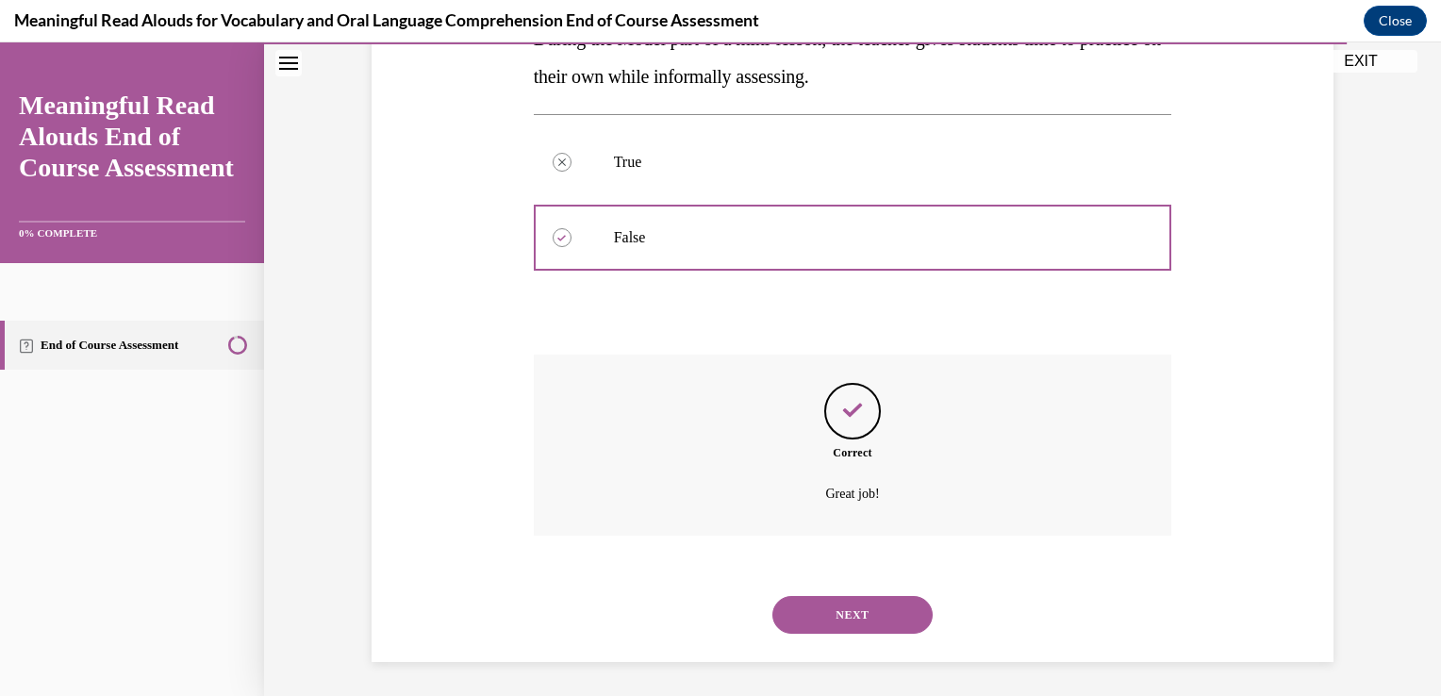
scroll to position [380, 0]
click at [892, 620] on button "NEXT" at bounding box center [852, 612] width 160 height 38
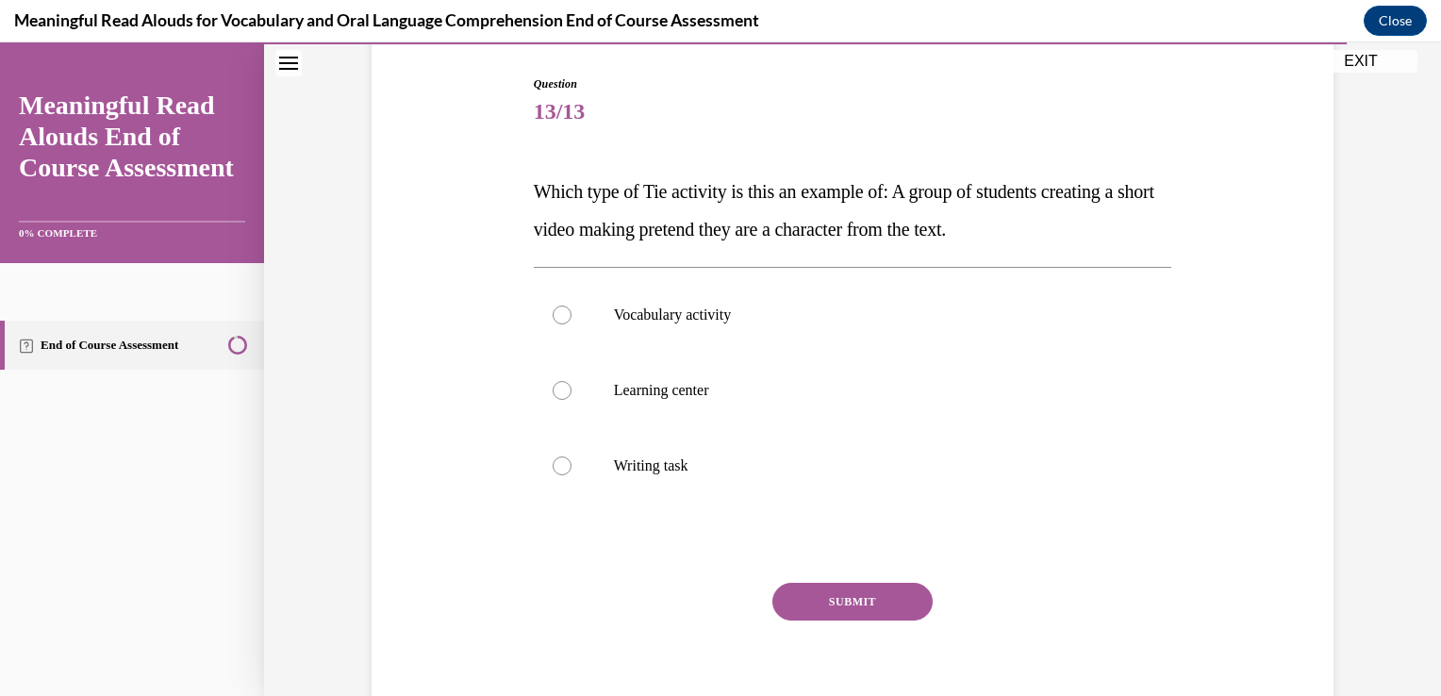
scroll to position [189, 0]
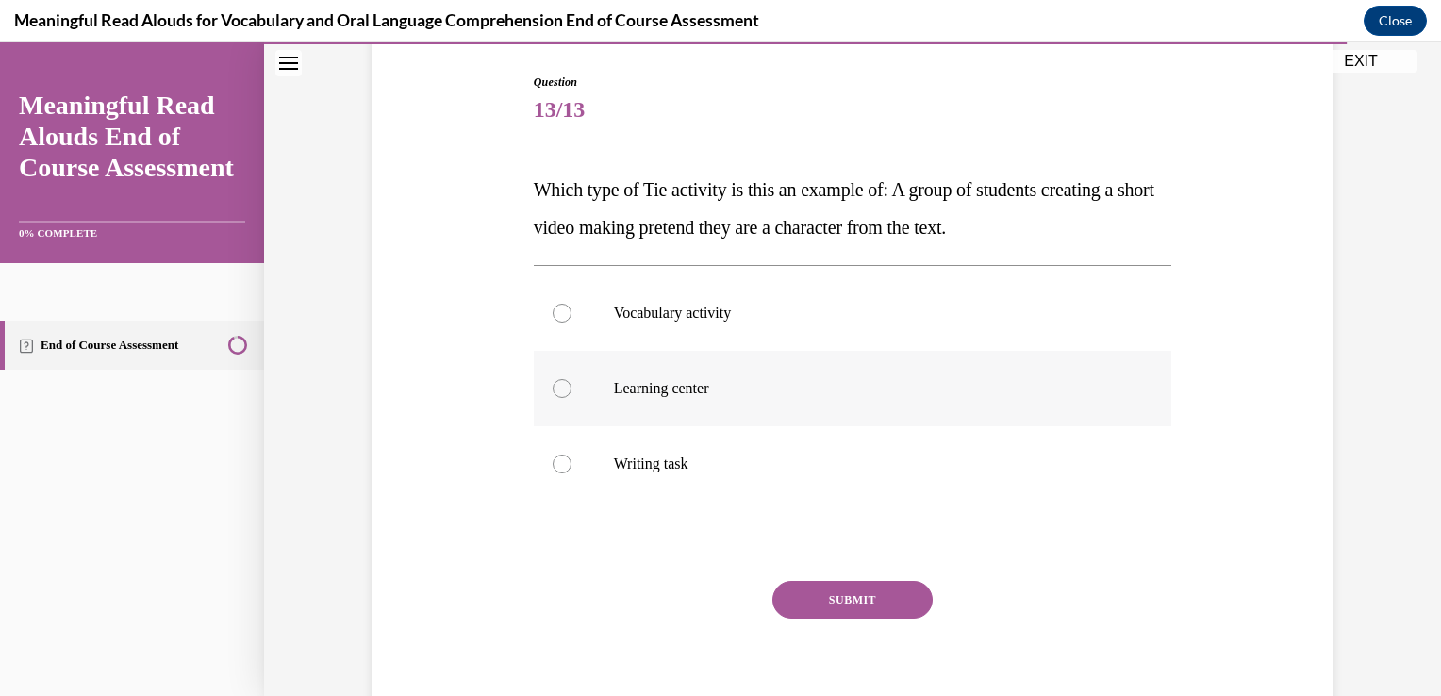
click at [1071, 408] on label "Learning center" at bounding box center [853, 388] width 639 height 75
click at [572, 398] on input "Learning center" at bounding box center [562, 388] width 19 height 19
radio input "true"
click at [892, 612] on button "SUBMIT" at bounding box center [852, 600] width 160 height 38
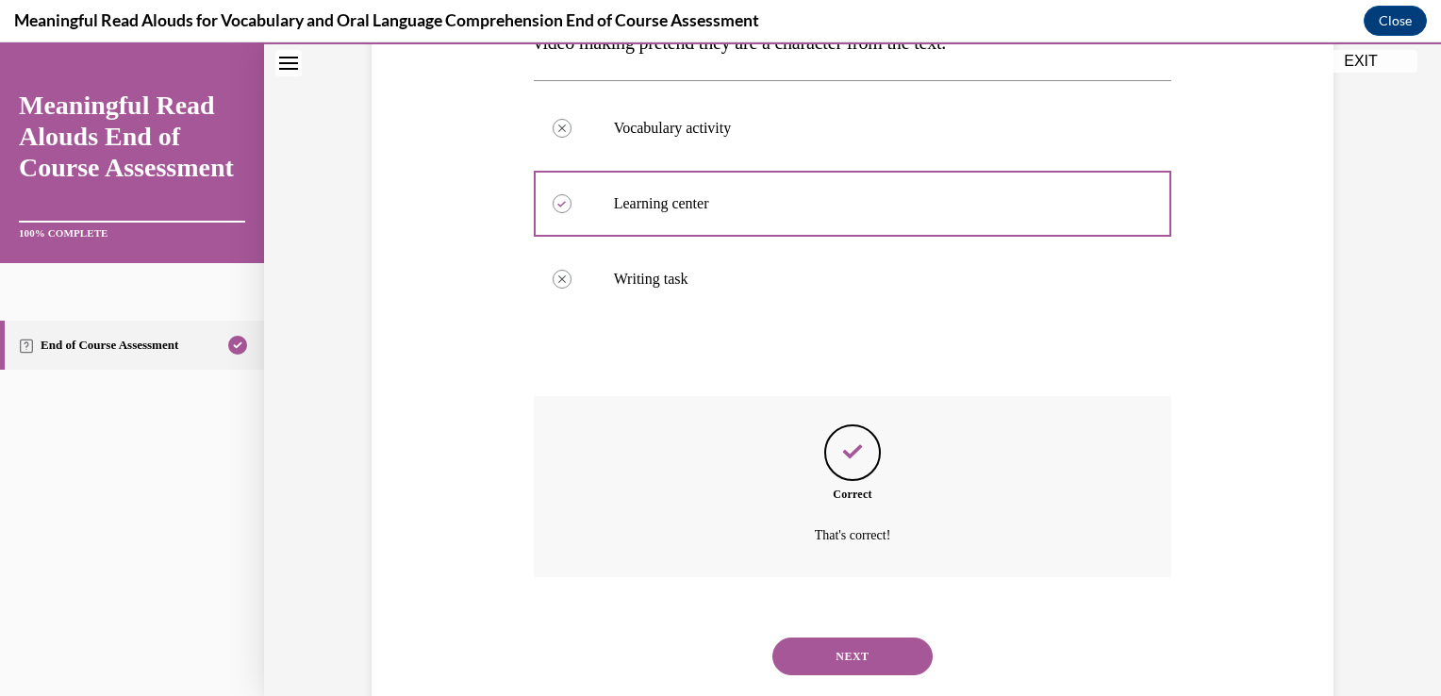
scroll to position [418, 0]
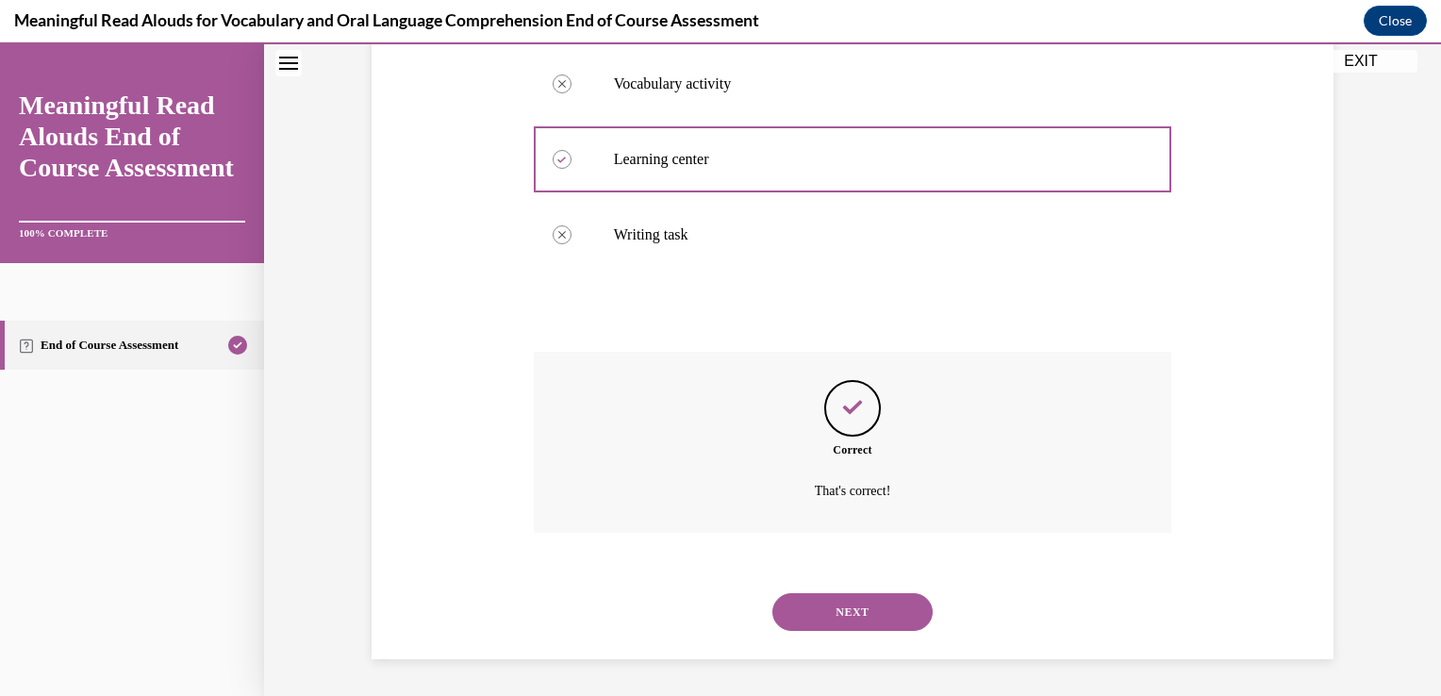
click at [823, 624] on button "NEXT" at bounding box center [852, 612] width 160 height 38
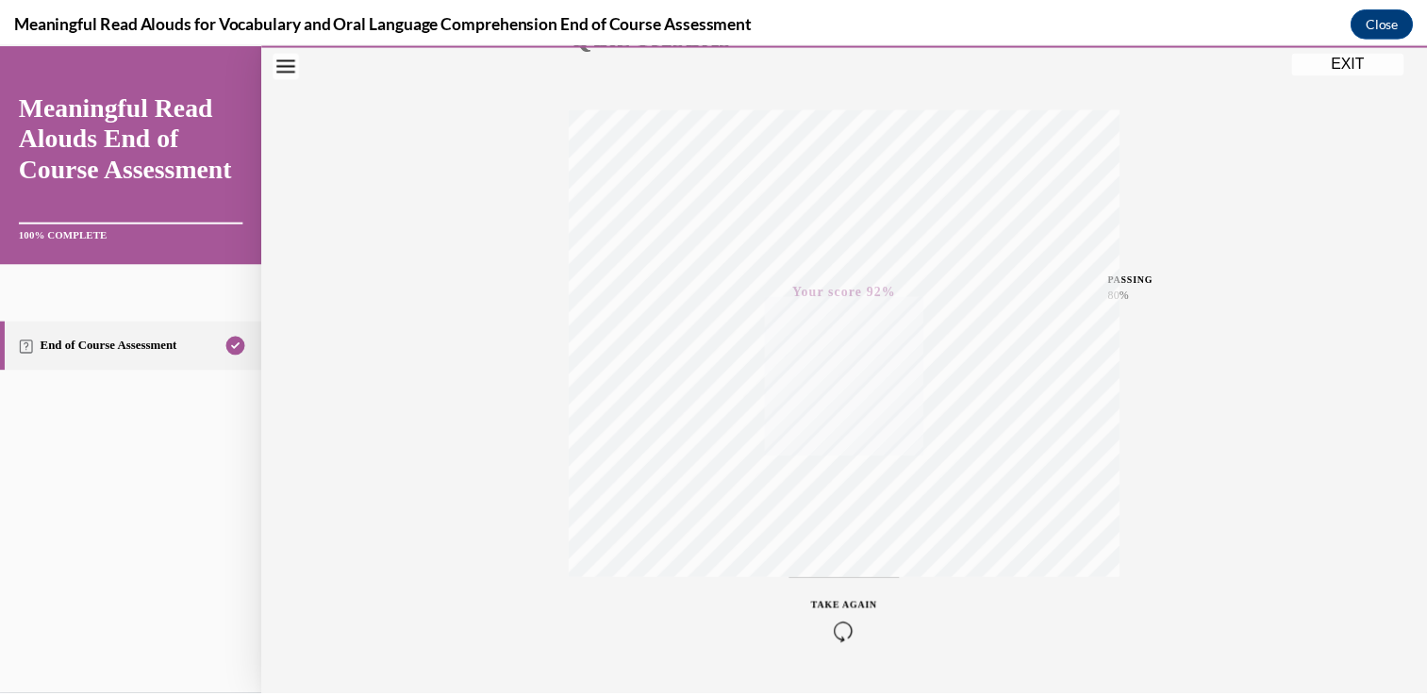
scroll to position [312, 0]
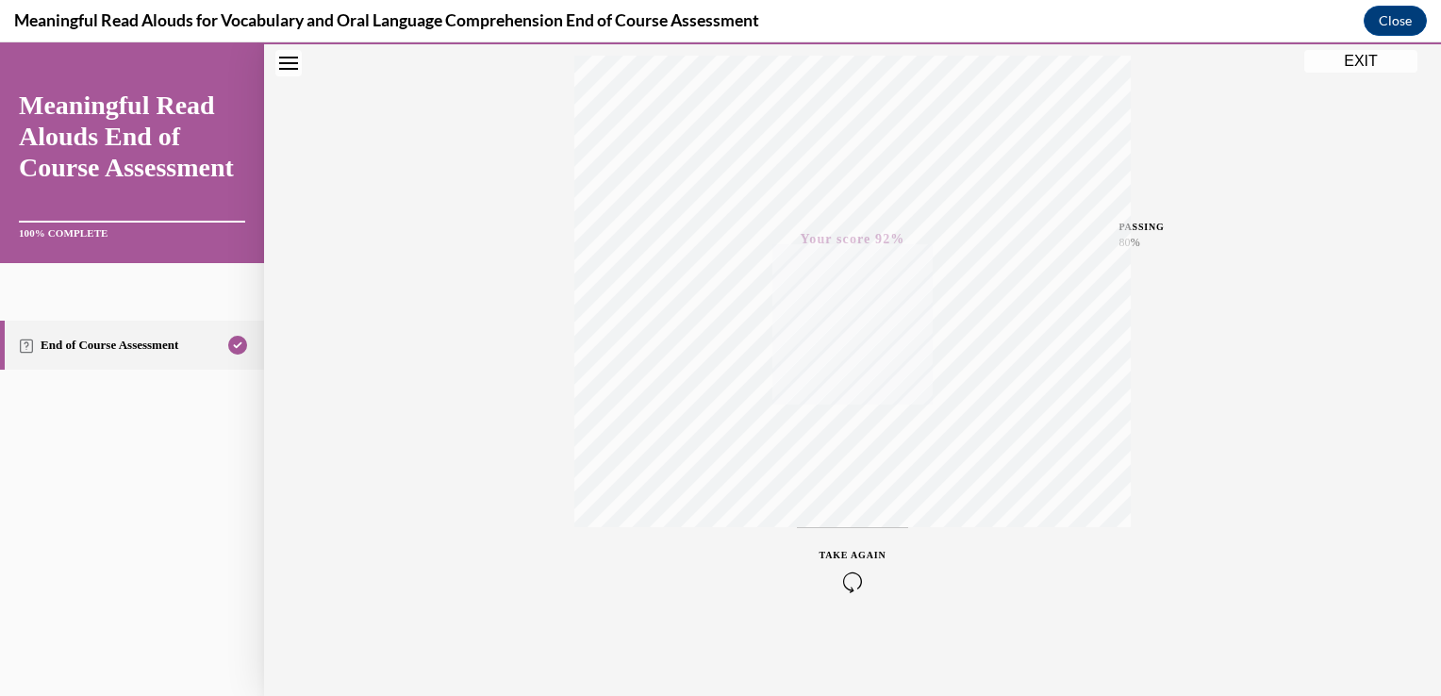
drag, startPoint x: 1354, startPoint y: 58, endPoint x: 1231, endPoint y: 167, distance: 164.4
click at [1354, 58] on button "EXIT" at bounding box center [1360, 61] width 113 height 23
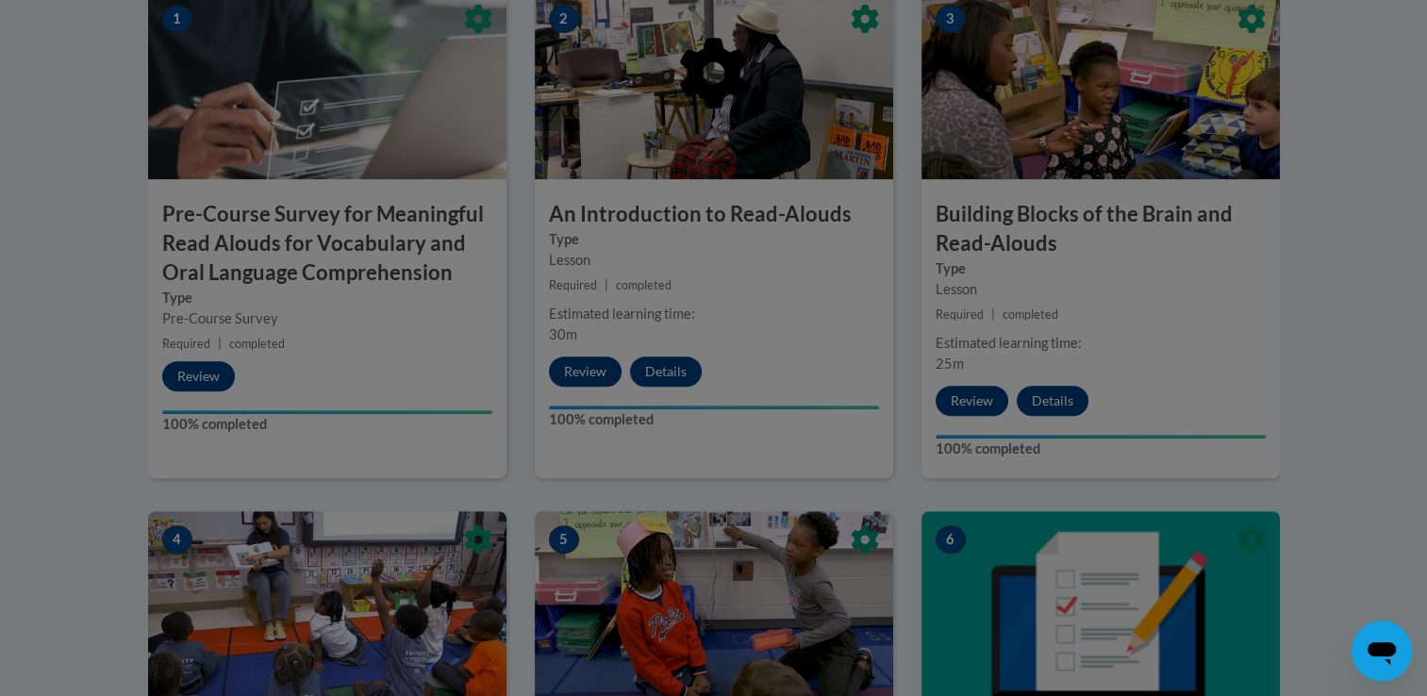
scroll to position [660, 0]
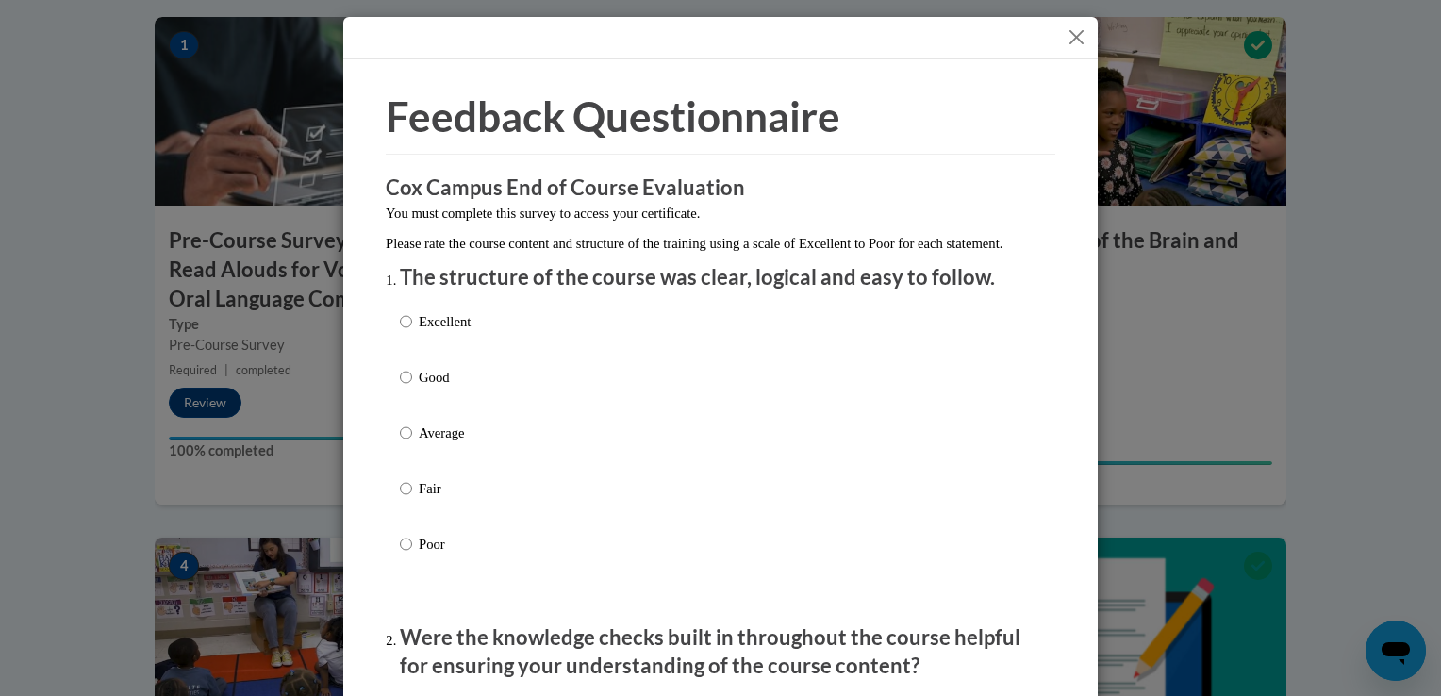
click at [1065, 39] on button "Close" at bounding box center [1077, 37] width 24 height 24
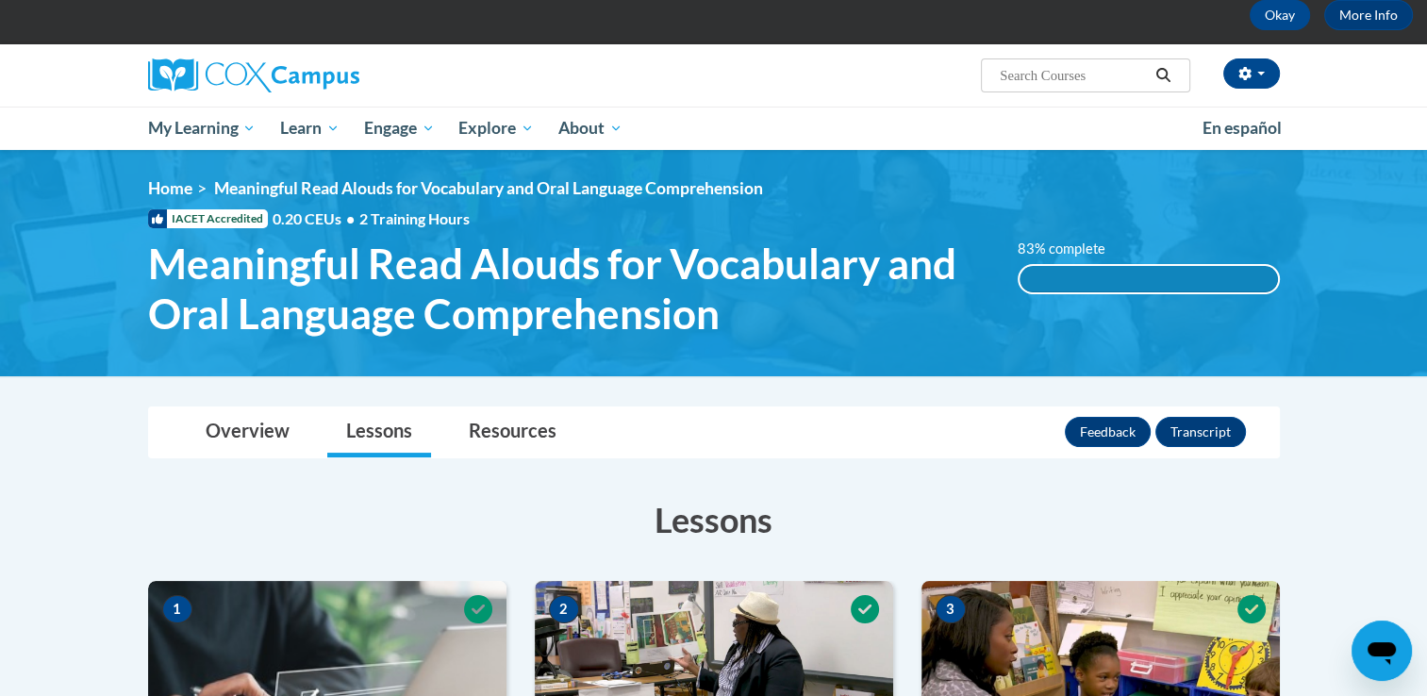
scroll to position [94, 0]
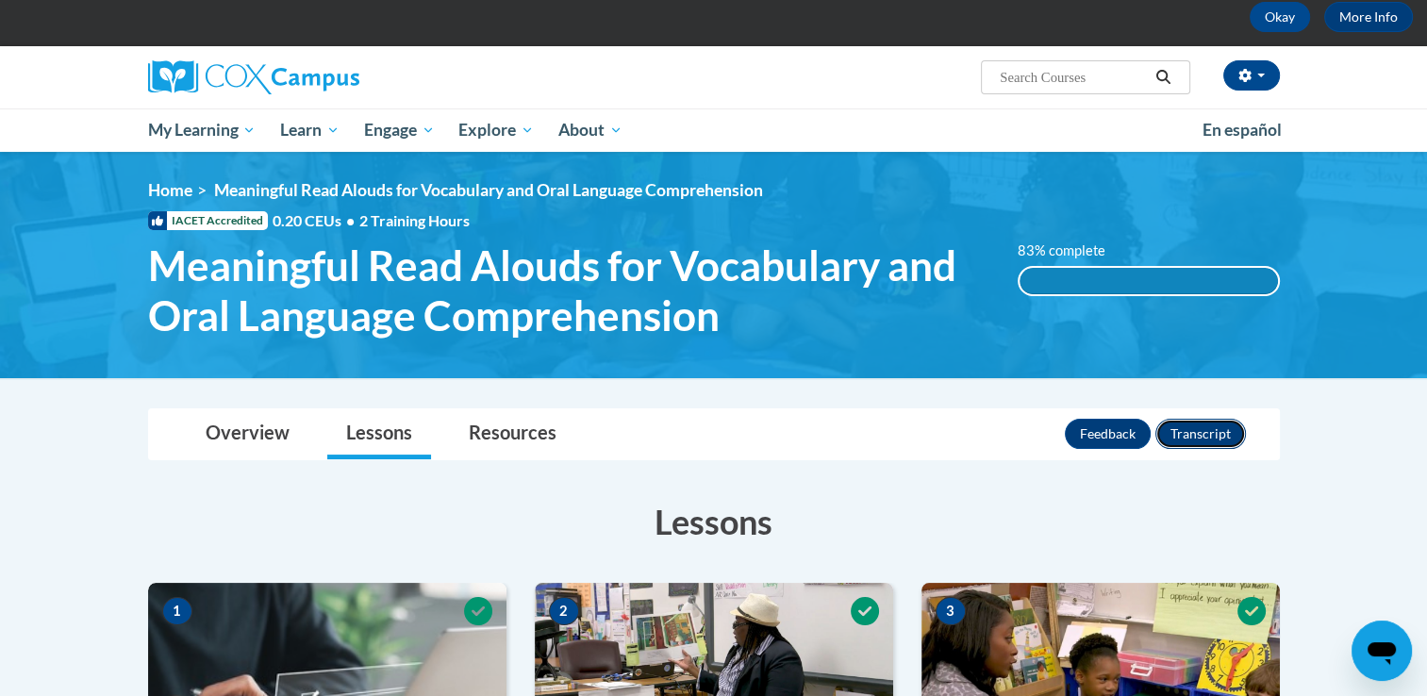
click at [1219, 436] on button "Transcript" at bounding box center [1200, 434] width 91 height 30
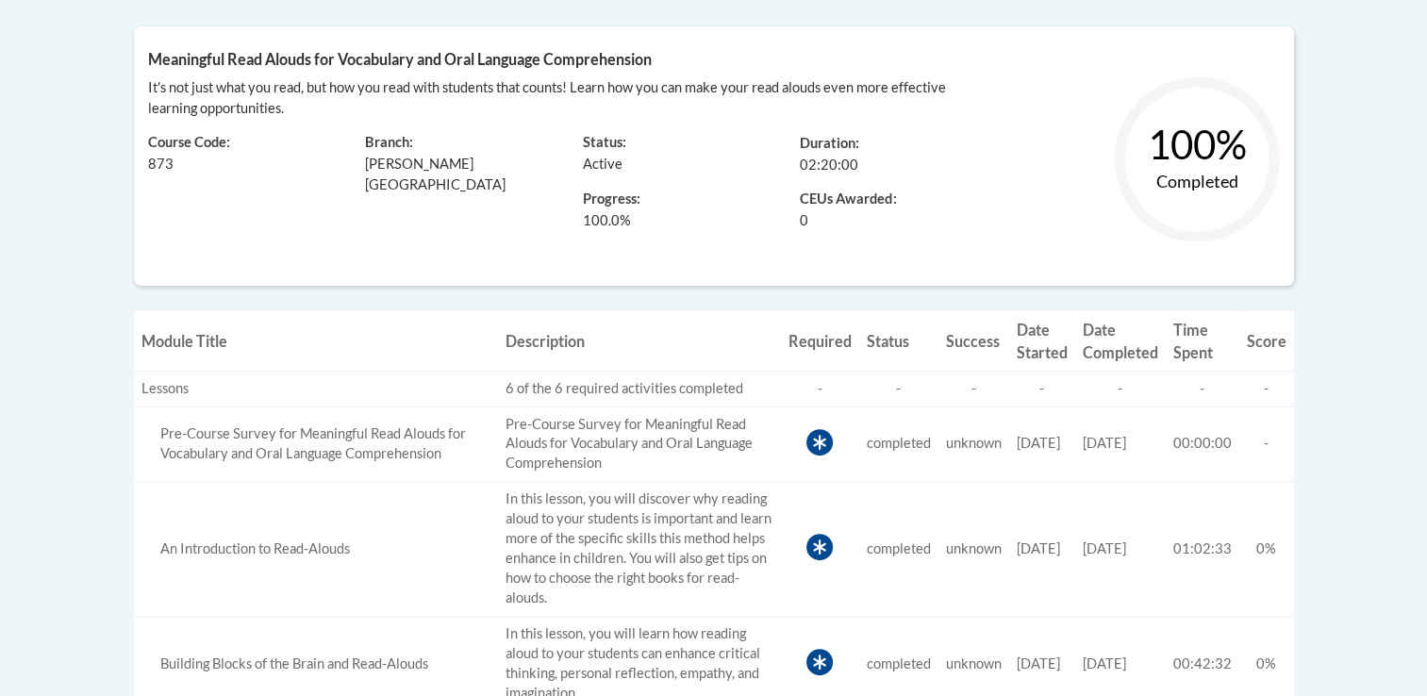
scroll to position [472, 0]
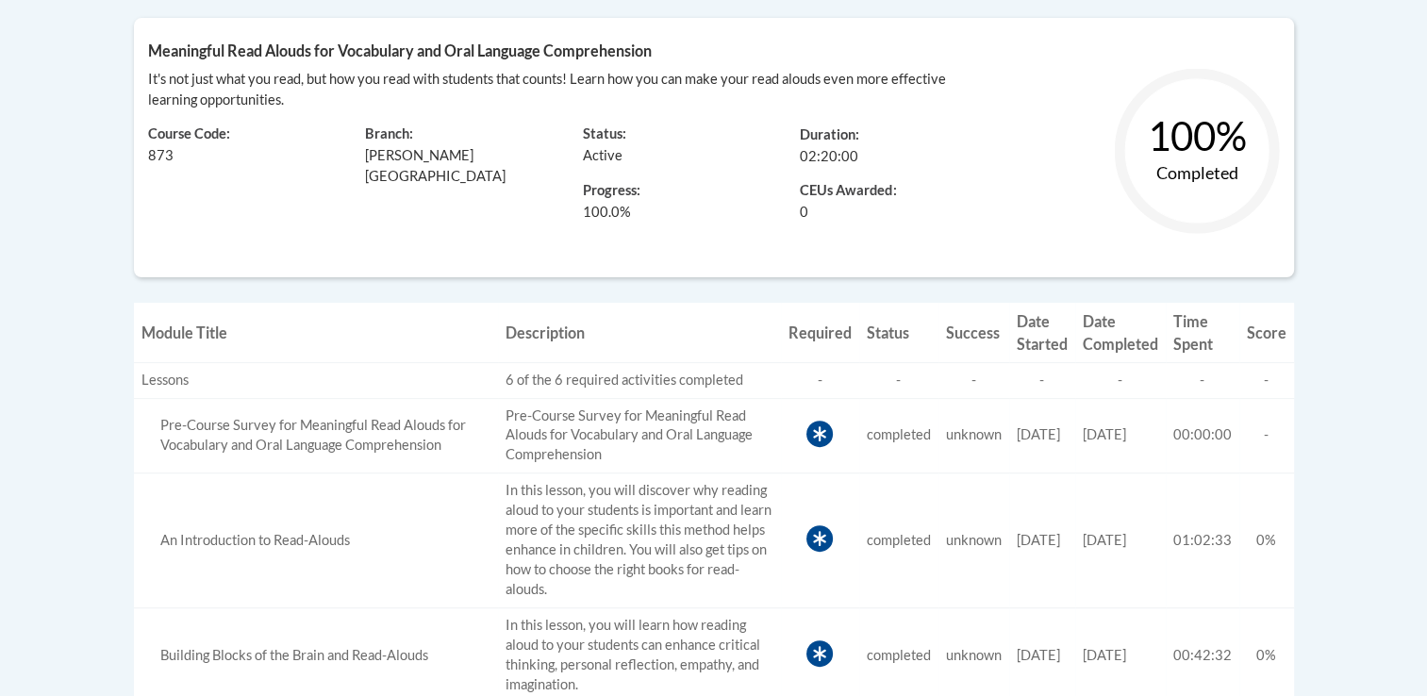
click at [1377, 298] on body "This site uses cookies to help improve your learning experience. By continuing …" at bounding box center [713, 510] width 1427 height 1965
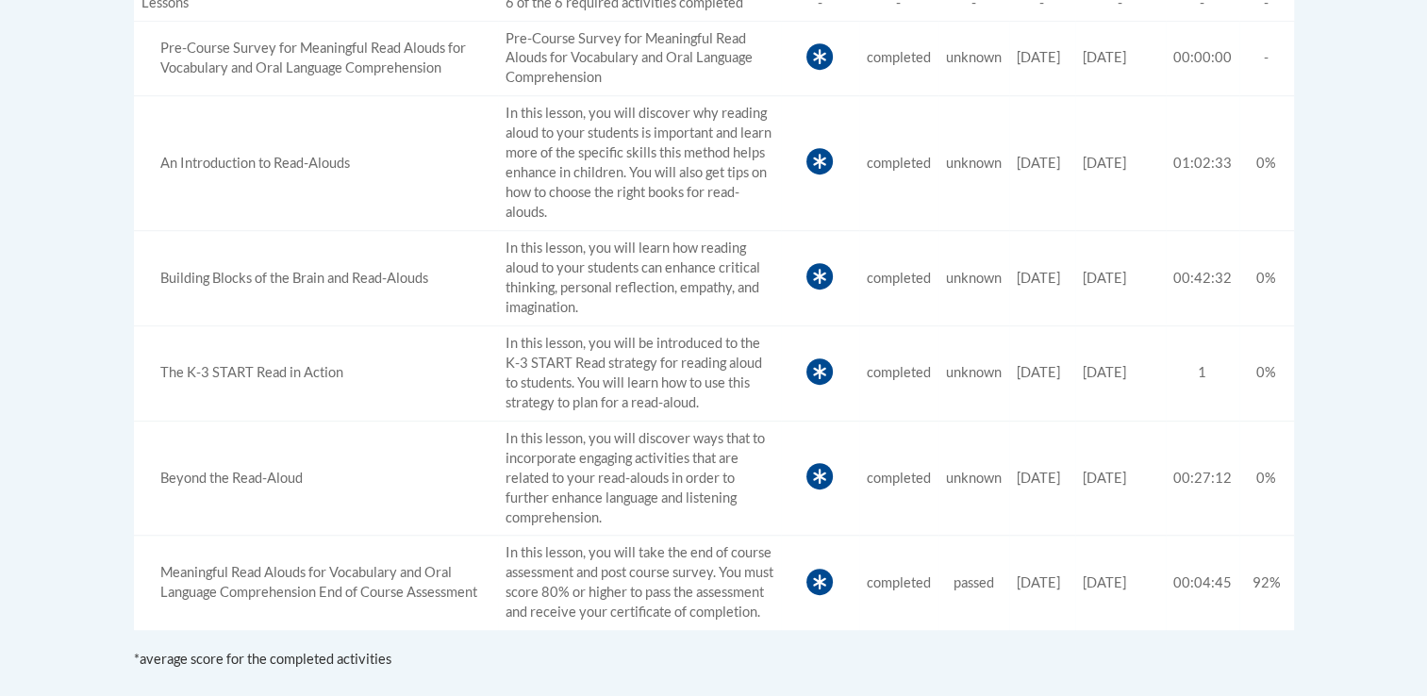
scroll to position [943, 0]
